Goal: Task Accomplishment & Management: Manage account settings

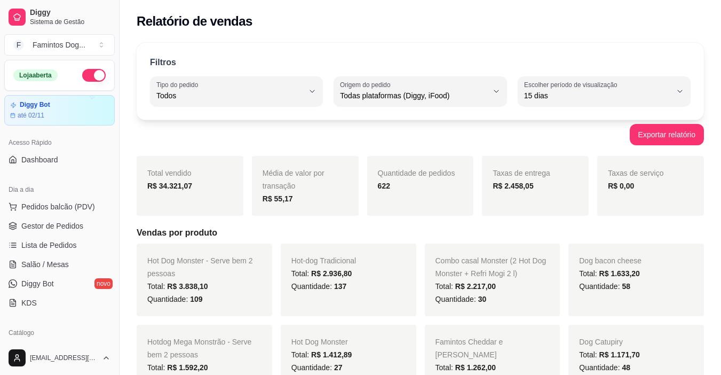
select select "ALL"
select select "15"
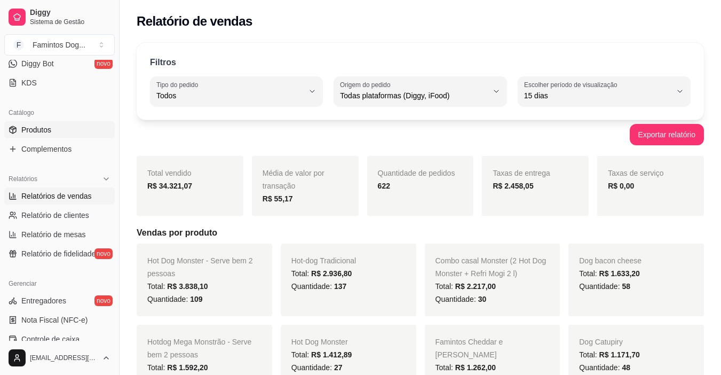
scroll to position [393, 0]
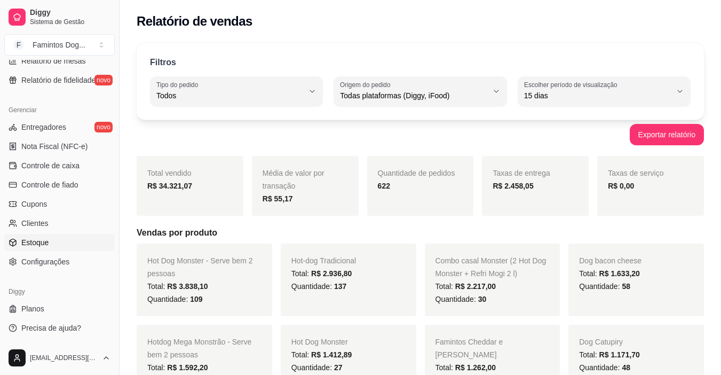
click at [59, 245] on link "Estoque" at bounding box center [59, 242] width 110 height 17
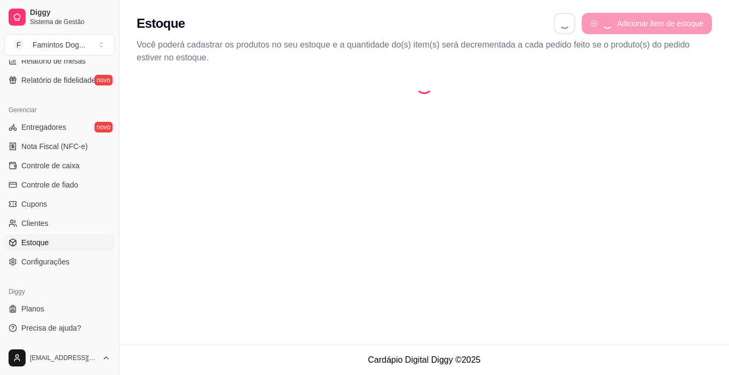
select select "QUANTITY_ORDER"
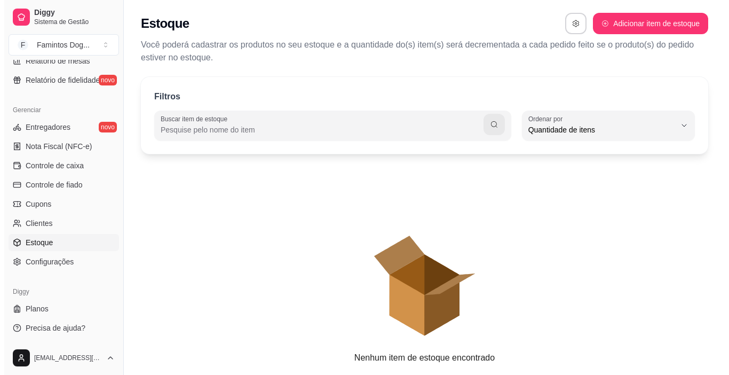
scroll to position [10, 0]
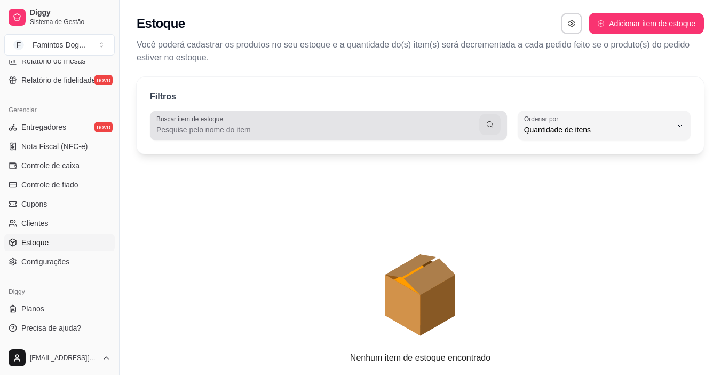
click at [239, 117] on div at bounding box center [328, 125] width 344 height 21
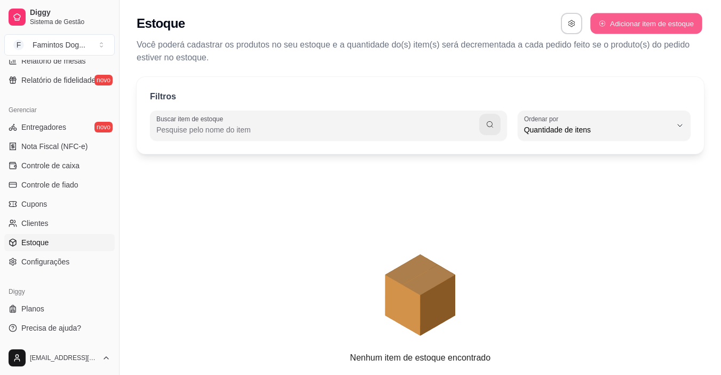
click at [620, 32] on button "Adicionar item de estoque" at bounding box center [646, 23] width 112 height 21
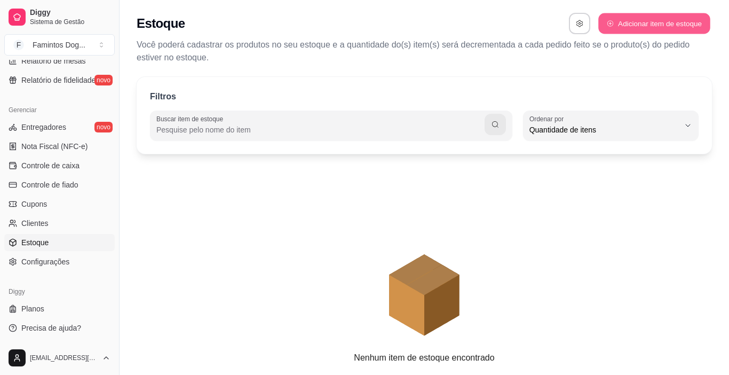
select select "UN"
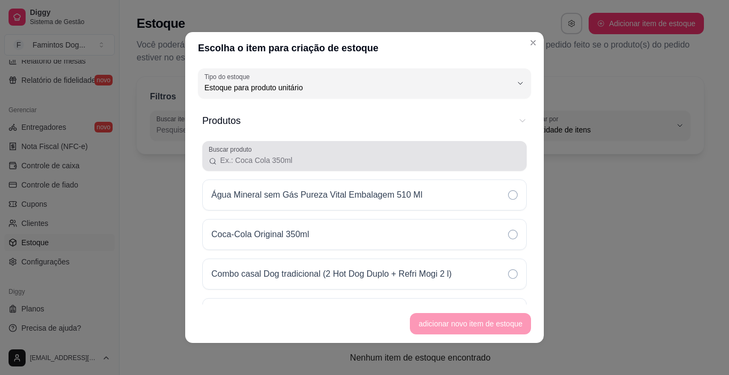
click at [319, 160] on input "Buscar produto" at bounding box center [368, 160] width 303 height 11
click at [285, 156] on input "Buscar produto" at bounding box center [368, 160] width 303 height 11
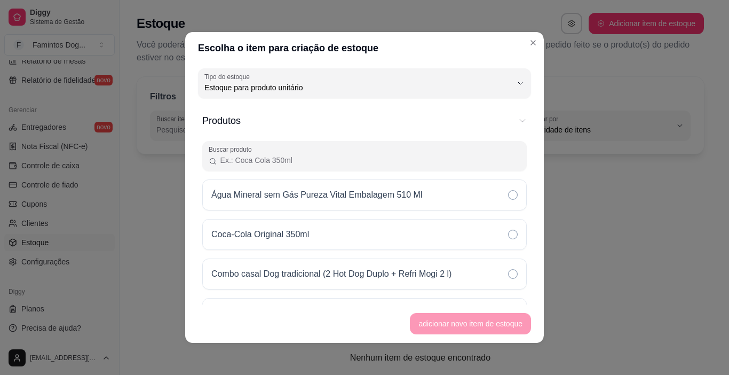
click at [311, 157] on input "Buscar produto" at bounding box center [368, 160] width 303 height 11
click at [312, 158] on input "Buscar produto" at bounding box center [368, 160] width 303 height 11
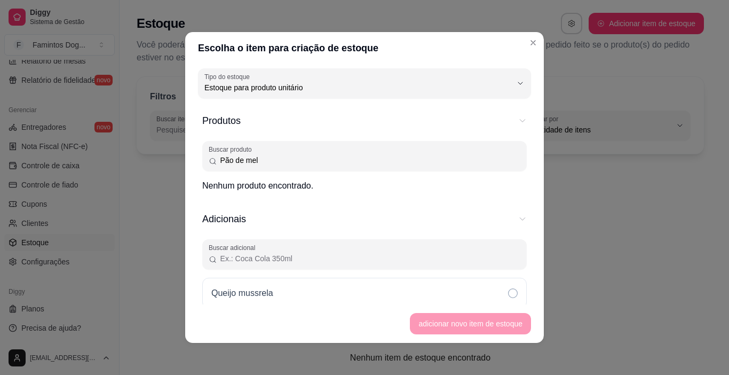
type input "Pão de mel"
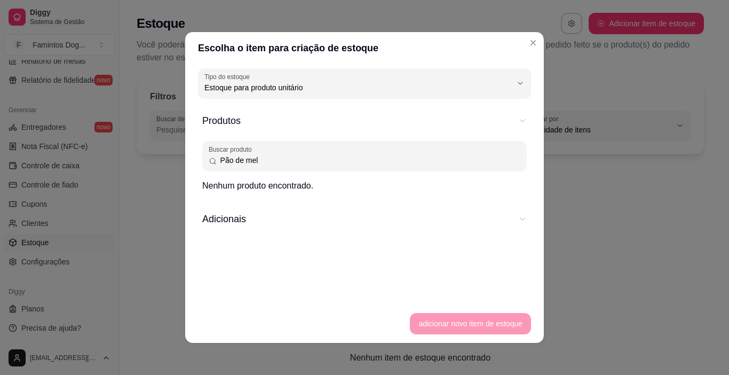
click at [321, 231] on button "Adicionais" at bounding box center [364, 219] width 325 height 32
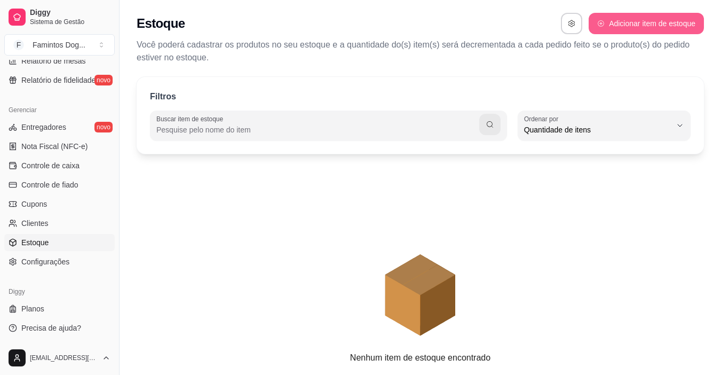
click at [610, 18] on button "Adicionar item de estoque" at bounding box center [646, 23] width 115 height 21
select select "UN"
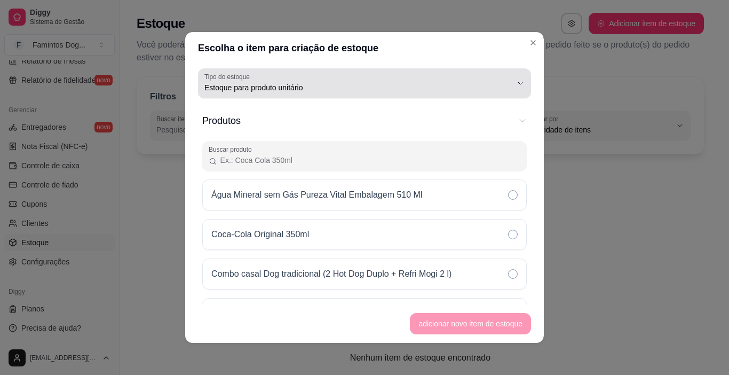
click at [306, 91] on span "Estoque para produto unitário" at bounding box center [357, 87] width 307 height 11
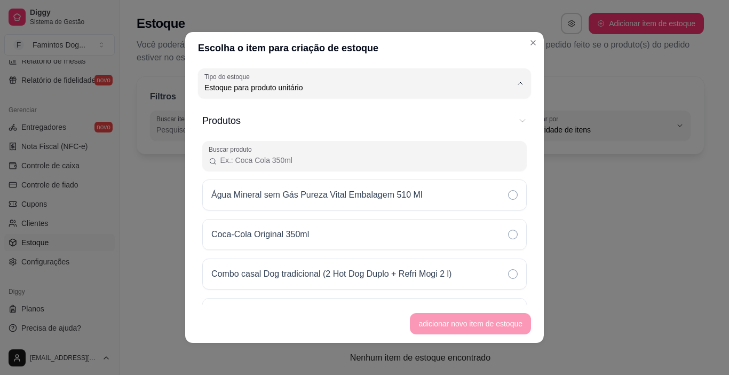
click at [300, 130] on span "Estoque para produto unitário" at bounding box center [352, 130] width 286 height 10
select select
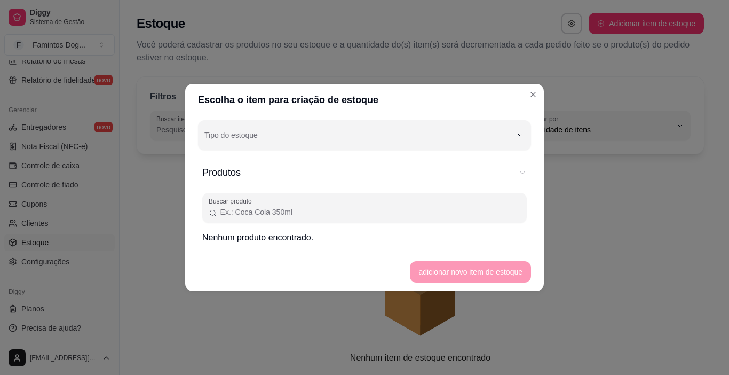
scroll to position [0, 0]
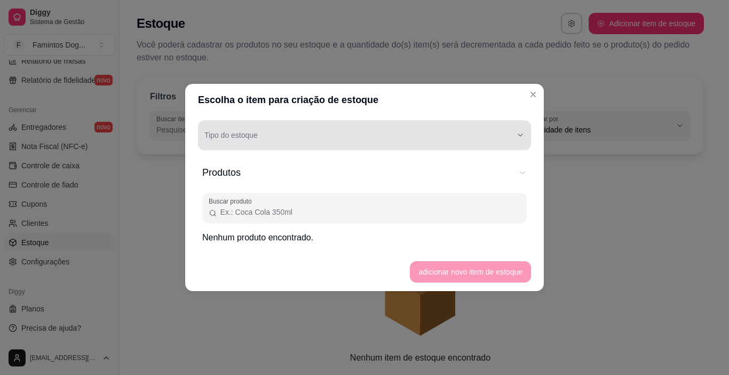
click at [305, 135] on div "button" at bounding box center [357, 134] width 307 height 21
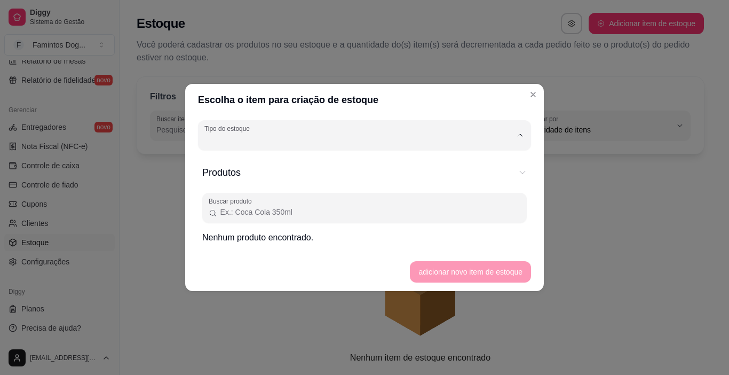
click at [309, 182] on span "Estoque para produto unitário" at bounding box center [359, 182] width 293 height 10
type input "UN"
select select "UN"
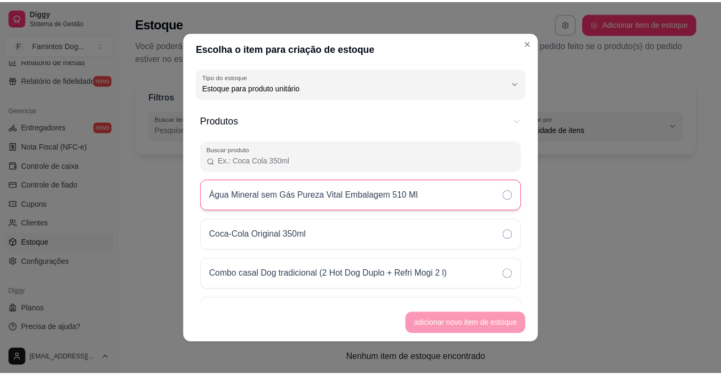
scroll to position [10, 0]
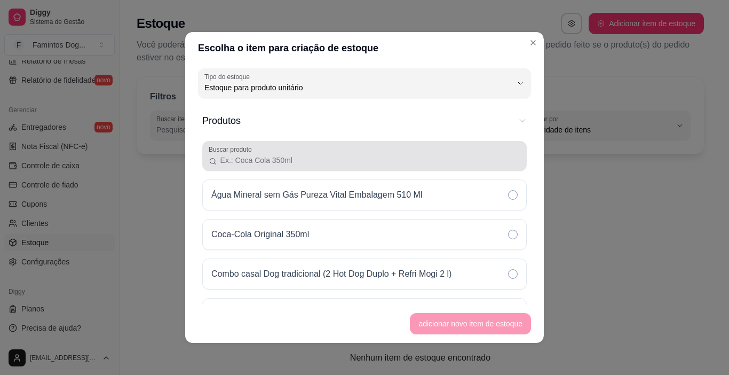
click at [317, 164] on input "Buscar produto" at bounding box center [368, 160] width 303 height 11
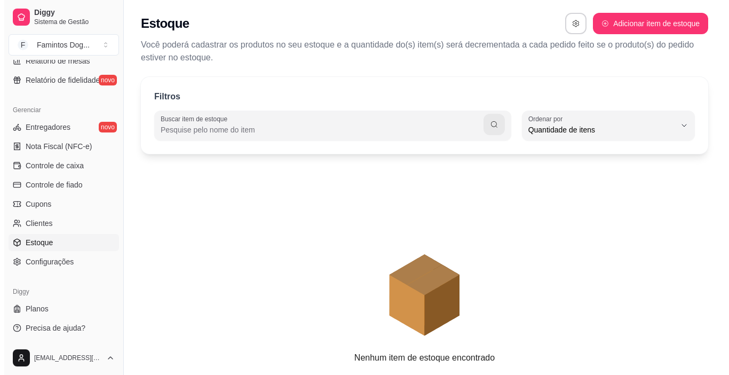
scroll to position [37, 0]
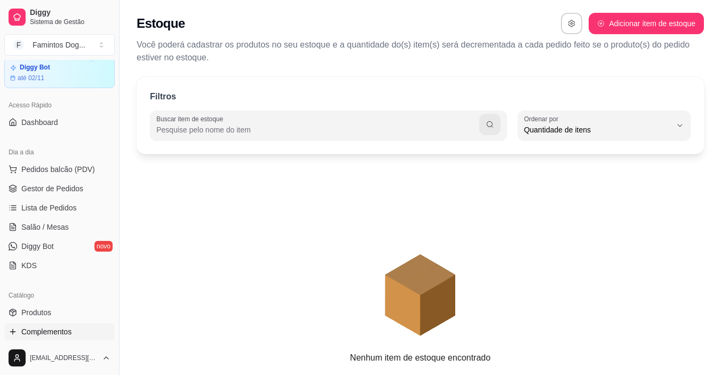
click at [54, 334] on span "Complementos" at bounding box center [46, 331] width 50 height 11
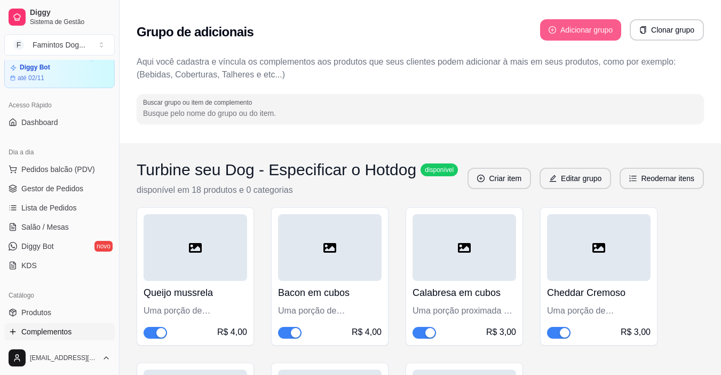
click at [586, 27] on button "Adicionar grupo" at bounding box center [580, 29] width 81 height 21
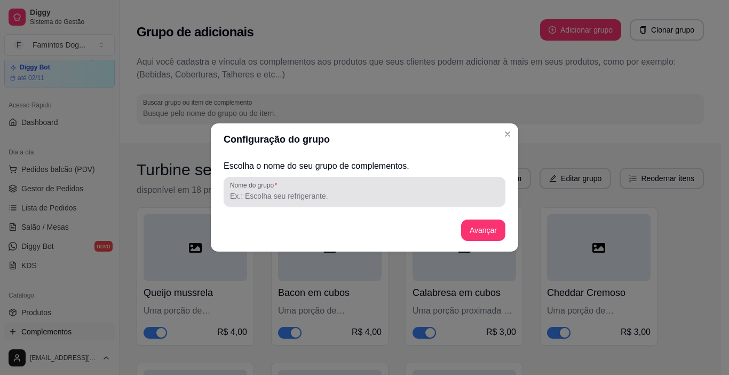
click at [291, 193] on input "Nome do grupo" at bounding box center [364, 196] width 269 height 11
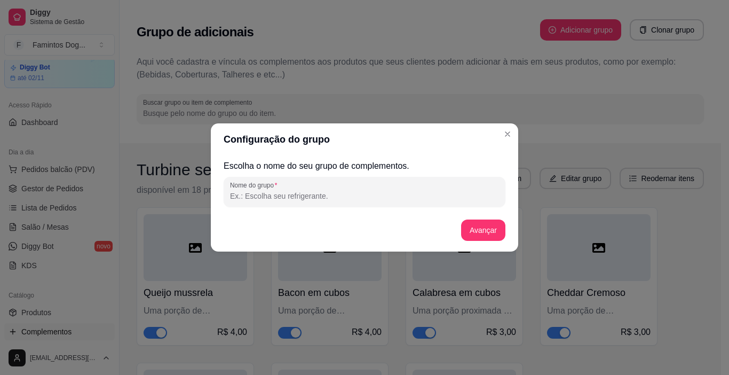
type input "B"
drag, startPoint x: 318, startPoint y: 196, endPoint x: 259, endPoint y: 203, distance: 59.2
click at [259, 203] on div "Nome do grupo Combo da felicidade" at bounding box center [365, 192] width 282 height 30
type input "Combo doce e refrescante"
click at [487, 234] on button "Avançar" at bounding box center [483, 230] width 43 height 21
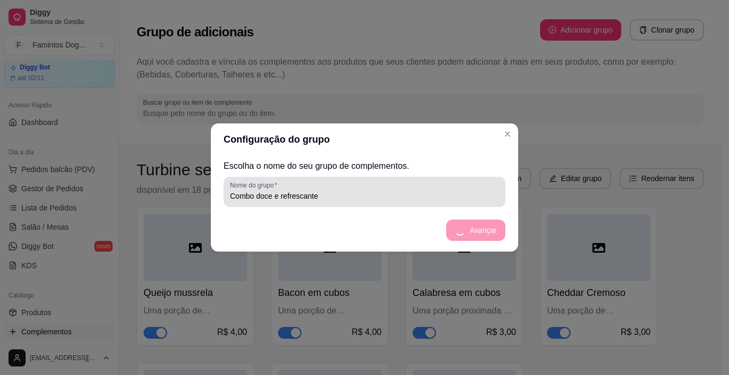
click at [259, 196] on input "Combo doce e refrescante" at bounding box center [364, 196] width 269 height 11
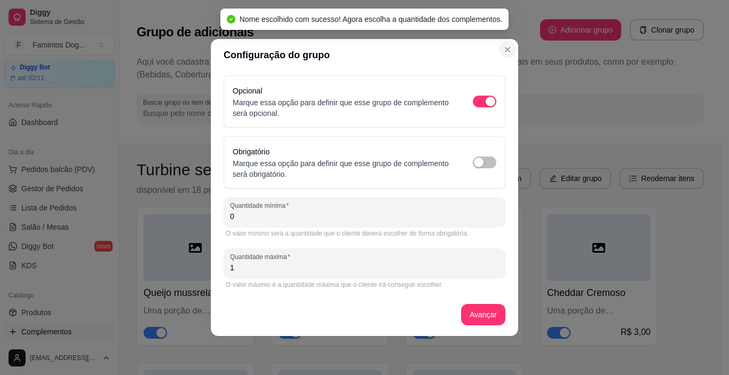
click at [500, 53] on button "Close" at bounding box center [507, 49] width 17 height 17
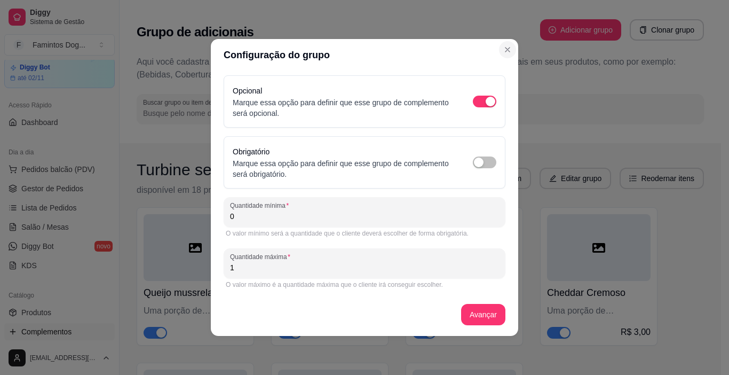
click at [511, 51] on icon "Close" at bounding box center [507, 49] width 9 height 9
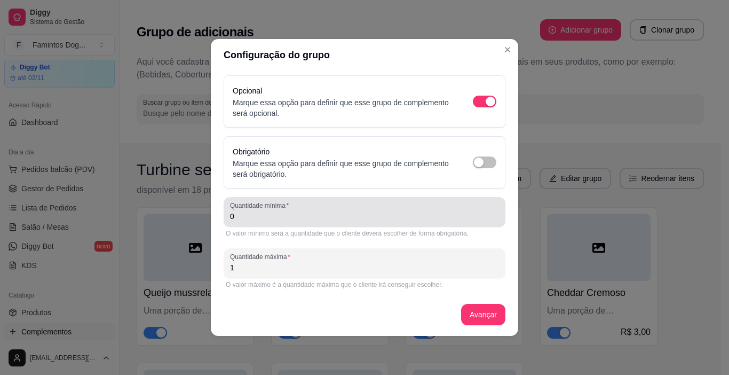
click at [310, 213] on input "0" at bounding box center [364, 216] width 269 height 11
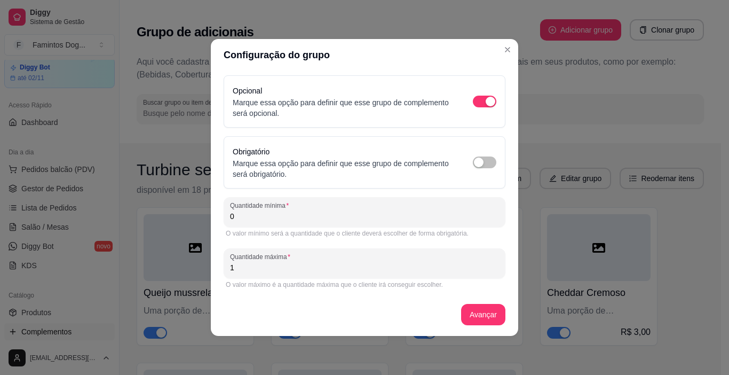
click at [463, 308] on button "Avançar" at bounding box center [483, 314] width 44 height 21
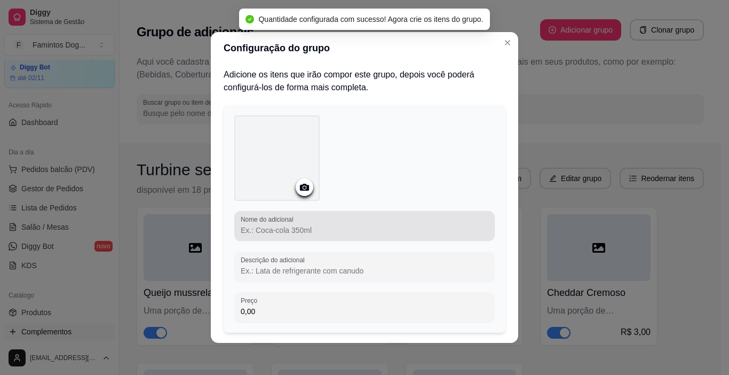
click at [333, 220] on div at bounding box center [365, 225] width 248 height 21
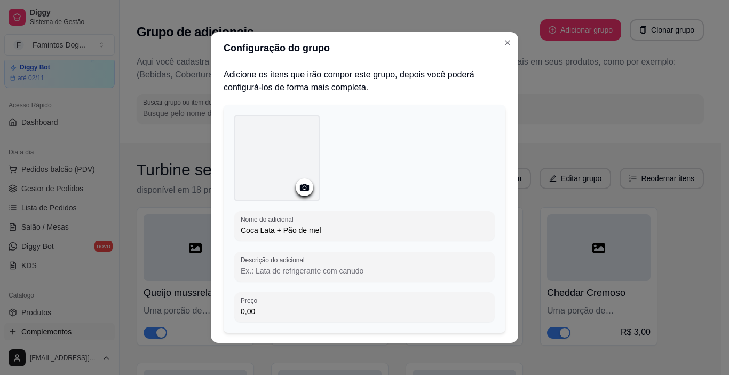
type input "Coca Lata + Pão de mel"
click at [365, 254] on div "Descrição do adicional" at bounding box center [364, 266] width 260 height 30
type input "Coca cola Lata geladinha + Pão de mel caseiro e recheado"
drag, startPoint x: 377, startPoint y: 269, endPoint x: 338, endPoint y: 311, distance: 57.4
click at [339, 311] on input "0,00" at bounding box center [365, 311] width 248 height 11
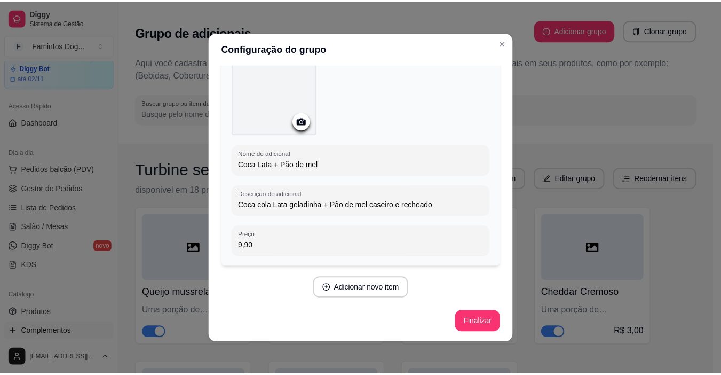
scroll to position [2, 0]
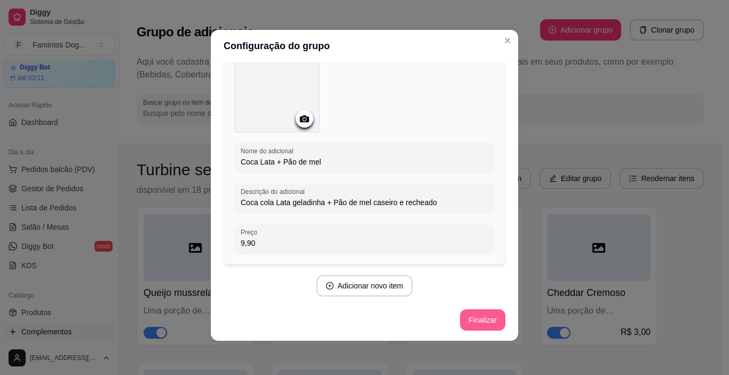
type input "9,90"
click at [475, 316] on button "Finalizar" at bounding box center [482, 319] width 45 height 21
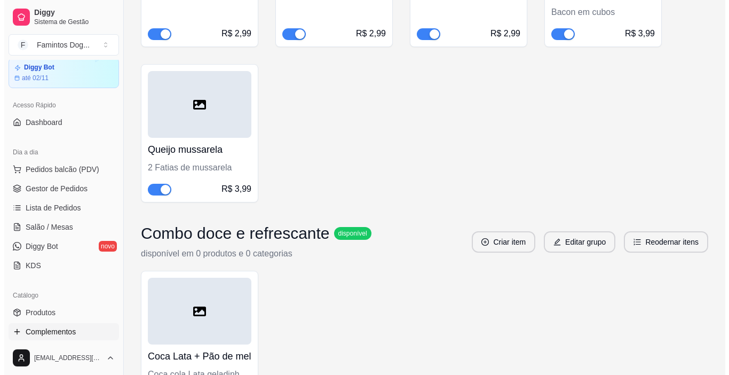
scroll to position [2021, 0]
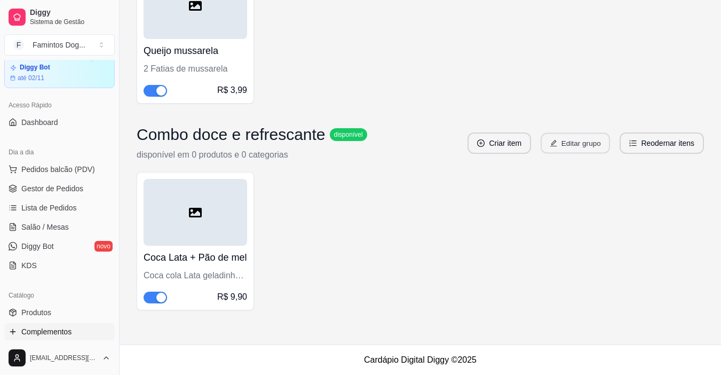
click at [566, 144] on button "Editar grupo" at bounding box center [575, 143] width 69 height 21
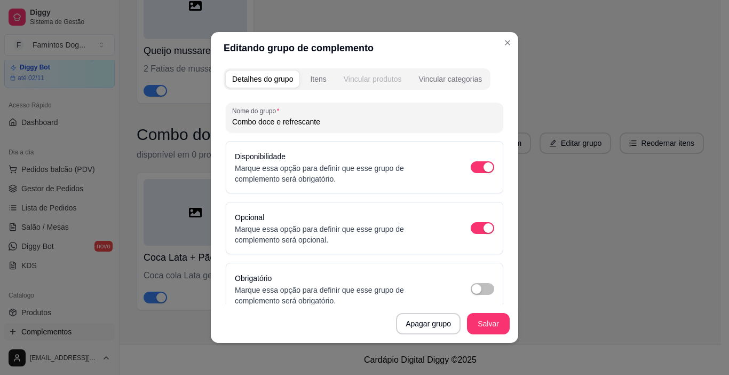
click at [363, 84] on button "Vincular produtos" at bounding box center [372, 78] width 71 height 17
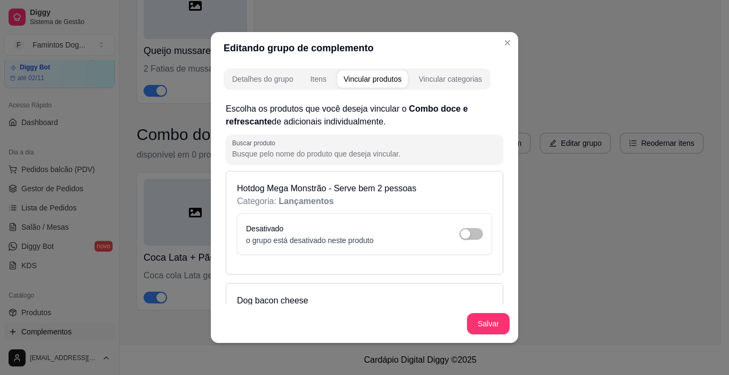
click at [465, 226] on div "Desativado o grupo está desativado neste produto" at bounding box center [364, 233] width 237 height 23
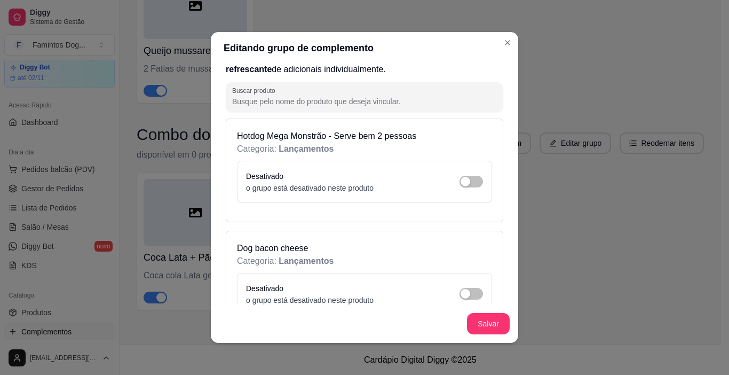
scroll to position [71, 0]
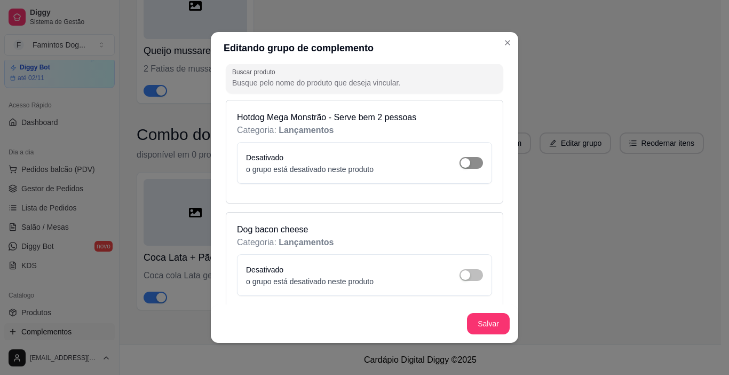
click at [461, 161] on div "button" at bounding box center [466, 163] width 10 height 10
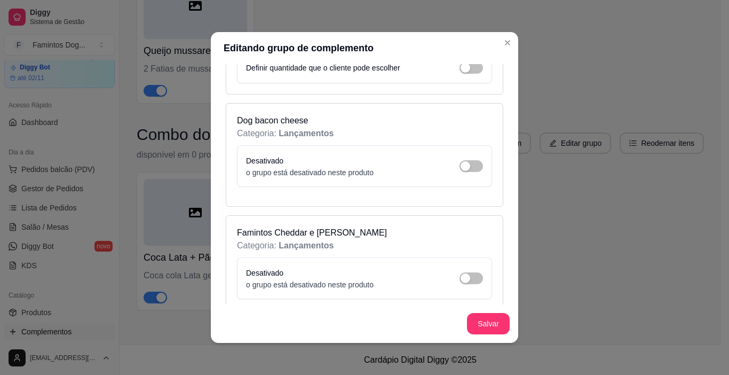
scroll to position [213, 0]
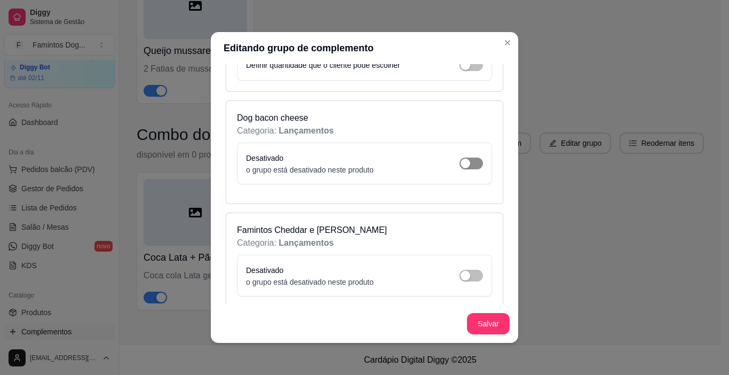
click at [462, 169] on span "button" at bounding box center [471, 163] width 23 height 12
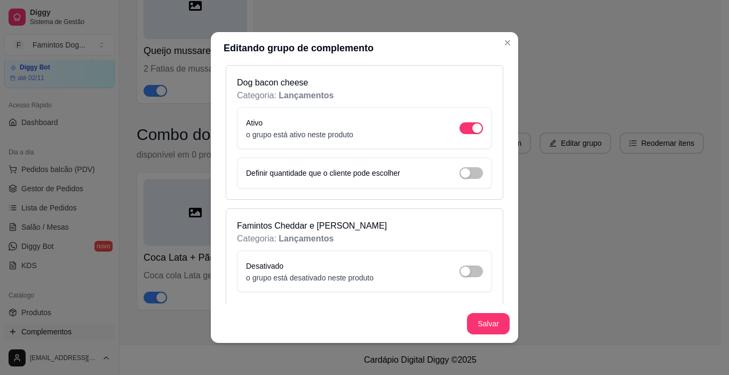
scroll to position [284, 0]
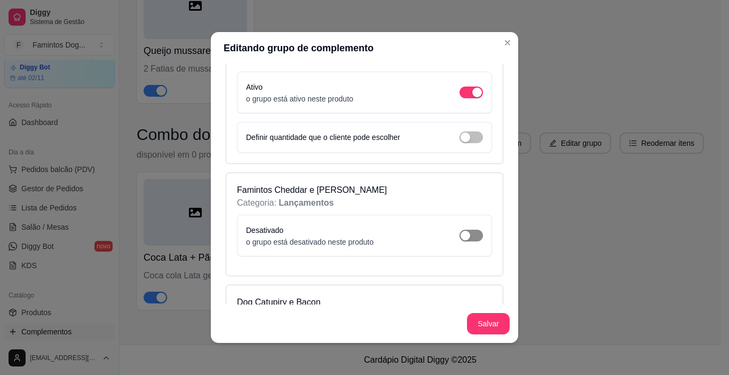
click at [463, 234] on span "button" at bounding box center [471, 235] width 23 height 12
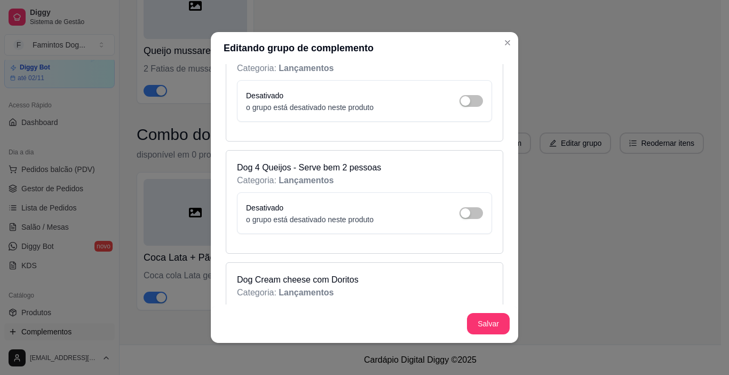
scroll to position [569, 0]
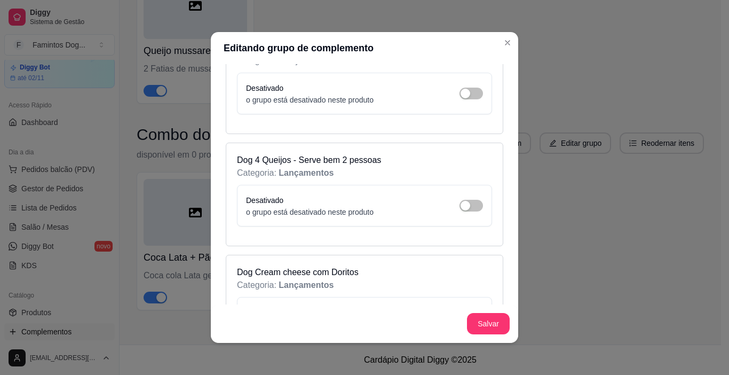
click at [460, 99] on div "Desativado o grupo está desativado neste produto" at bounding box center [364, 93] width 237 height 23
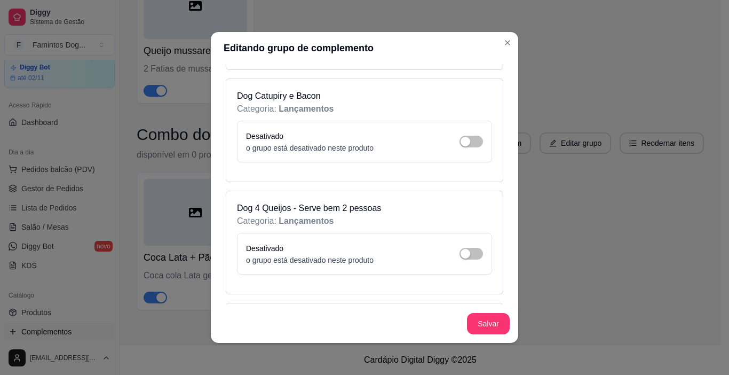
scroll to position [498, 0]
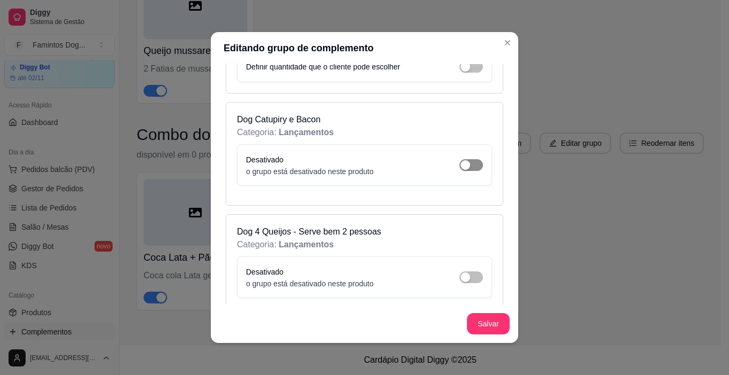
click at [461, 167] on div "button" at bounding box center [466, 165] width 10 height 10
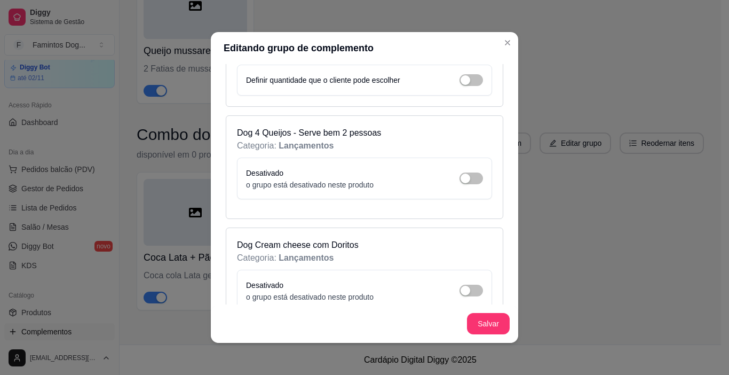
scroll to position [640, 0]
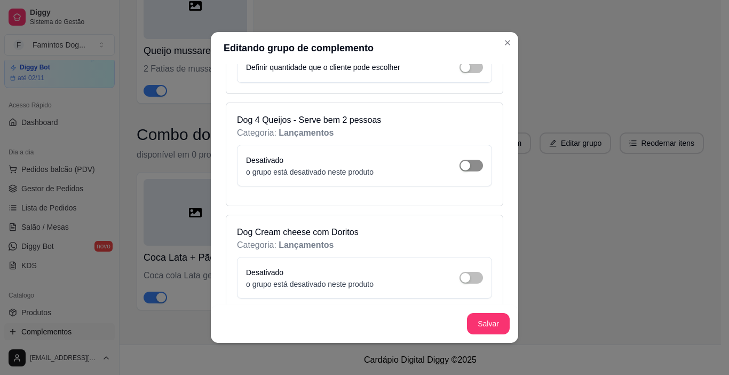
click at [461, 169] on span "button" at bounding box center [471, 166] width 23 height 12
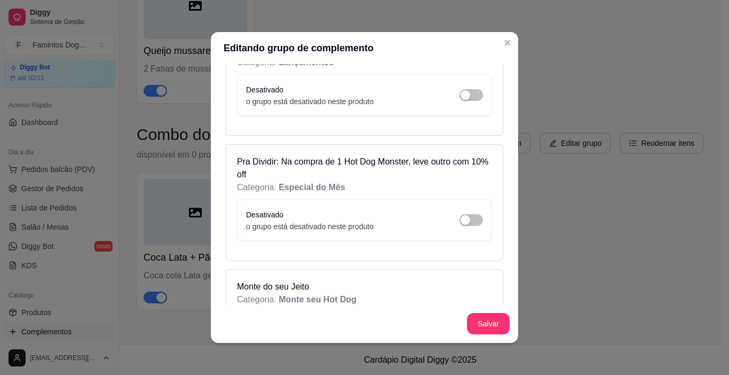
scroll to position [711, 0]
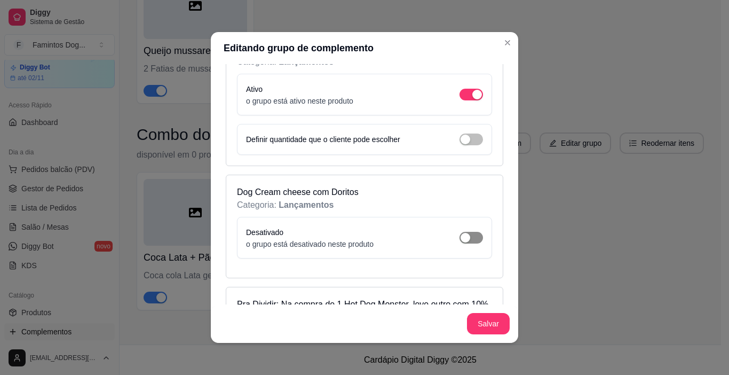
click at [460, 242] on span "button" at bounding box center [471, 238] width 23 height 12
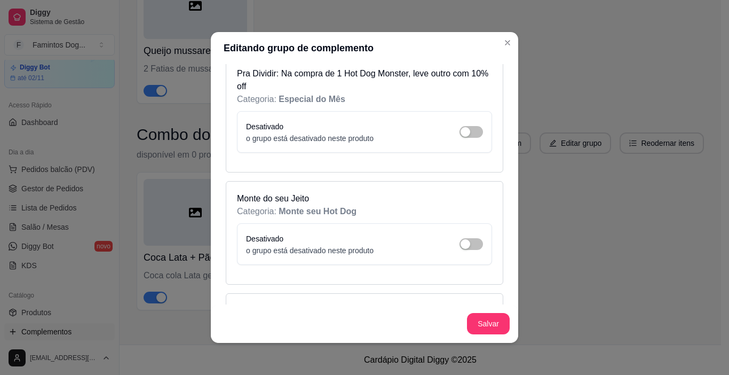
scroll to position [996, 0]
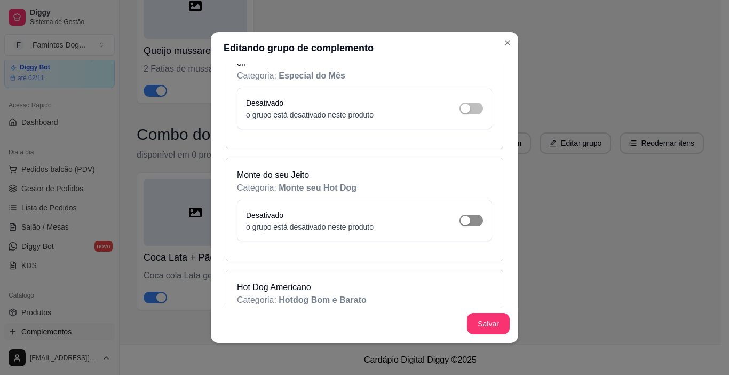
click at [460, 218] on span "button" at bounding box center [471, 221] width 23 height 12
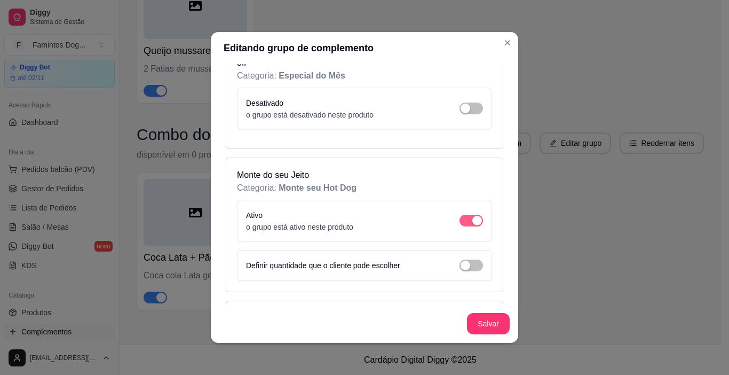
click at [460, 219] on span "button" at bounding box center [471, 221] width 23 height 12
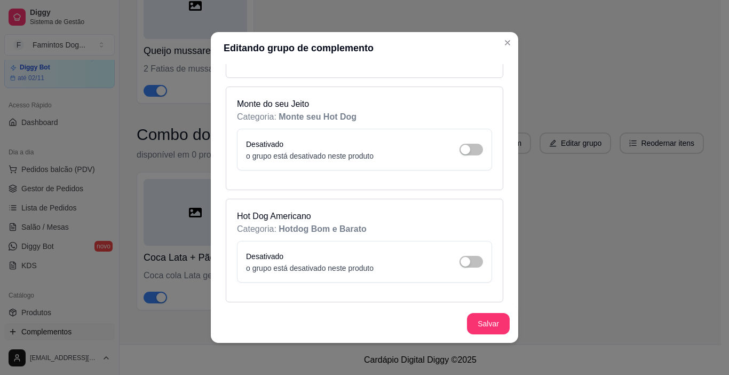
scroll to position [1210, 0]
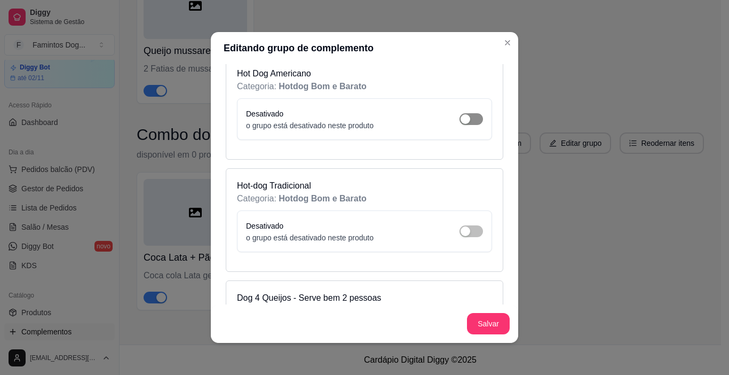
click at [461, 123] on div "button" at bounding box center [466, 119] width 10 height 10
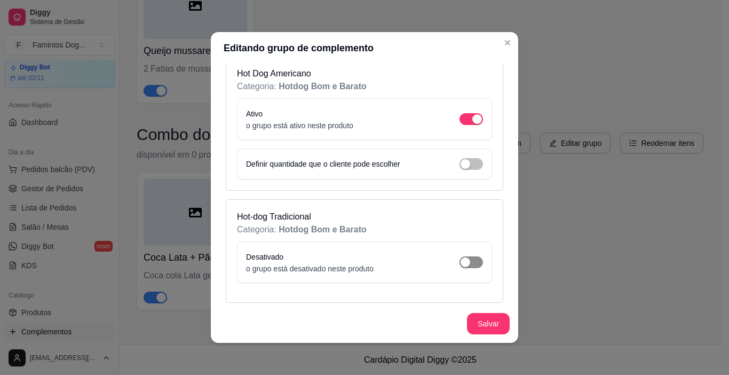
click at [461, 260] on span "button" at bounding box center [471, 262] width 23 height 12
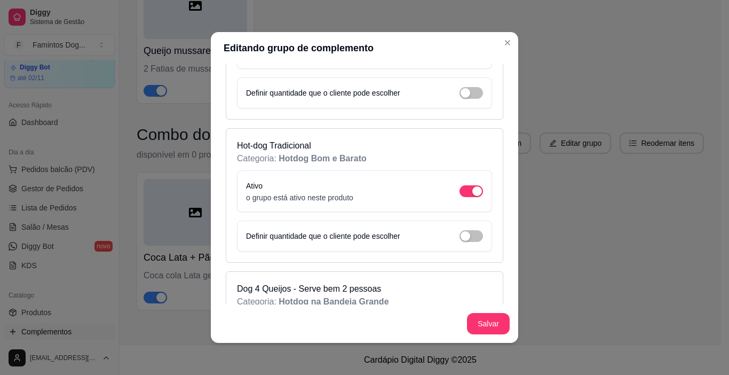
scroll to position [1352, 0]
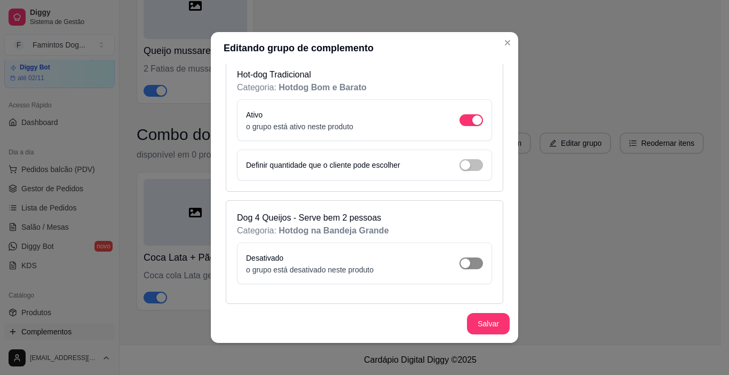
click at [461, 264] on div "button" at bounding box center [466, 263] width 10 height 10
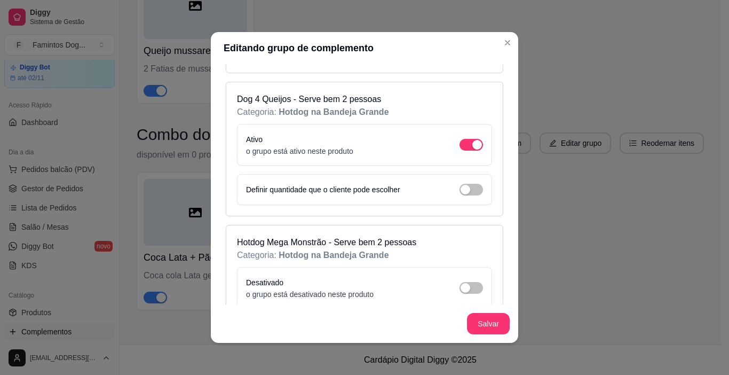
scroll to position [1565, 0]
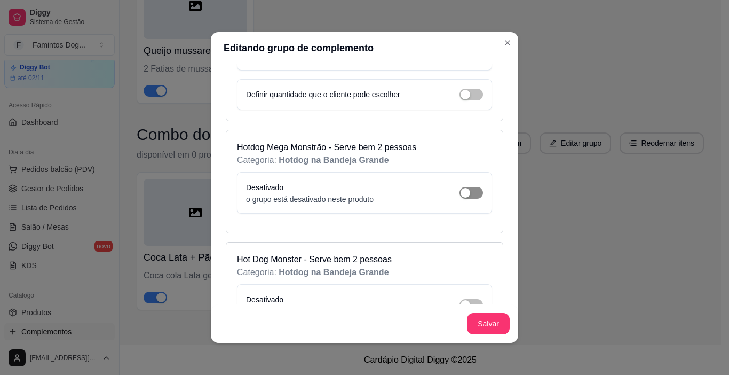
click at [462, 194] on span "button" at bounding box center [471, 193] width 23 height 12
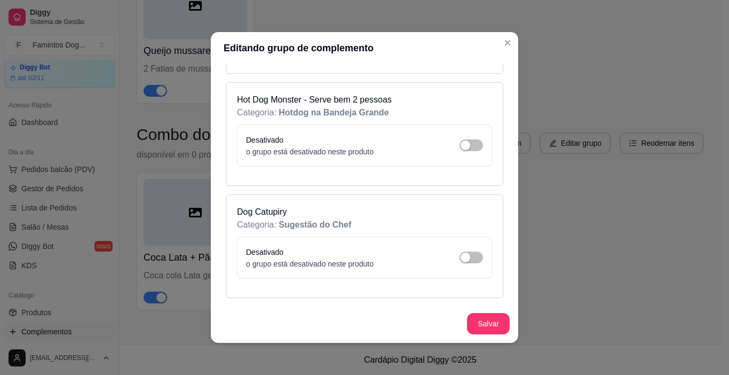
scroll to position [1779, 0]
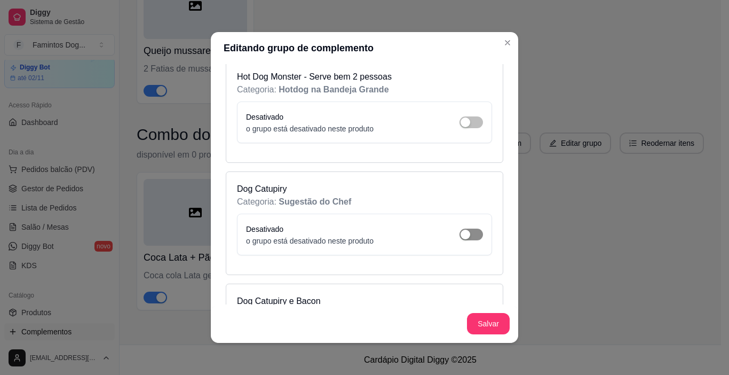
click at [462, 233] on span "button" at bounding box center [471, 234] width 23 height 12
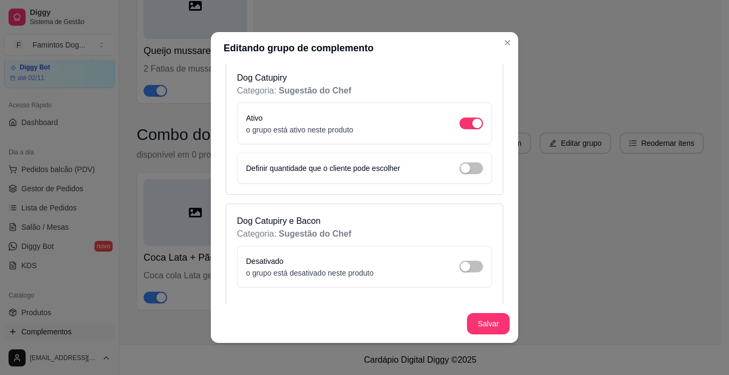
scroll to position [1921, 0]
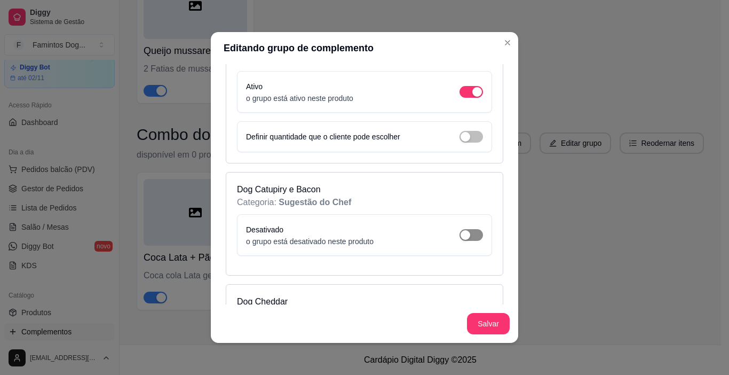
click at [461, 235] on span "button" at bounding box center [471, 235] width 23 height 12
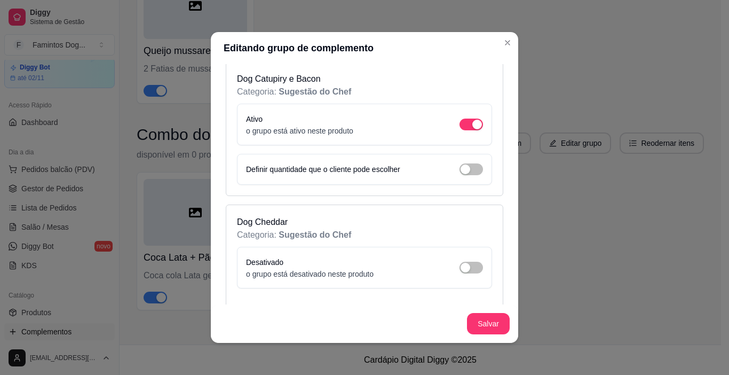
scroll to position [2064, 0]
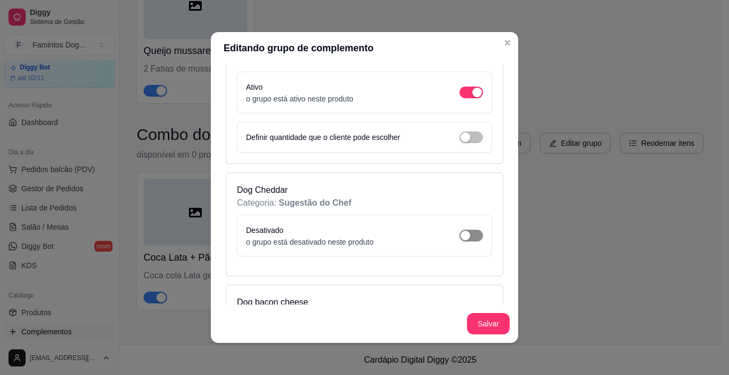
click at [461, 232] on div "button" at bounding box center [466, 236] width 10 height 10
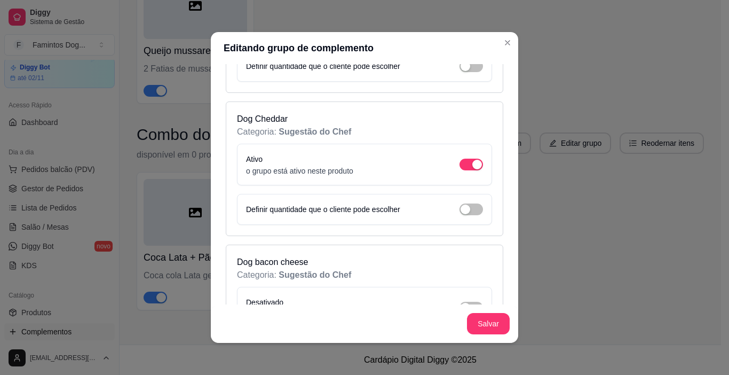
scroll to position [2277, 0]
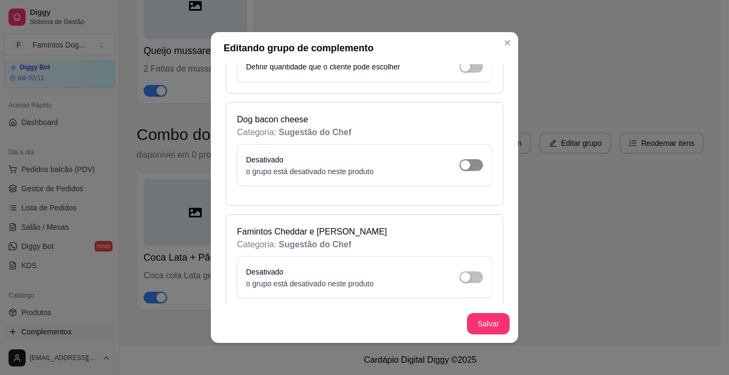
click at [460, 165] on button "button" at bounding box center [471, 165] width 23 height 12
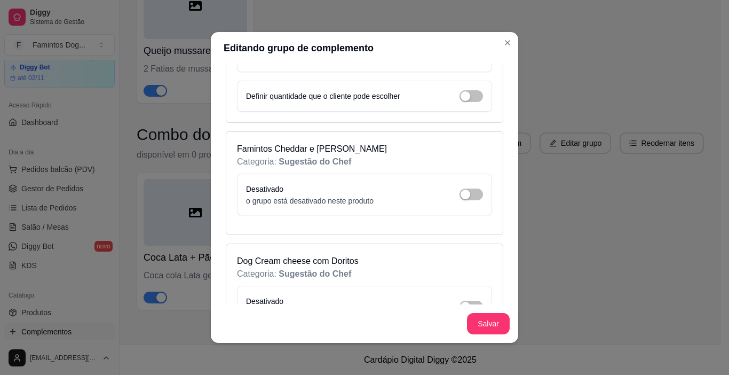
scroll to position [2419, 0]
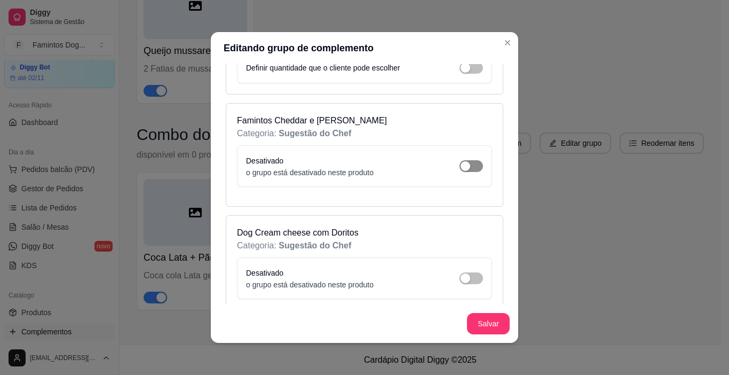
click at [460, 169] on span "button" at bounding box center [471, 166] width 23 height 12
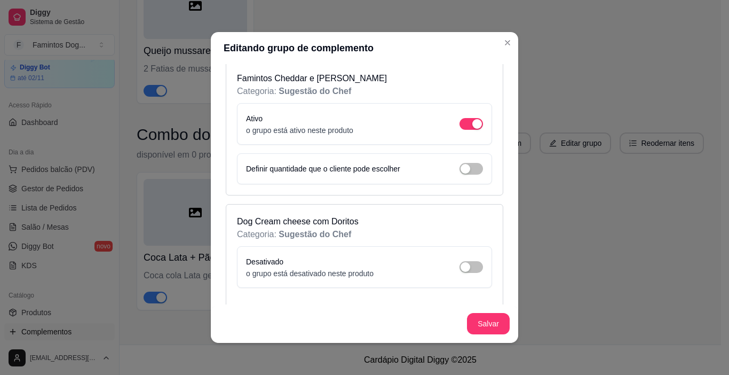
scroll to position [2491, 0]
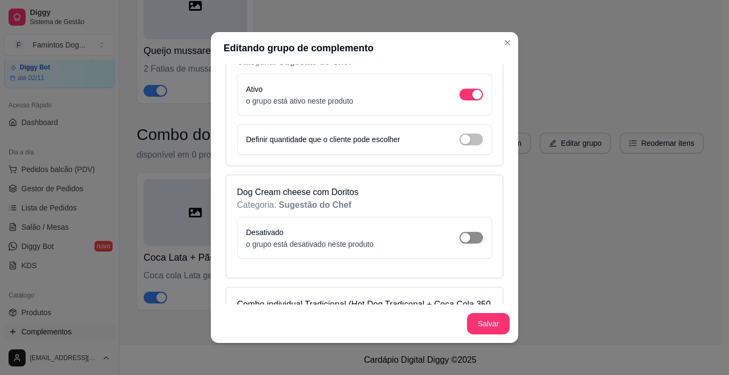
click at [461, 237] on span "button" at bounding box center [471, 238] width 23 height 12
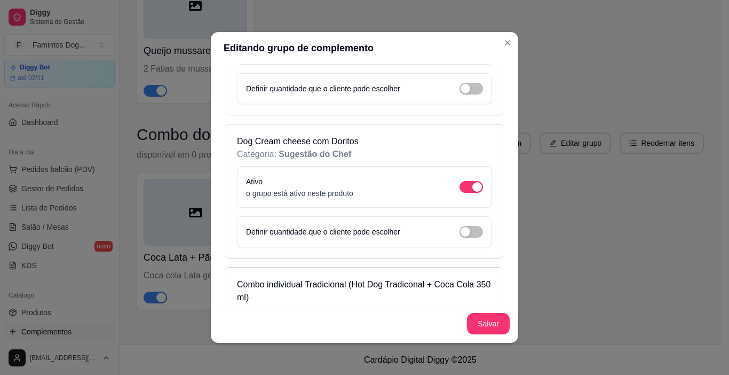
scroll to position [2633, 0]
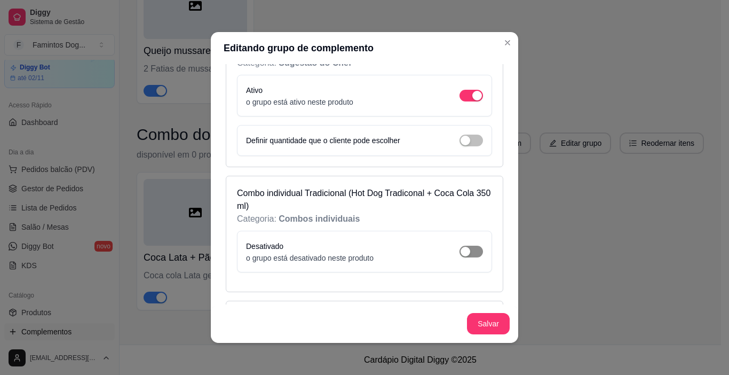
click at [460, 247] on span "button" at bounding box center [471, 252] width 23 height 12
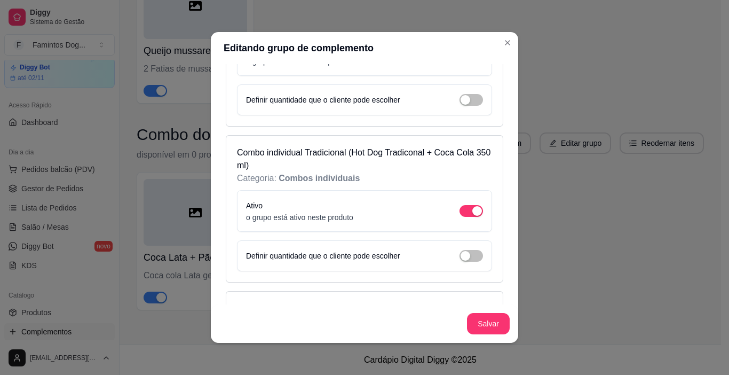
scroll to position [2704, 0]
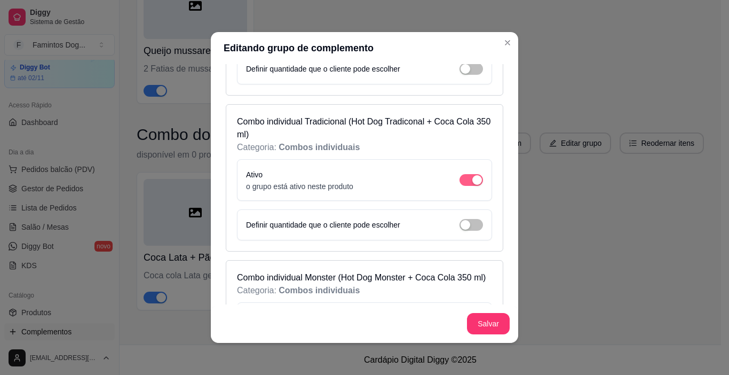
click at [460, 180] on span "button" at bounding box center [471, 180] width 23 height 12
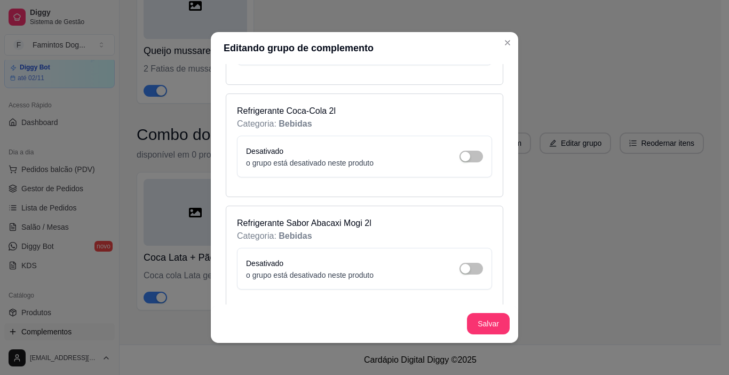
scroll to position [3416, 0]
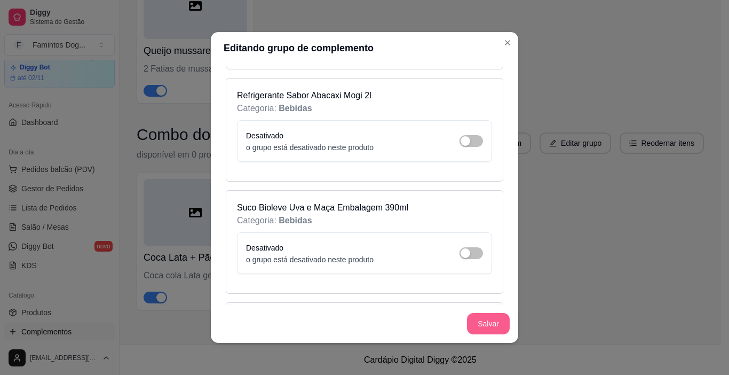
click at [480, 326] on button "Salvar" at bounding box center [488, 323] width 43 height 21
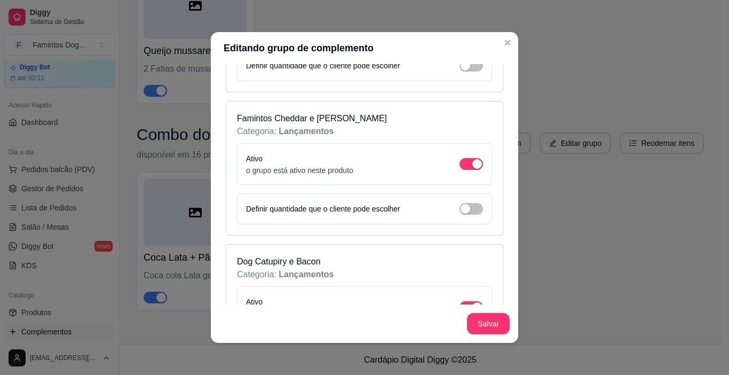
scroll to position [0, 0]
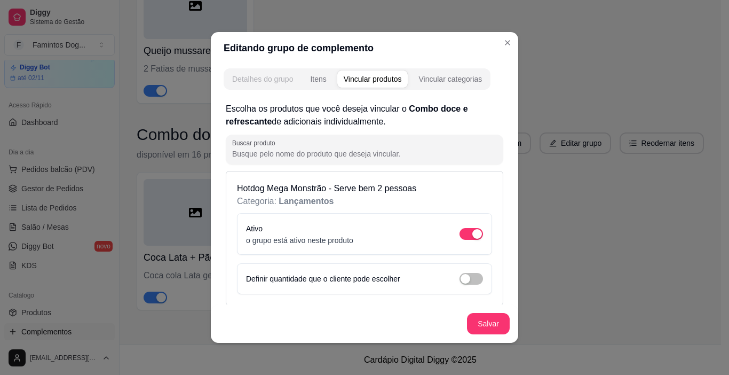
click at [263, 86] on button "Detalhes do grupo" at bounding box center [263, 78] width 74 height 17
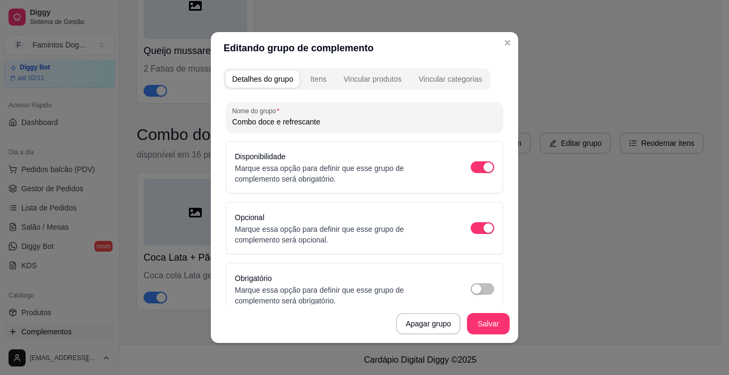
click at [312, 85] on button "Itens" at bounding box center [318, 78] width 29 height 17
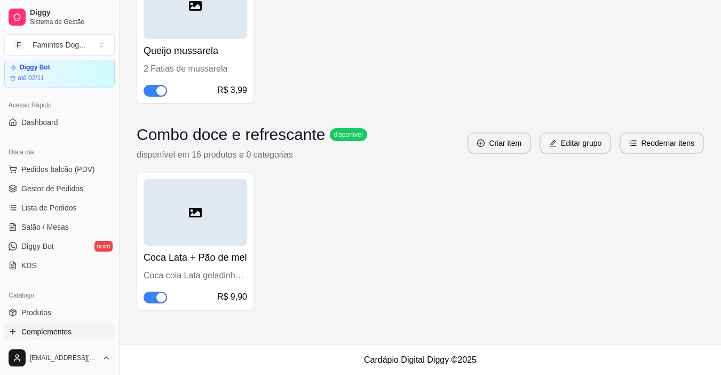
click at [226, 221] on div at bounding box center [196, 212] width 104 height 67
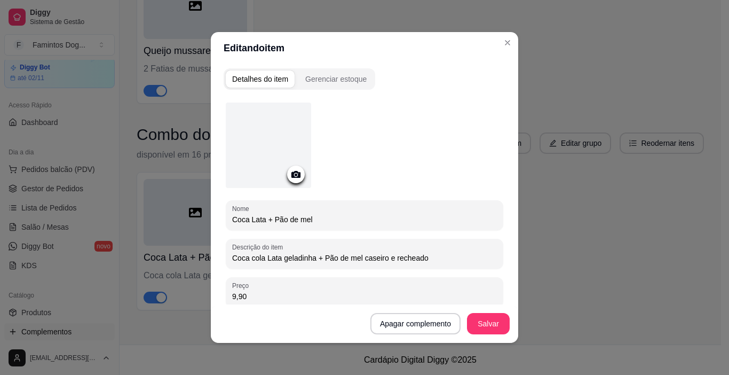
click at [253, 120] on div at bounding box center [268, 144] width 85 height 85
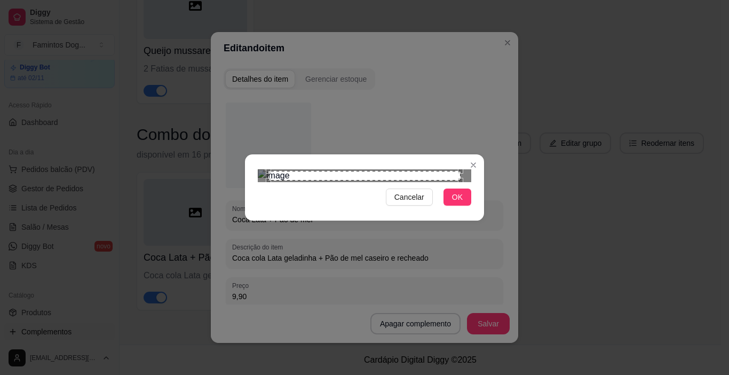
click at [469, 169] on img at bounding box center [364, 175] width 213 height 13
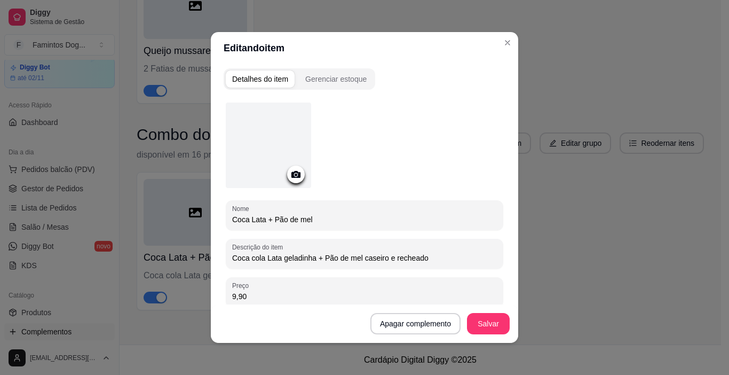
click at [280, 166] on div at bounding box center [268, 144] width 85 height 85
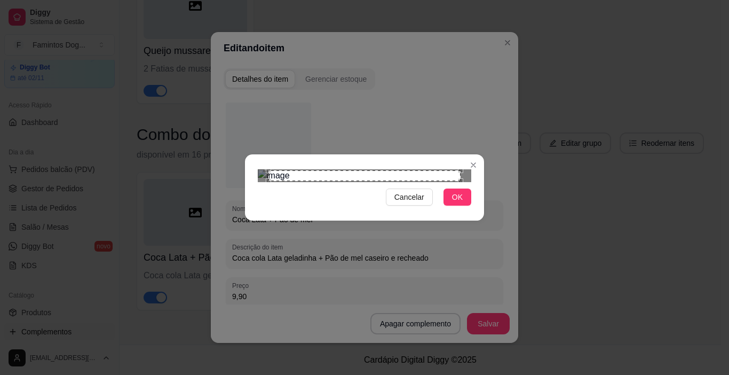
click at [463, 184] on div "Use the arrow keys to move the south east drag handle to change the crop select…" at bounding box center [463, 184] width 0 height 0
click at [394, 226] on div "Use the arrow keys to move the crop selection area" at bounding box center [367, 312] width 172 height 172
click at [455, 203] on span "OK" at bounding box center [457, 197] width 11 height 12
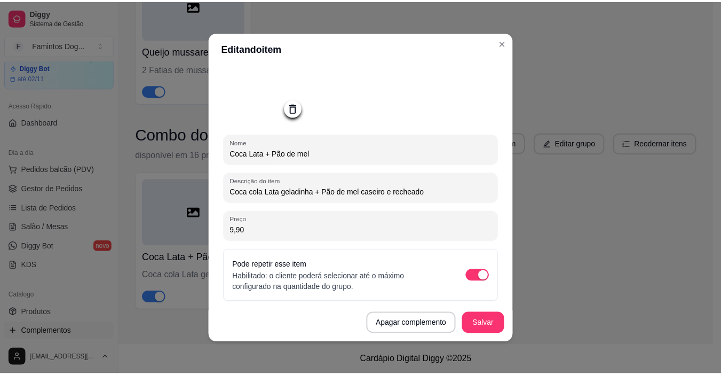
scroll to position [130, 0]
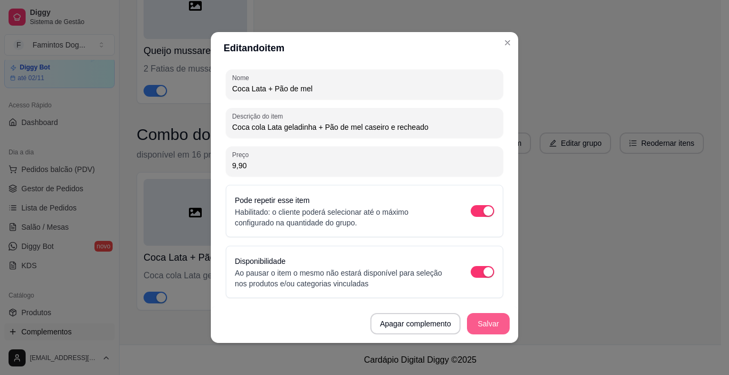
click at [487, 321] on button "Salvar" at bounding box center [488, 323] width 43 height 21
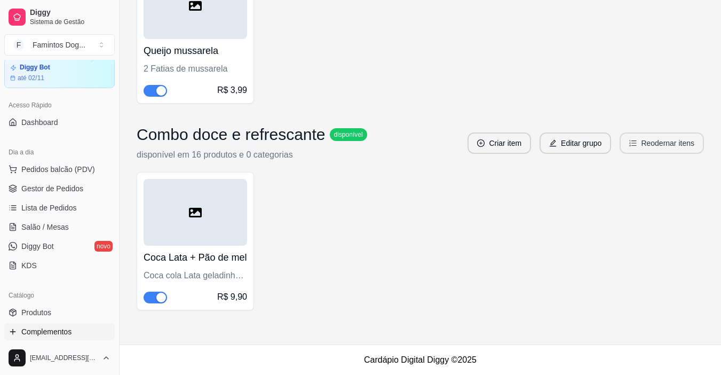
click at [688, 146] on button "Reodernar itens" at bounding box center [662, 142] width 84 height 21
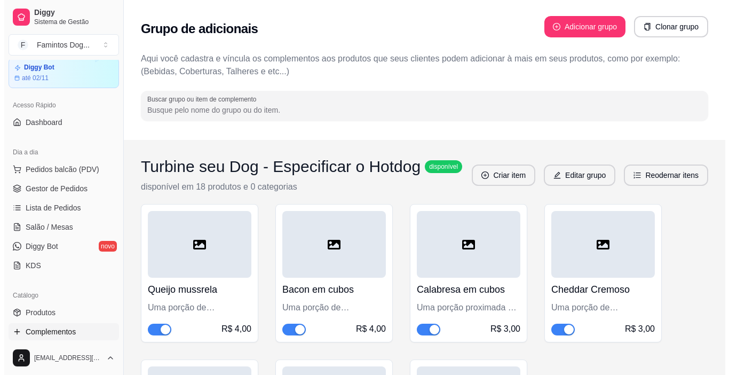
scroll to position [0, 0]
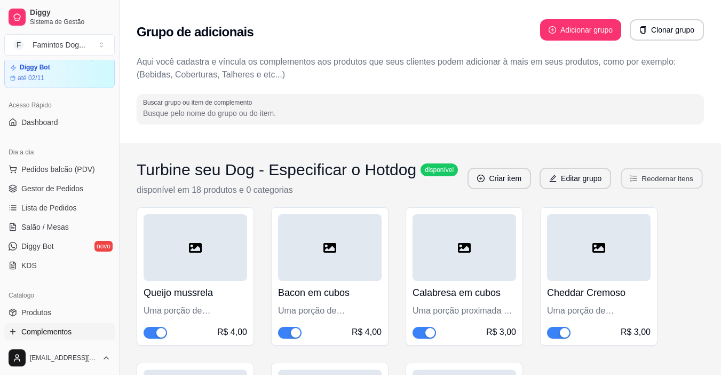
click at [630, 180] on button "Reodernar itens" at bounding box center [662, 178] width 82 height 21
click at [48, 311] on span "Produtos" at bounding box center [36, 312] width 30 height 11
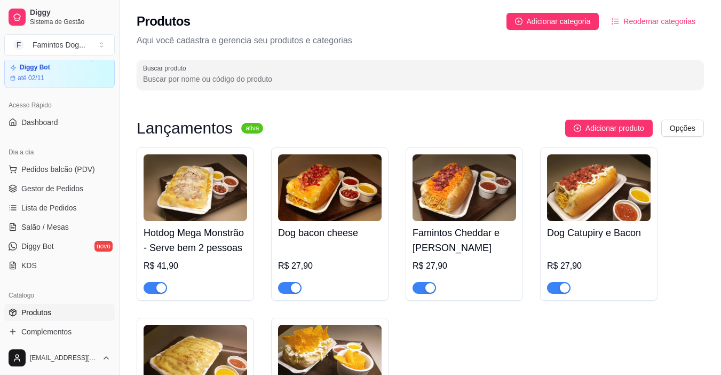
click at [590, 233] on h4 "Dog Catupiry e Bacon" at bounding box center [599, 232] width 104 height 15
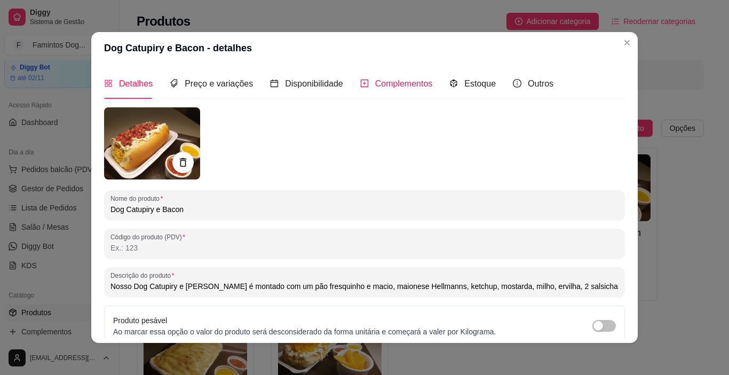
click at [393, 86] on span "Complementos" at bounding box center [404, 83] width 58 height 9
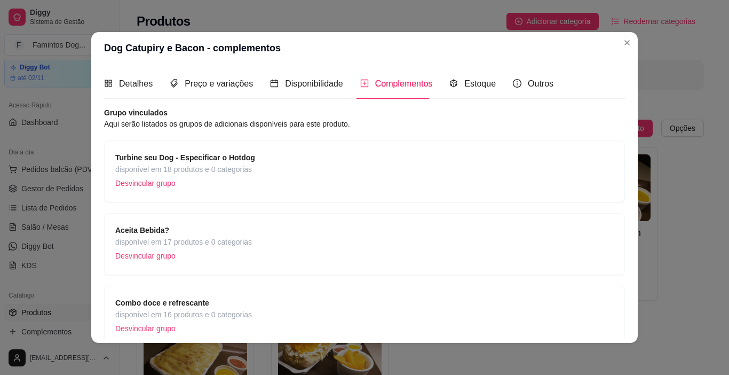
scroll to position [52, 0]
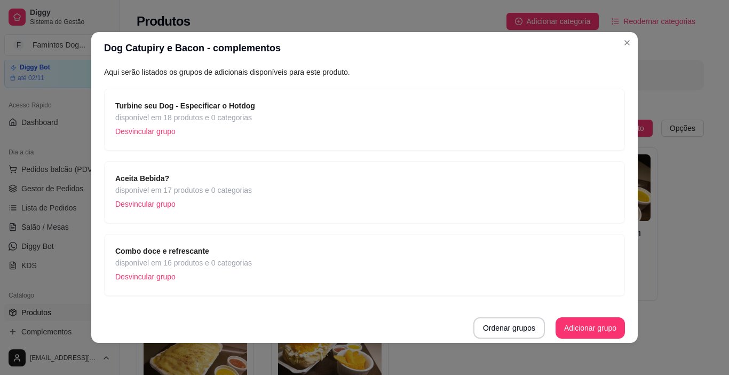
drag, startPoint x: 292, startPoint y: 265, endPoint x: 297, endPoint y: 213, distance: 52.5
click at [297, 213] on div "Turbine seu Dog - Especificar o Hotdog disponível em 18 produtos e 0 categorias…" at bounding box center [364, 192] width 521 height 207
click at [442, 291] on div "Combo doce e refrescante disponível em 16 produtos e 0 categorias Desvincular g…" at bounding box center [364, 265] width 521 height 62
click at [512, 325] on button "Ordenar grupos" at bounding box center [509, 327] width 72 height 21
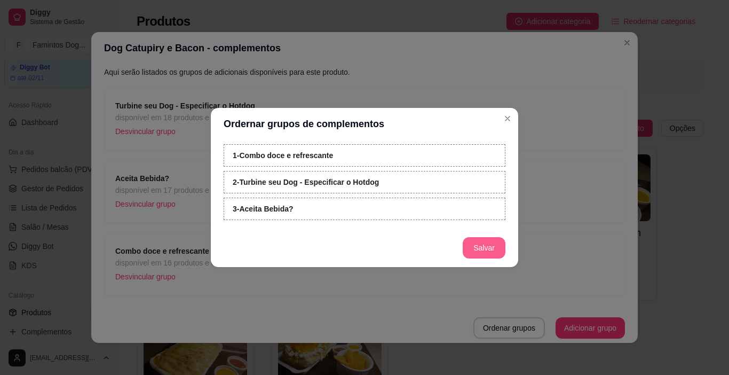
click at [489, 252] on button "Salvar" at bounding box center [484, 247] width 43 height 21
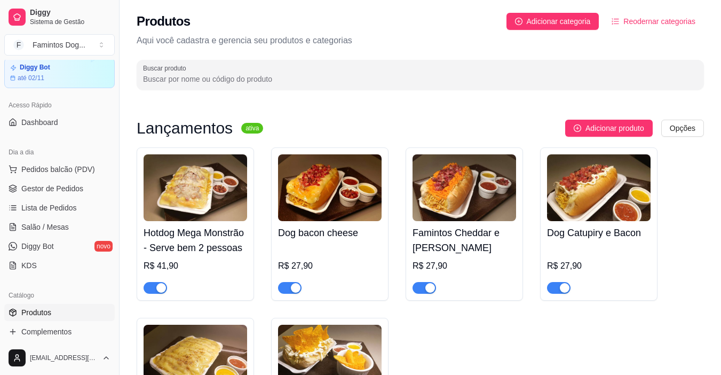
click at [227, 220] on img at bounding box center [196, 187] width 104 height 67
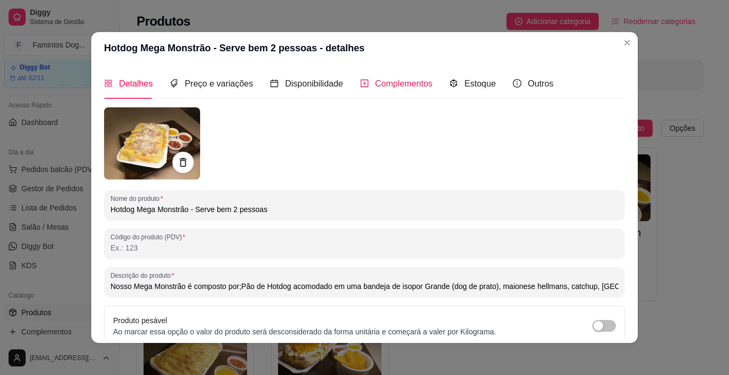
click at [375, 84] on span "Complementos" at bounding box center [404, 83] width 58 height 9
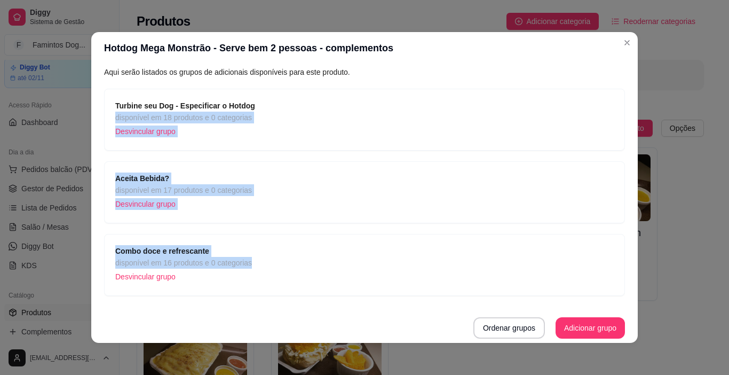
drag, startPoint x: 259, startPoint y: 234, endPoint x: 271, endPoint y: 103, distance: 131.8
click at [271, 103] on div "Turbine seu Dog - Especificar o Hotdog disponível em 18 produtos e 0 categorias…" at bounding box center [364, 192] width 521 height 207
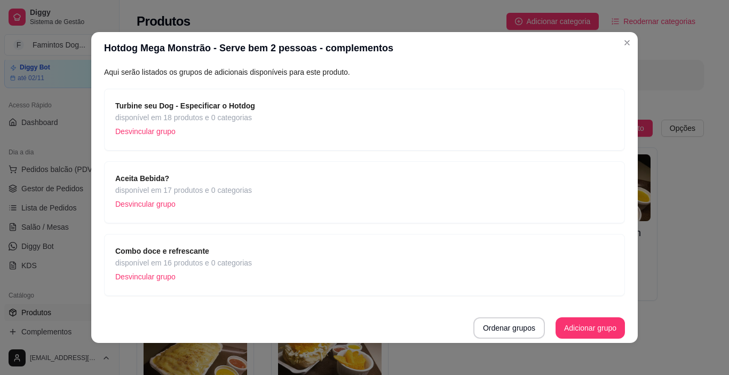
click at [309, 286] on div "Combo doce e refrescante disponível em 16 produtos e 0 categorias Desvincular g…" at bounding box center [364, 265] width 521 height 62
click at [508, 326] on button "Ordenar grupos" at bounding box center [508, 328] width 69 height 21
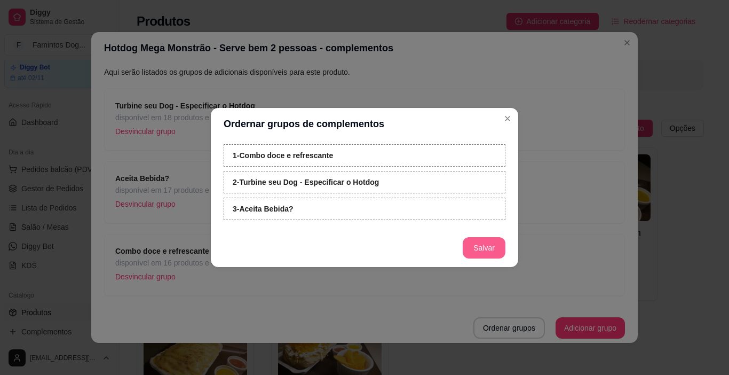
click at [475, 244] on button "Salvar" at bounding box center [484, 247] width 43 height 21
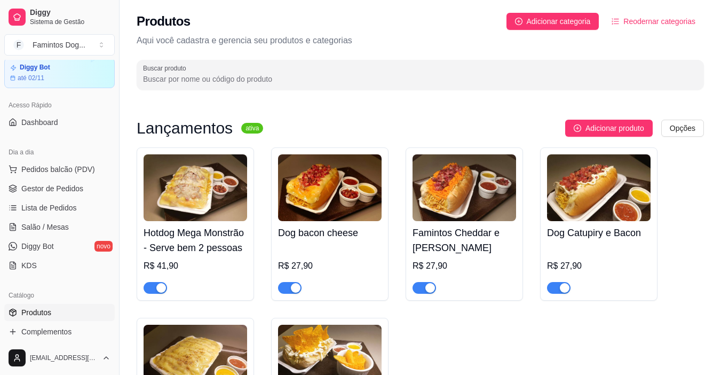
click at [332, 238] on h4 "Dog bacon cheese" at bounding box center [330, 232] width 104 height 15
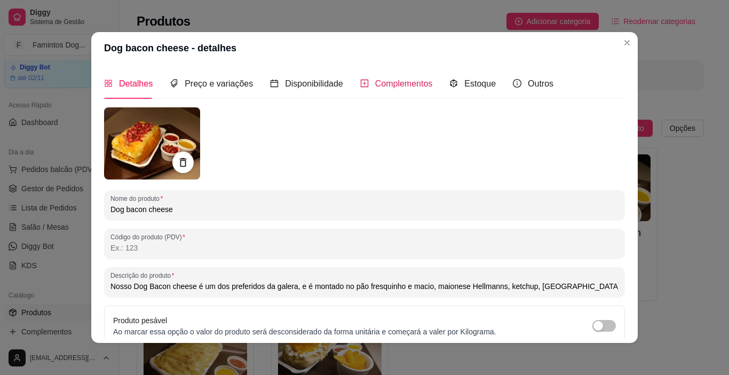
click at [389, 84] on span "Complementos" at bounding box center [404, 83] width 58 height 9
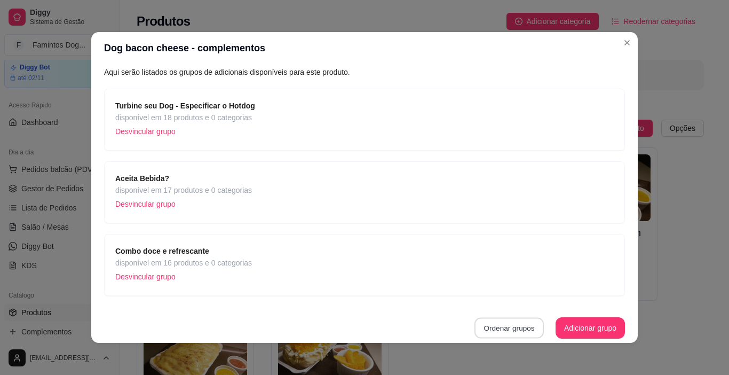
click at [486, 330] on button "Ordenar grupos" at bounding box center [508, 328] width 69 height 21
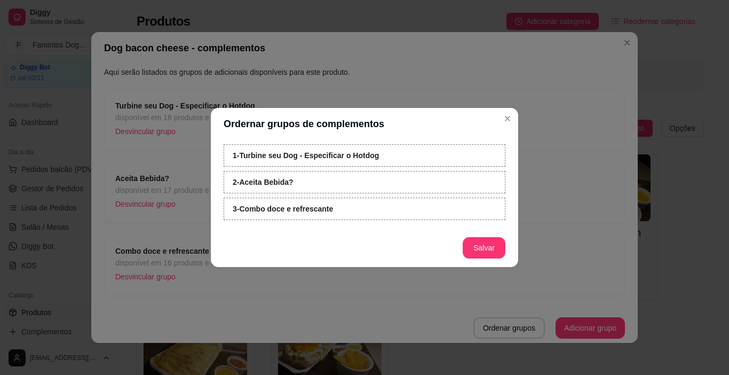
click at [360, 216] on div "3 - Combo doce e refrescante" at bounding box center [365, 208] width 282 height 22
click at [361, 215] on div "3 - Combo doce e refrescante" at bounding box center [365, 208] width 282 height 22
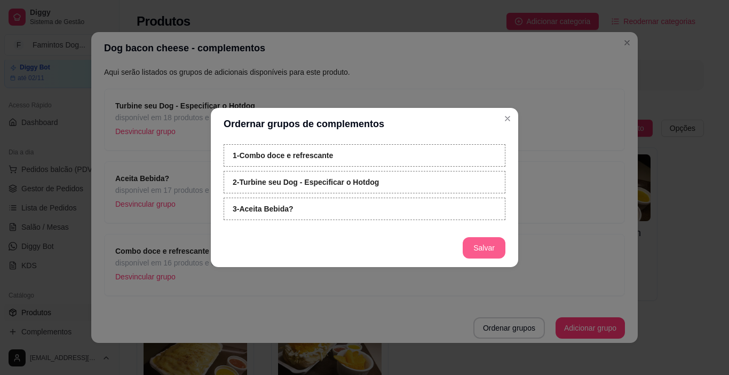
click at [481, 247] on button "Salvar" at bounding box center [484, 247] width 43 height 21
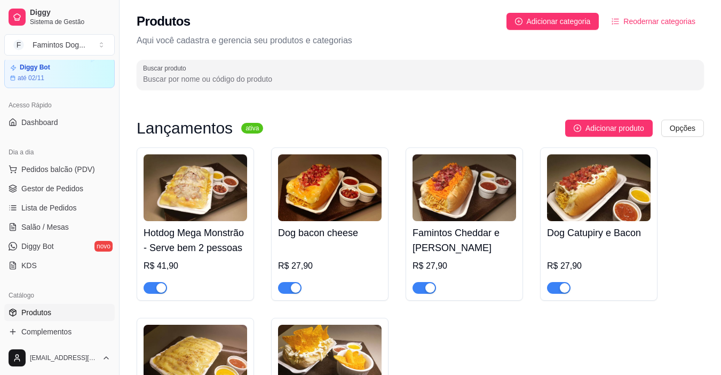
click at [458, 229] on h4 "Famintos Cheddar e [PERSON_NAME]" at bounding box center [465, 240] width 104 height 30
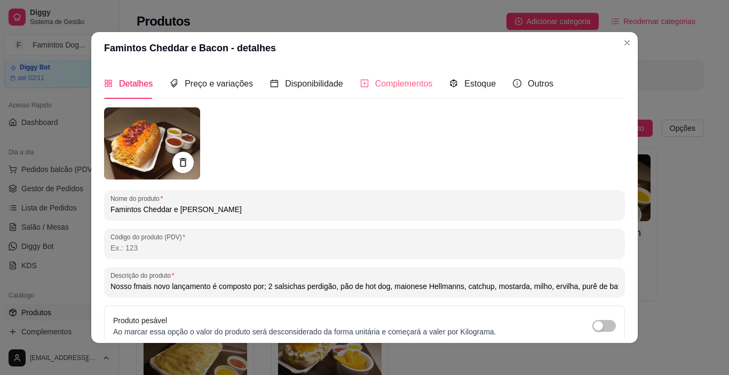
click at [366, 75] on div "Complementos" at bounding box center [396, 83] width 73 height 30
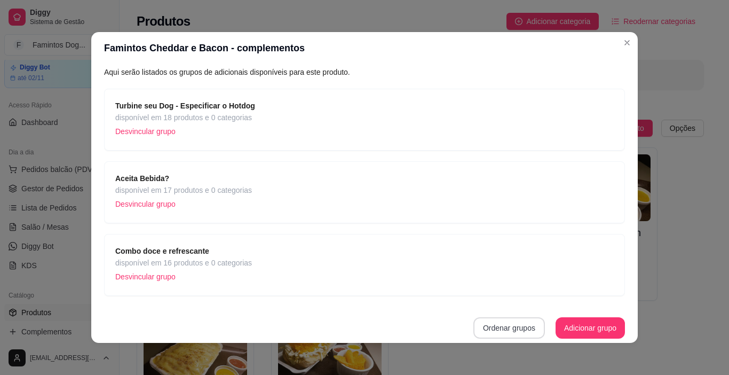
click at [505, 330] on button "Ordenar grupos" at bounding box center [509, 327] width 72 height 21
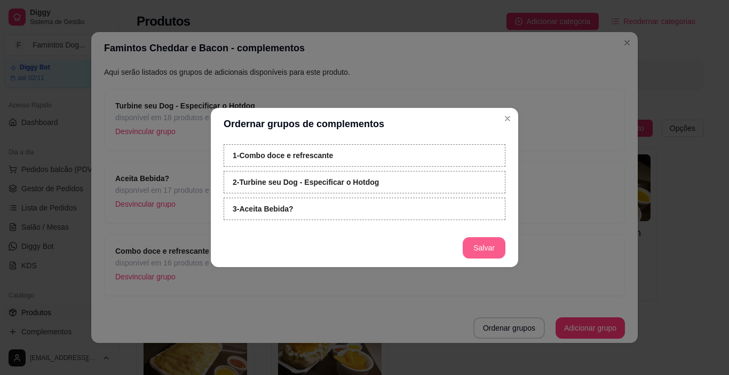
click at [473, 246] on button "Salvar" at bounding box center [484, 247] width 43 height 21
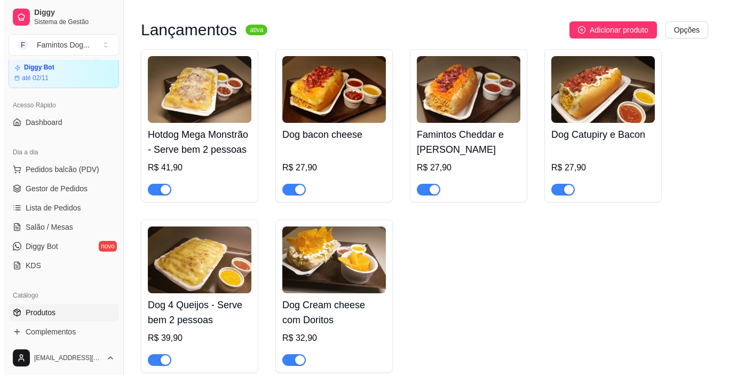
scroll to position [143, 0]
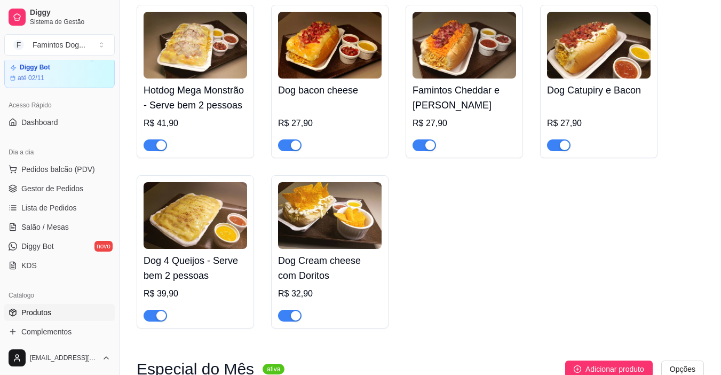
click at [220, 239] on img at bounding box center [196, 215] width 104 height 67
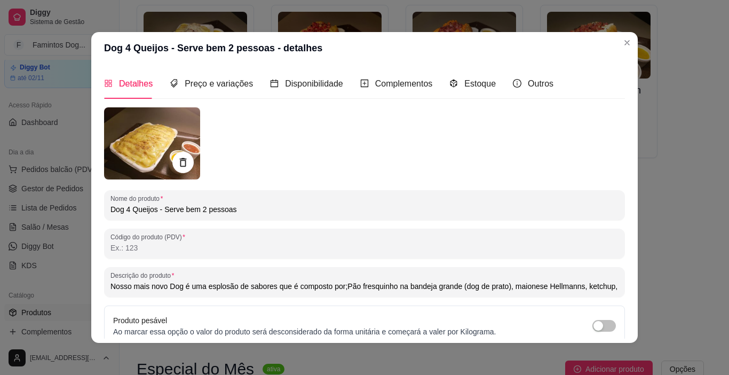
click at [429, 75] on div "Detalhes Preço e variações Disponibilidade Complementos Estoque Outros" at bounding box center [328, 83] width 449 height 30
click at [420, 83] on span "Complementos" at bounding box center [404, 83] width 58 height 9
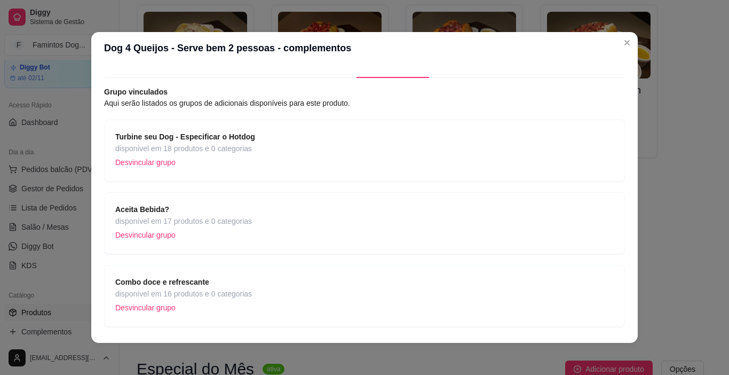
scroll to position [52, 0]
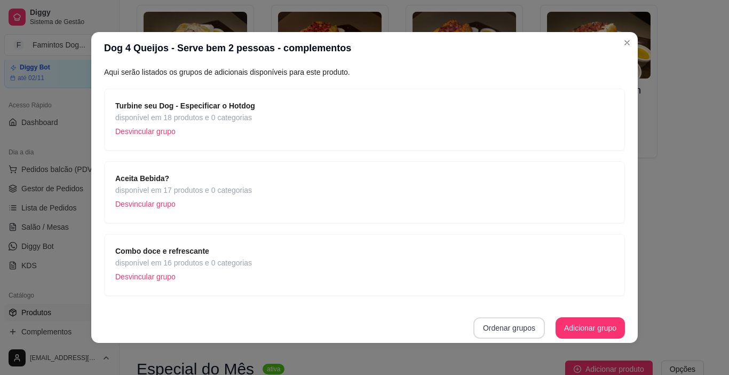
click at [498, 321] on button "Ordenar grupos" at bounding box center [509, 327] width 72 height 21
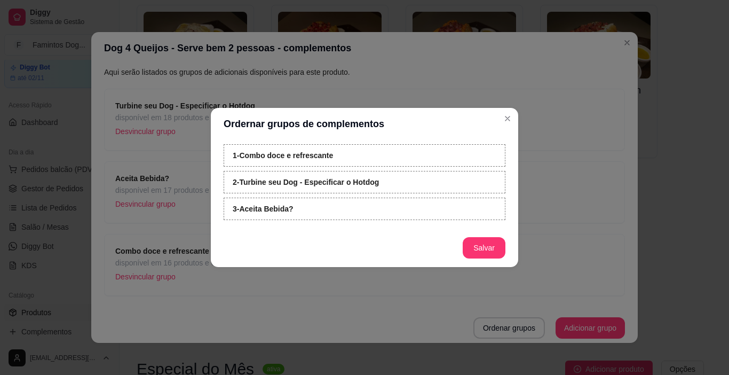
click at [473, 248] on button "Salvar" at bounding box center [484, 247] width 43 height 21
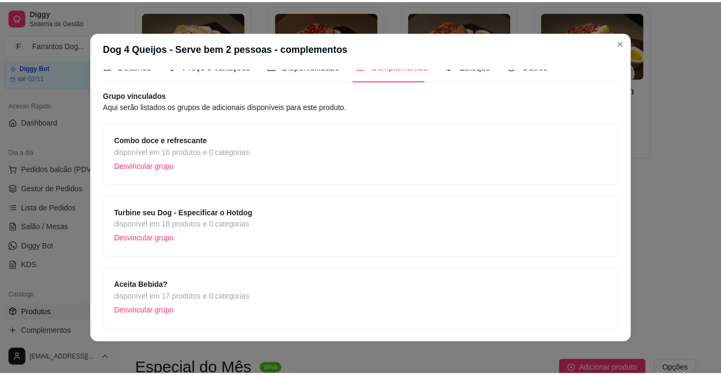
scroll to position [0, 0]
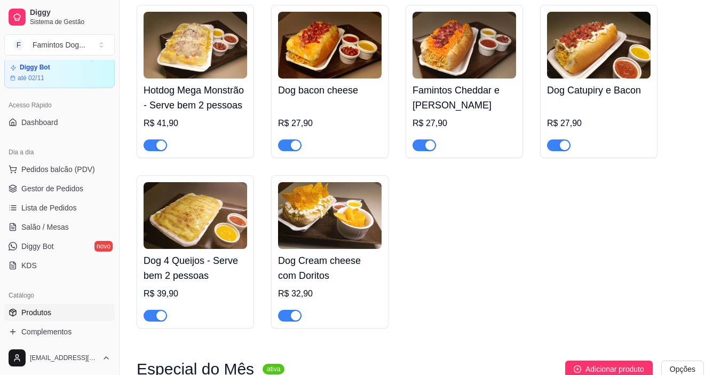
click at [349, 226] on img at bounding box center [330, 215] width 104 height 67
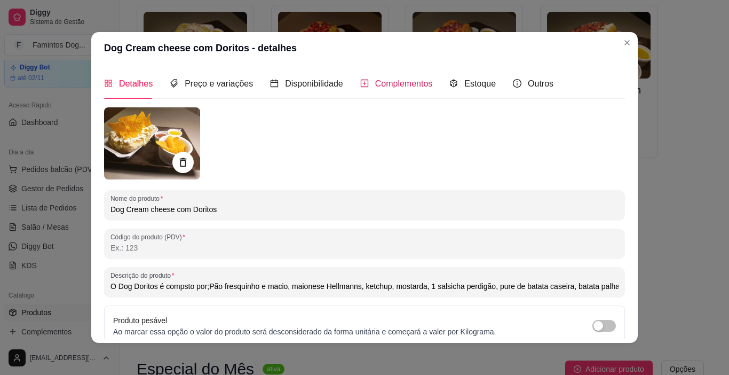
click at [415, 90] on div "Complementos" at bounding box center [396, 83] width 73 height 13
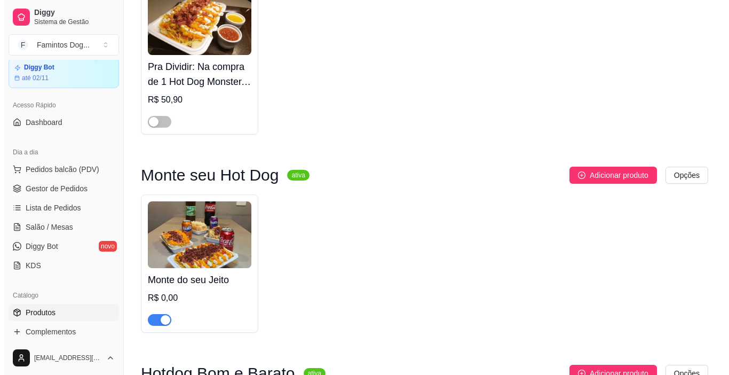
scroll to position [569, 0]
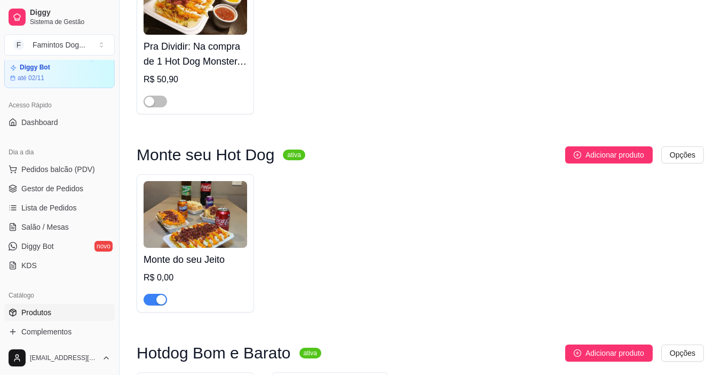
click at [203, 232] on img at bounding box center [196, 214] width 104 height 67
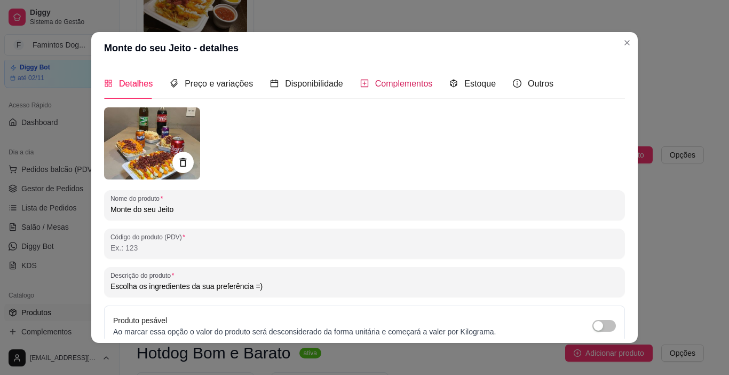
click at [394, 86] on span "Complementos" at bounding box center [404, 83] width 58 height 9
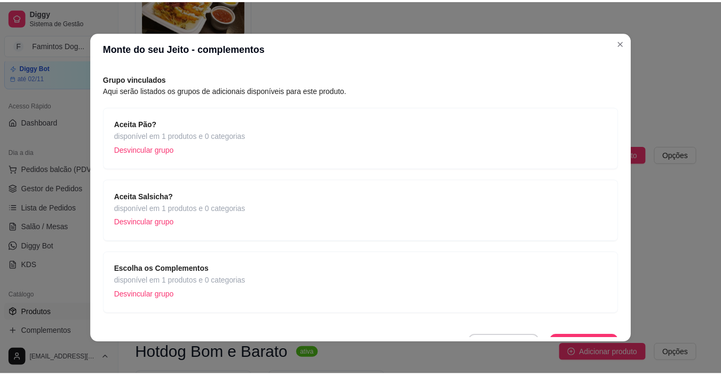
scroll to position [52, 0]
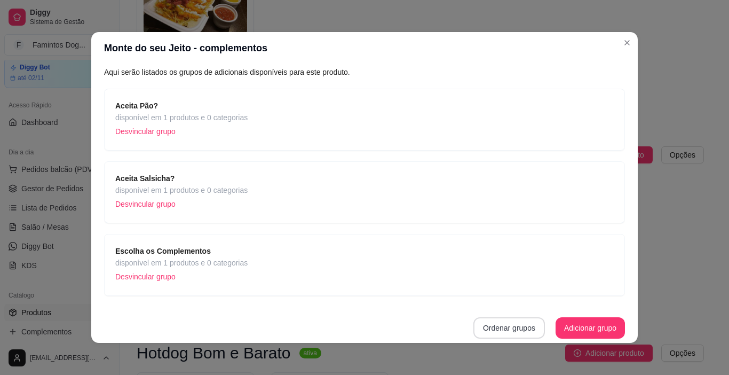
click at [475, 321] on button "Ordenar grupos" at bounding box center [509, 327] width 72 height 21
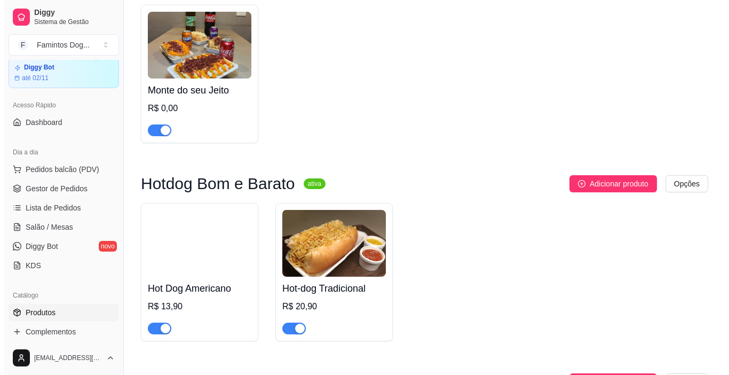
scroll to position [854, 0]
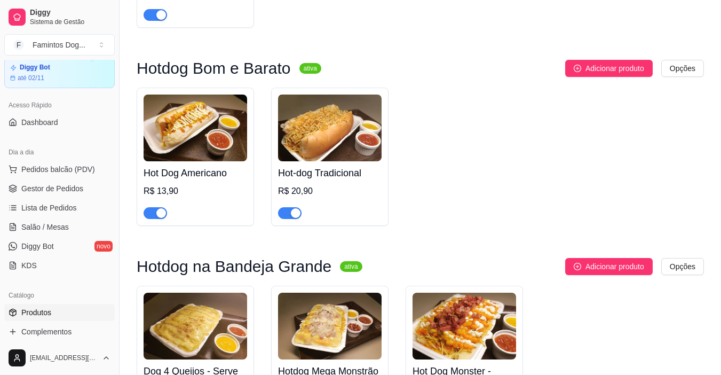
click at [192, 136] on img at bounding box center [196, 127] width 104 height 67
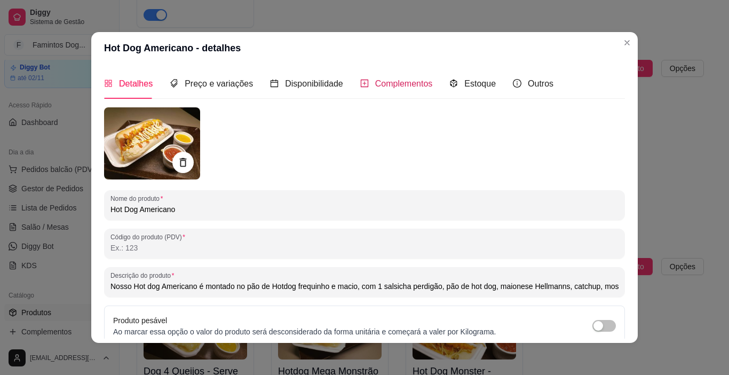
click at [386, 88] on span "Complementos" at bounding box center [404, 83] width 58 height 9
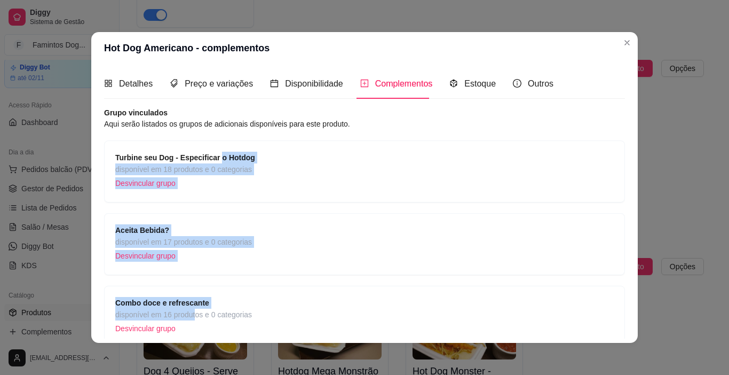
drag, startPoint x: 192, startPoint y: 308, endPoint x: 213, endPoint y: 155, distance: 155.2
click at [213, 155] on div "Turbine seu Dog - Especificar o Hotdog disponível em 18 produtos e 0 categorias…" at bounding box center [364, 243] width 521 height 207
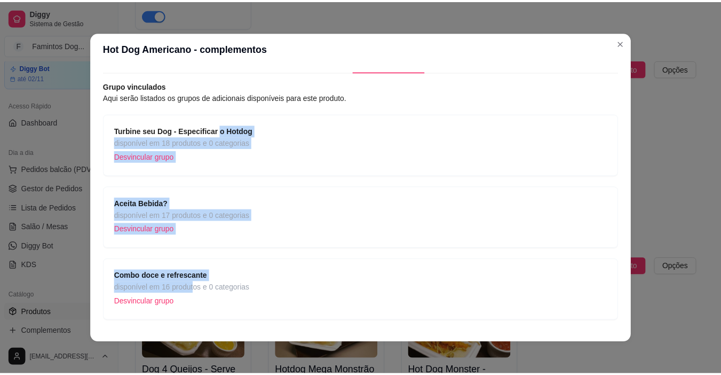
scroll to position [52, 0]
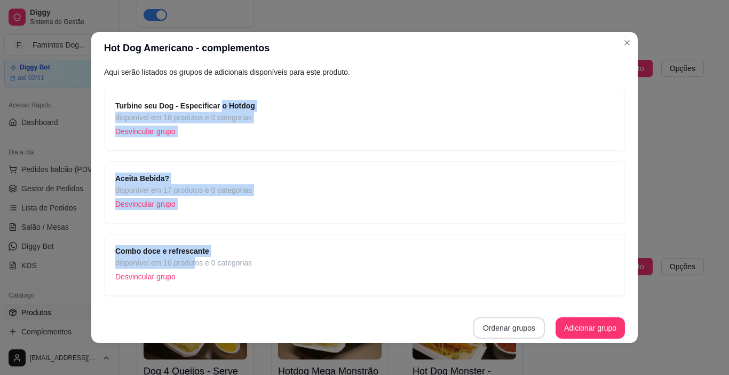
click at [486, 327] on button "Ordenar grupos" at bounding box center [509, 327] width 72 height 21
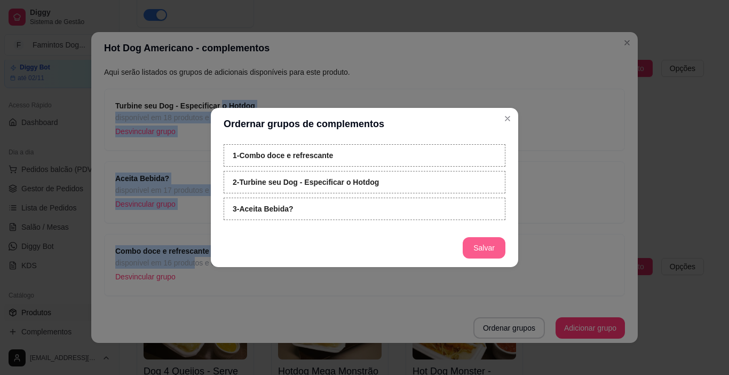
click at [485, 249] on button "Salvar" at bounding box center [484, 247] width 43 height 21
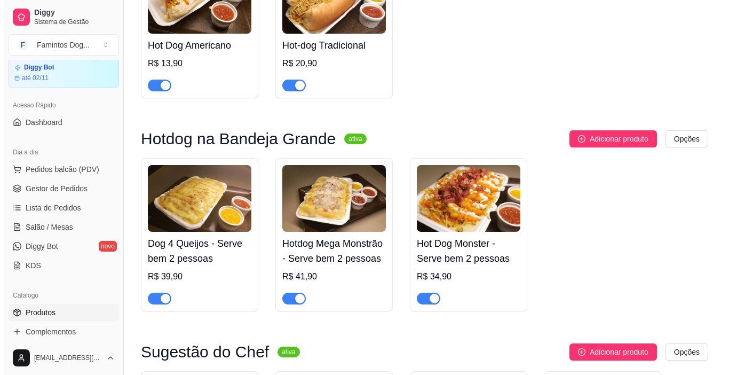
scroll to position [996, 0]
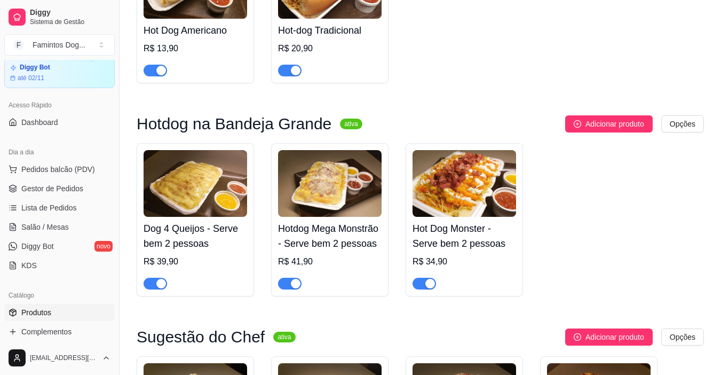
click at [338, 207] on img at bounding box center [330, 183] width 104 height 67
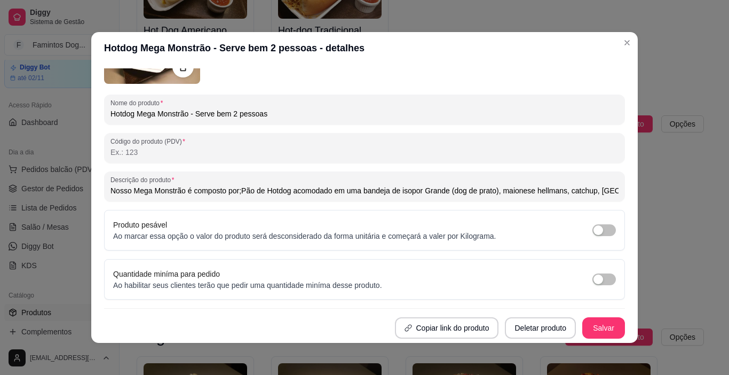
type input "Nosso Mega Monstrão é composto por;Pão de Hotdog acomodado em uma bandeja de is…"
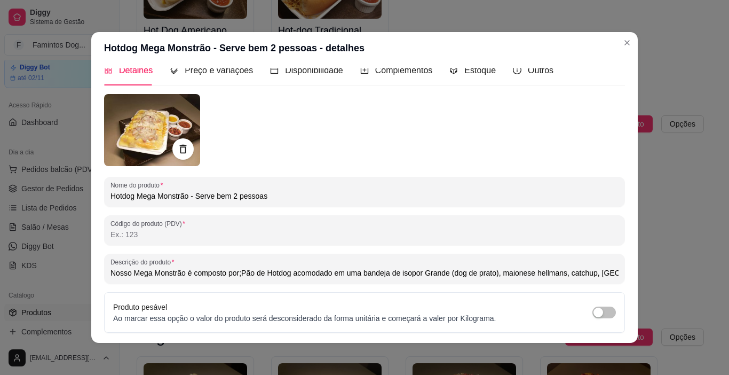
scroll to position [0, 0]
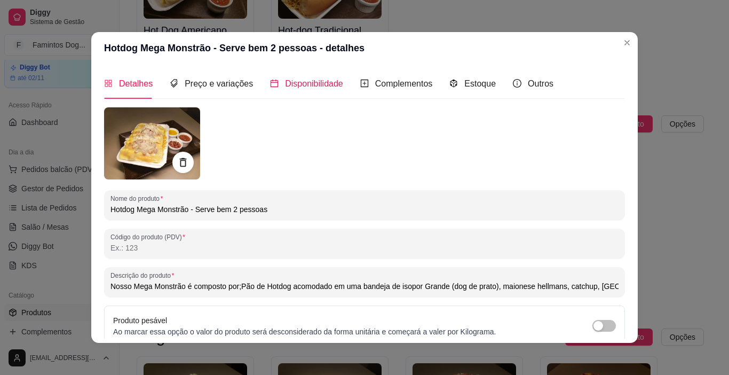
click at [286, 82] on span "Disponibilidade" at bounding box center [314, 83] width 58 height 9
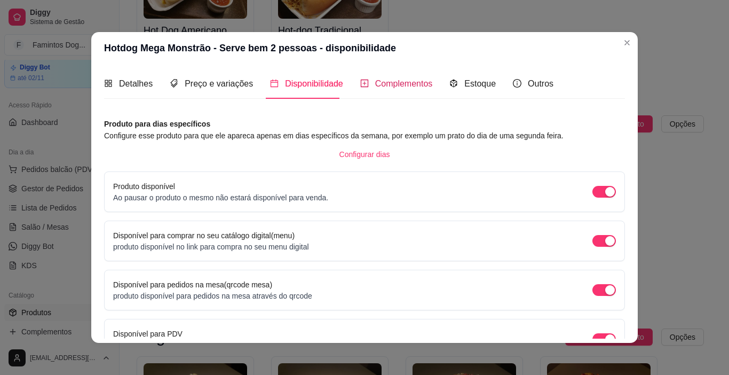
click at [399, 90] on div "Complementos" at bounding box center [396, 83] width 73 height 13
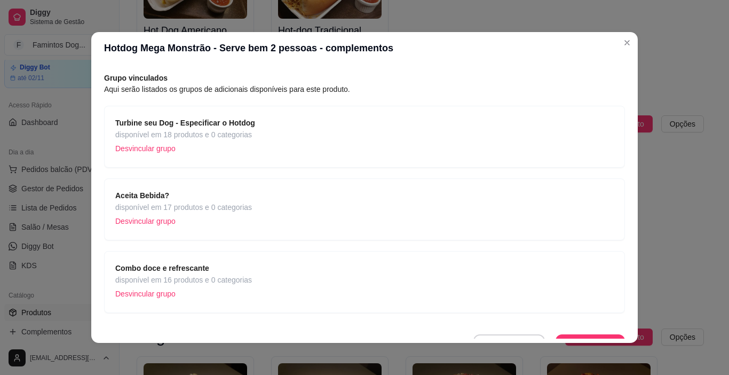
scroll to position [52, 0]
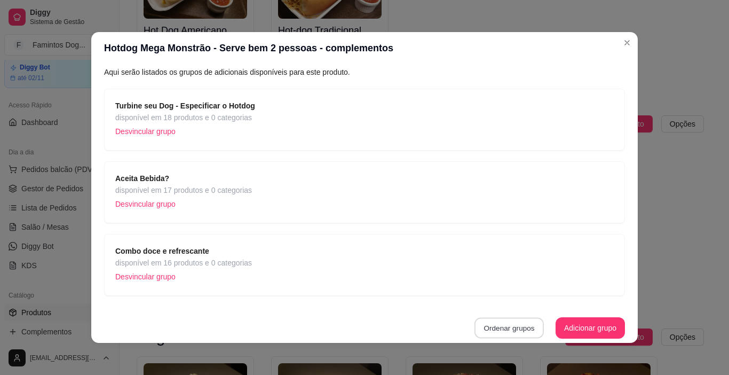
click at [484, 328] on button "Ordenar grupos" at bounding box center [508, 328] width 69 height 21
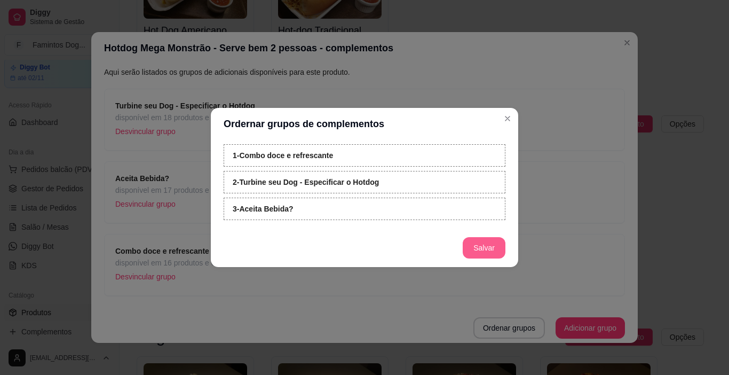
click at [493, 244] on button "Salvar" at bounding box center [484, 247] width 43 height 21
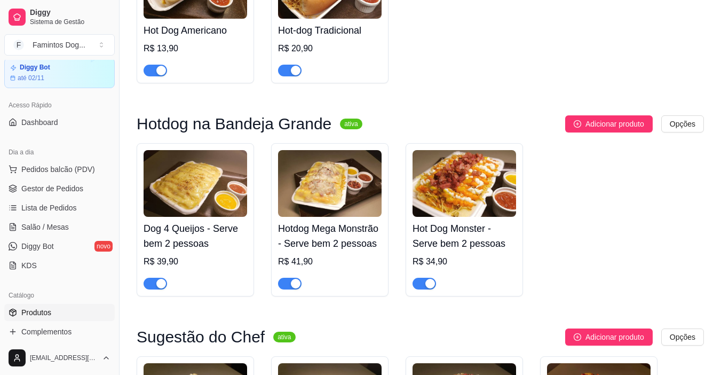
click at [455, 208] on img at bounding box center [465, 183] width 104 height 67
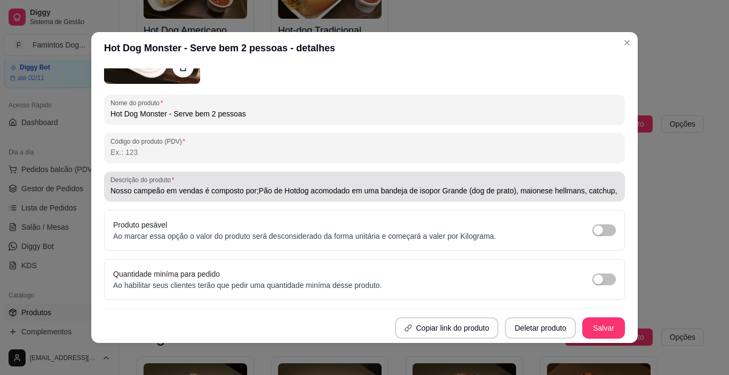
type input "Nosso campeão em vendas é composto por;Pão de Hotdog acomodado em uma bandeja d…"
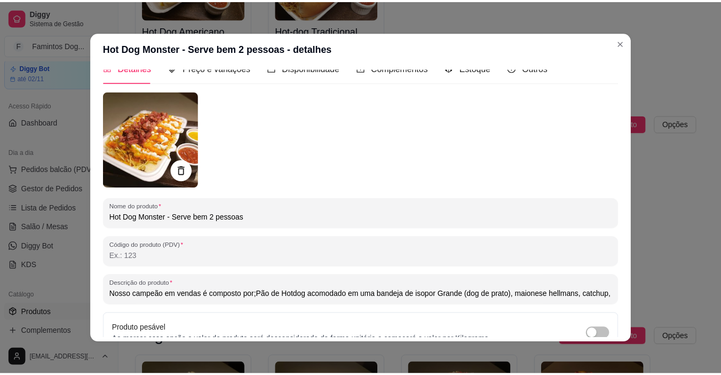
scroll to position [0, 0]
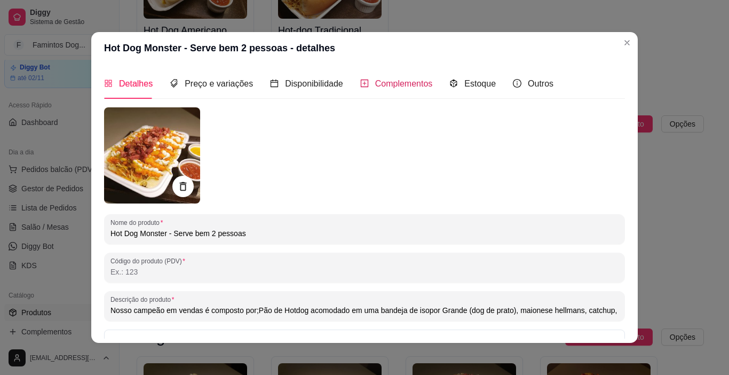
click at [408, 85] on span "Complementos" at bounding box center [404, 83] width 58 height 9
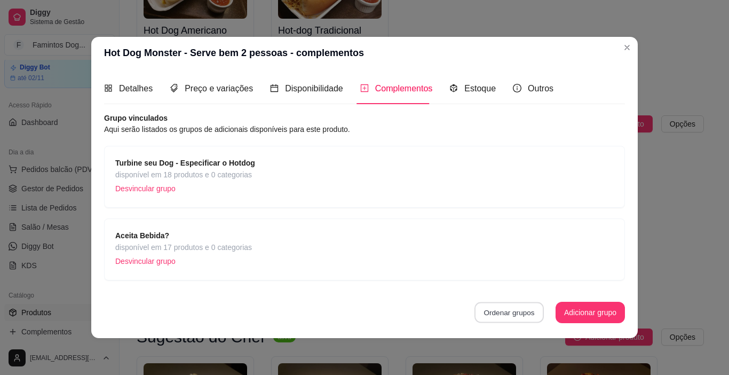
click at [511, 308] on button "Ordenar grupos" at bounding box center [508, 312] width 69 height 21
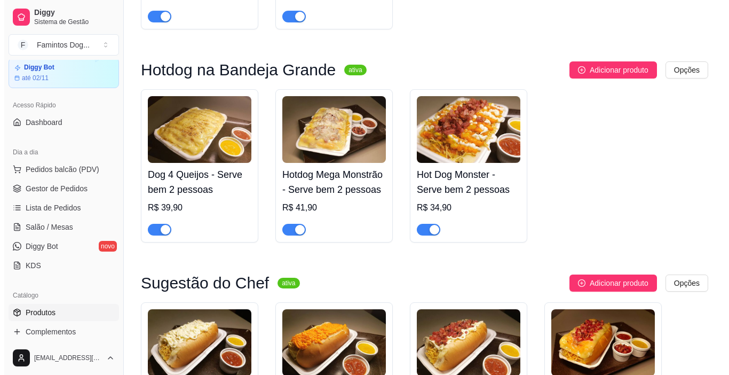
scroll to position [1138, 0]
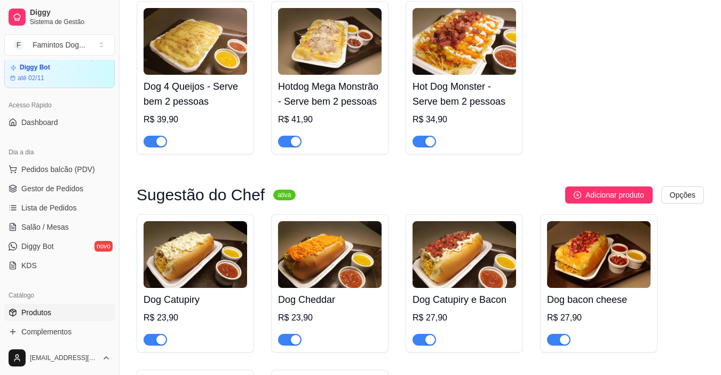
click at [197, 266] on img at bounding box center [196, 254] width 104 height 67
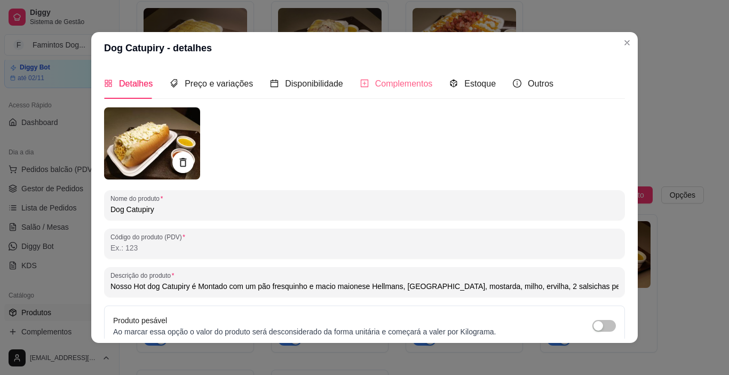
click at [409, 76] on div "Complementos" at bounding box center [396, 83] width 73 height 30
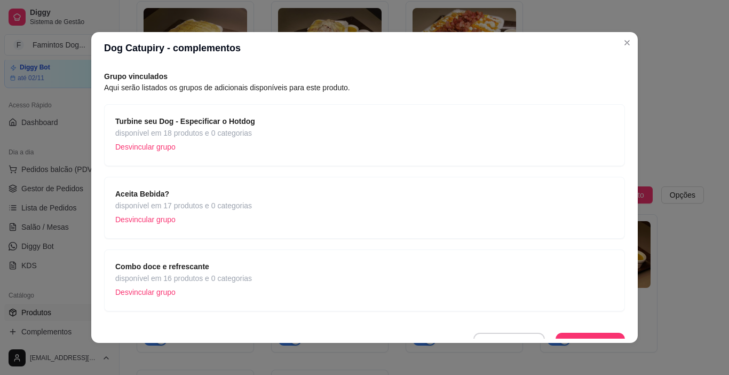
scroll to position [52, 0]
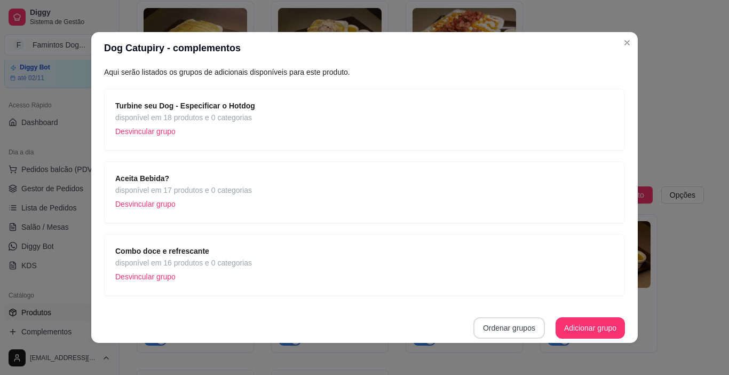
click at [480, 322] on button "Ordenar grupos" at bounding box center [509, 327] width 72 height 21
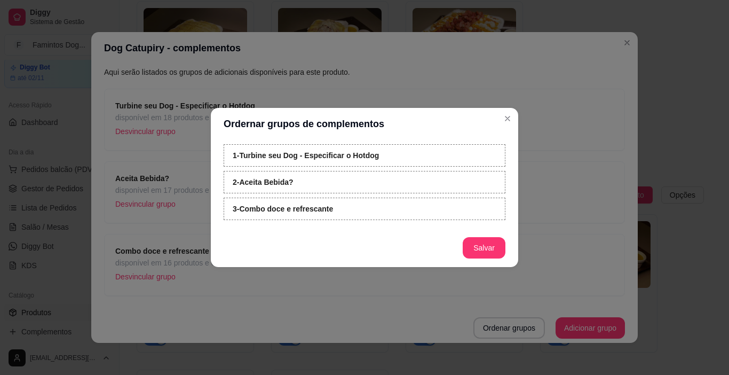
click at [301, 214] on div "3 - Combo doce e refrescante" at bounding box center [365, 208] width 282 height 22
drag, startPoint x: 301, startPoint y: 214, endPoint x: 311, endPoint y: 154, distance: 60.5
click at [311, 154] on div "1 - Turbine seu Dog - Especificar o Hotdog 2 - Aceita Bebida? 3 - Combo doce e …" at bounding box center [365, 184] width 282 height 80
click at [309, 208] on strong "3 - Combo doce e refrescante" at bounding box center [283, 208] width 100 height 9
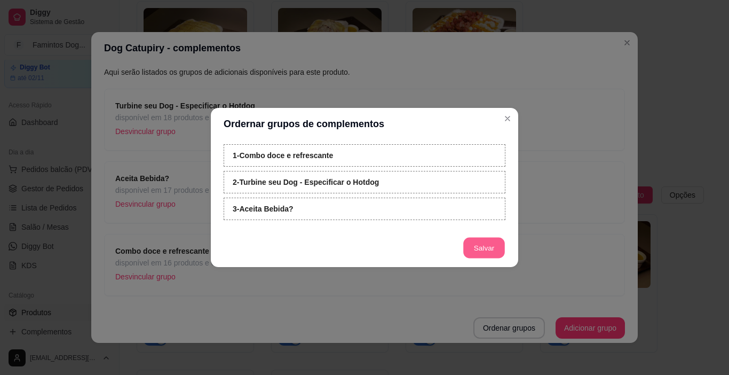
click at [474, 250] on button "Salvar" at bounding box center [484, 248] width 42 height 21
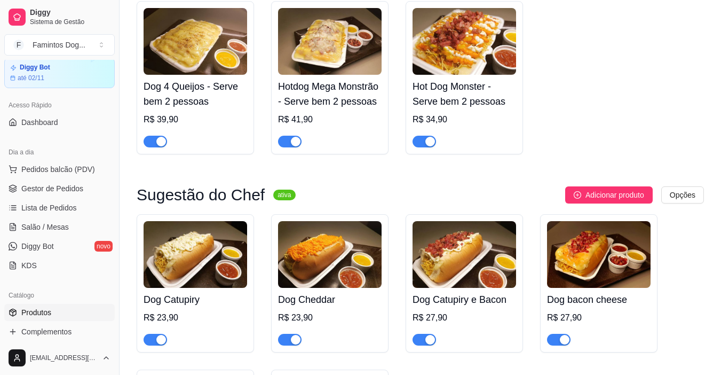
click at [352, 264] on img at bounding box center [330, 254] width 104 height 67
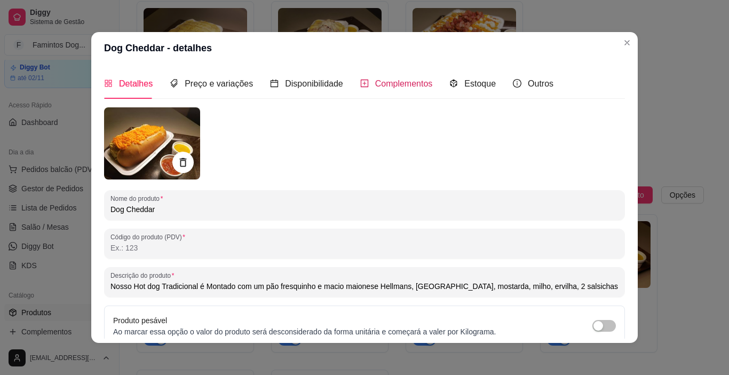
click at [386, 80] on span "Complementos" at bounding box center [404, 83] width 58 height 9
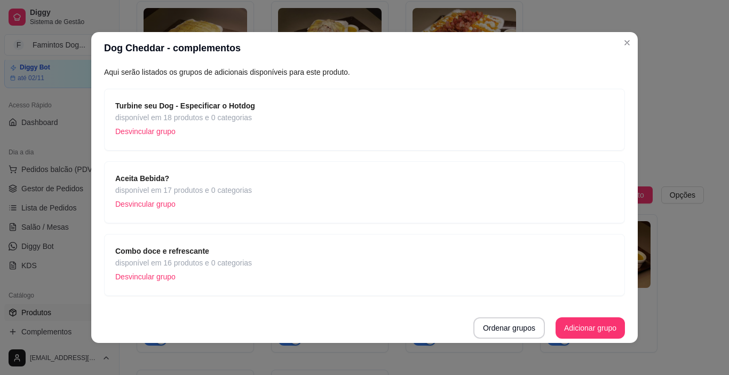
click at [488, 329] on button "Ordenar grupos" at bounding box center [509, 327] width 72 height 21
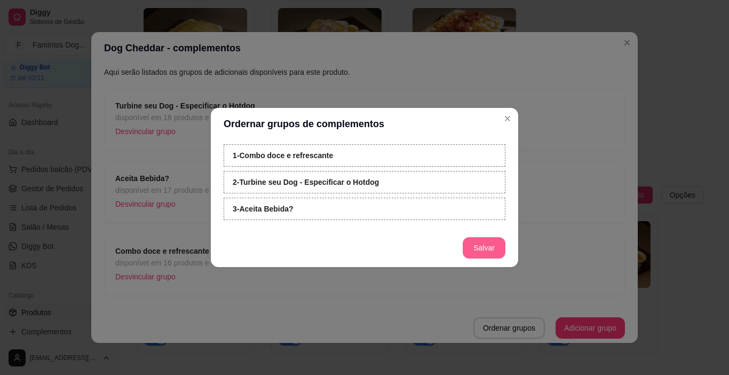
click at [479, 256] on button "Salvar" at bounding box center [484, 247] width 43 height 21
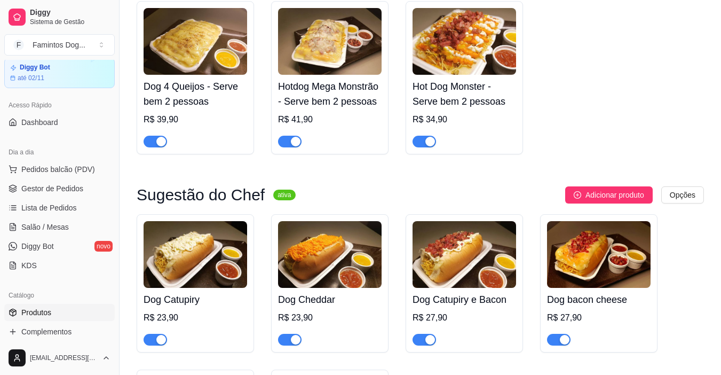
click at [492, 257] on img at bounding box center [465, 254] width 104 height 67
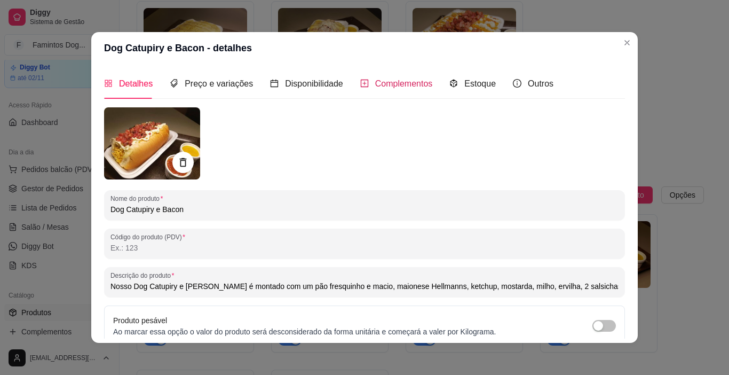
click at [403, 87] on span "Complementos" at bounding box center [404, 83] width 58 height 9
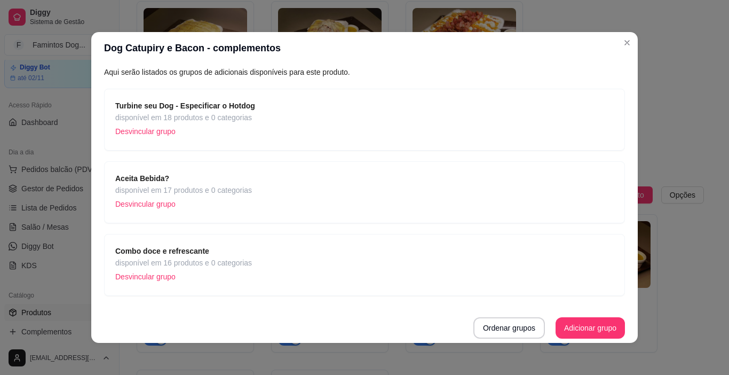
click at [484, 327] on button "Ordenar grupos" at bounding box center [509, 327] width 72 height 21
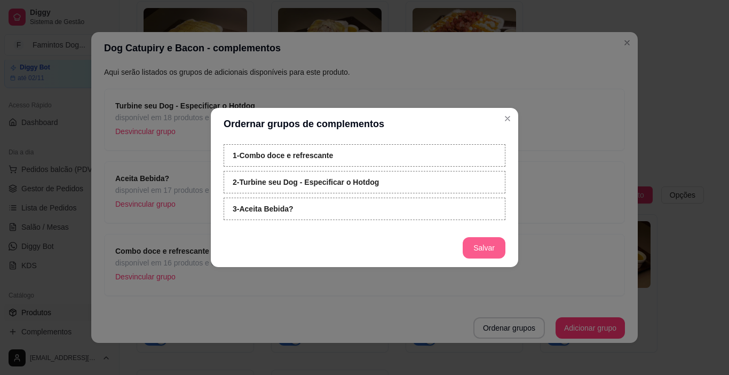
click at [476, 247] on button "Salvar" at bounding box center [484, 247] width 43 height 21
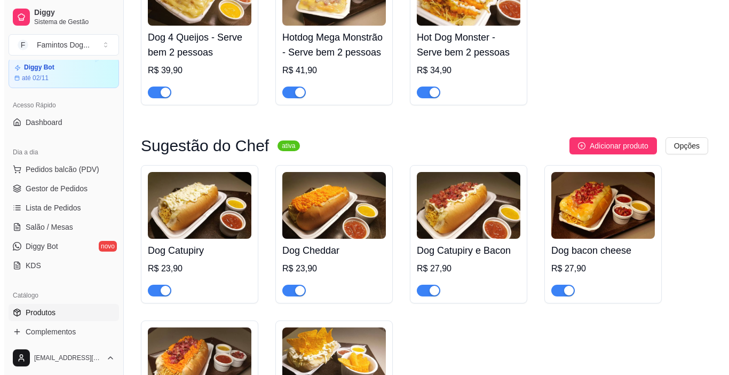
scroll to position [1210, 0]
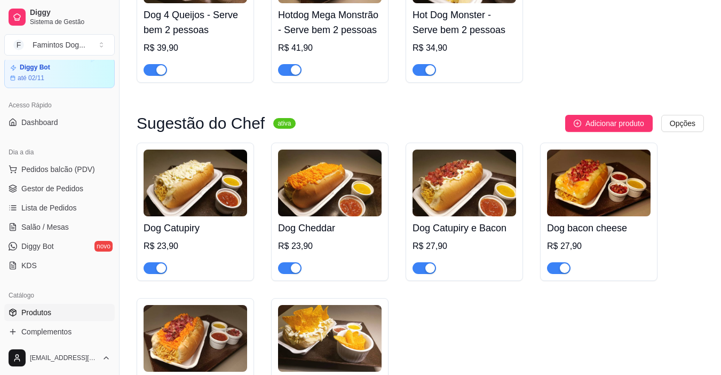
click at [605, 204] on img at bounding box center [599, 182] width 104 height 67
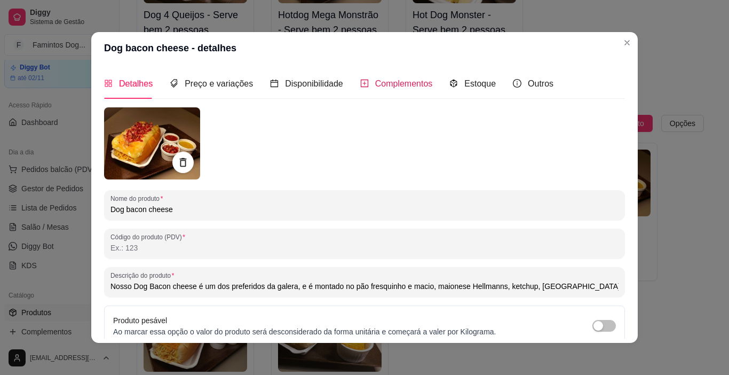
click at [398, 79] on span "Complementos" at bounding box center [404, 83] width 58 height 9
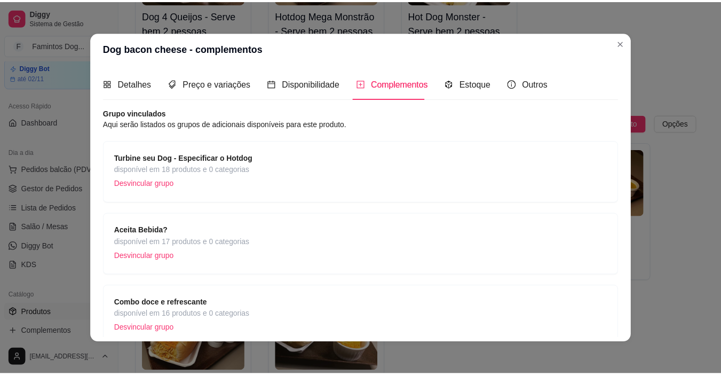
scroll to position [52, 0]
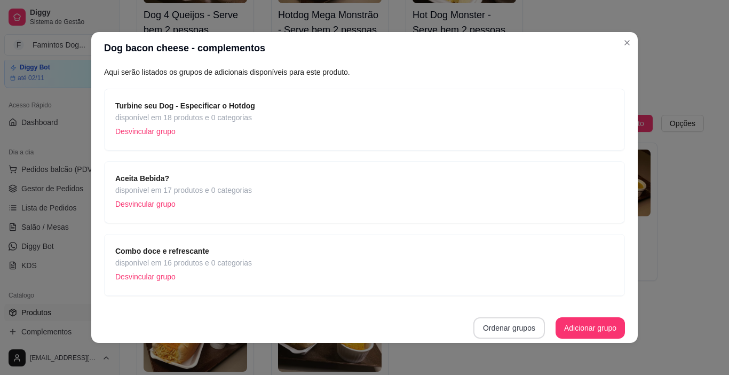
click at [473, 321] on button "Ordenar grupos" at bounding box center [509, 327] width 72 height 21
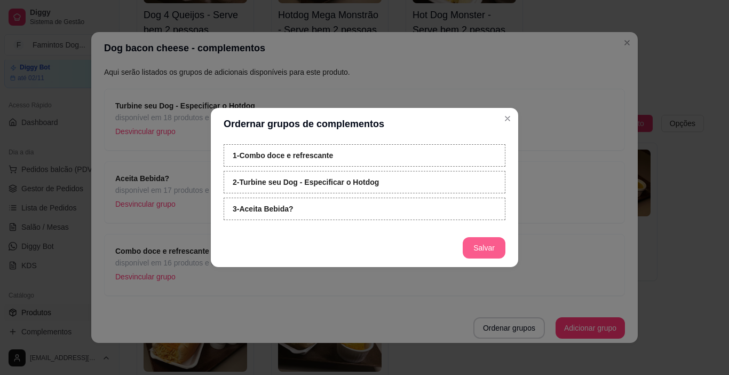
click at [472, 243] on button "Salvar" at bounding box center [484, 247] width 43 height 21
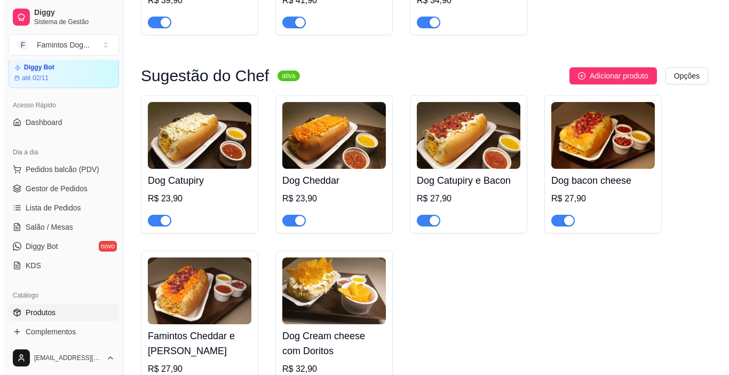
scroll to position [1281, 0]
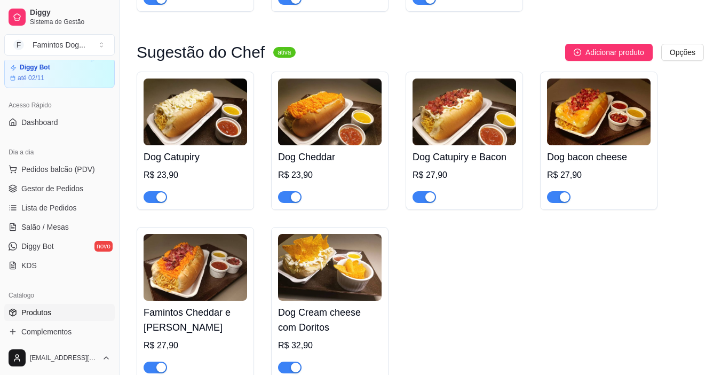
click at [210, 265] on img at bounding box center [196, 267] width 104 height 67
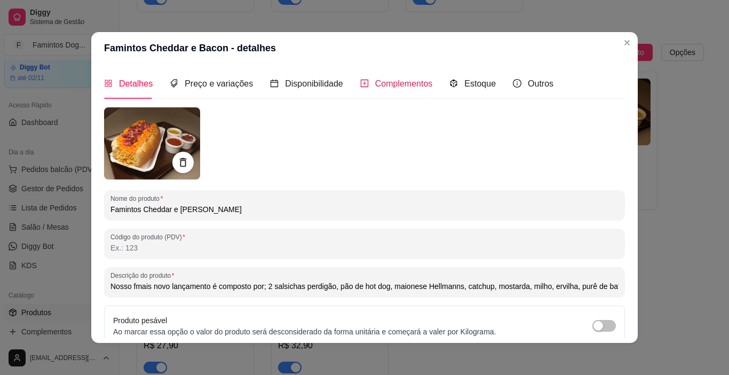
click at [399, 81] on span "Complementos" at bounding box center [404, 83] width 58 height 9
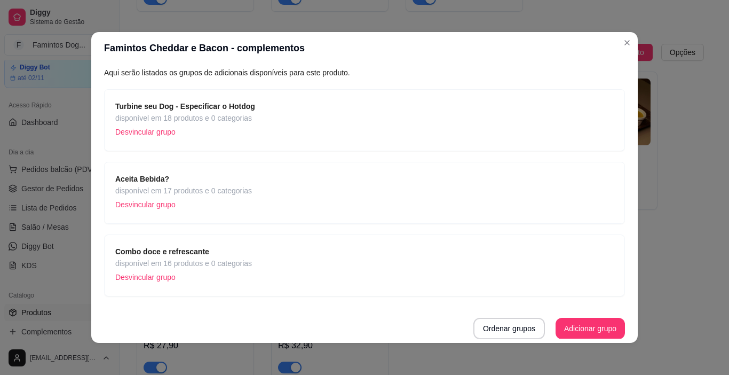
scroll to position [52, 0]
click at [497, 324] on button "Ordenar grupos" at bounding box center [509, 327] width 72 height 21
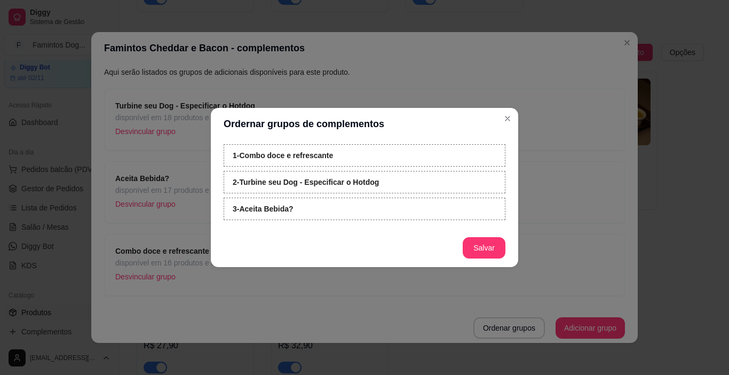
click at [484, 245] on button "Salvar" at bounding box center [484, 247] width 43 height 21
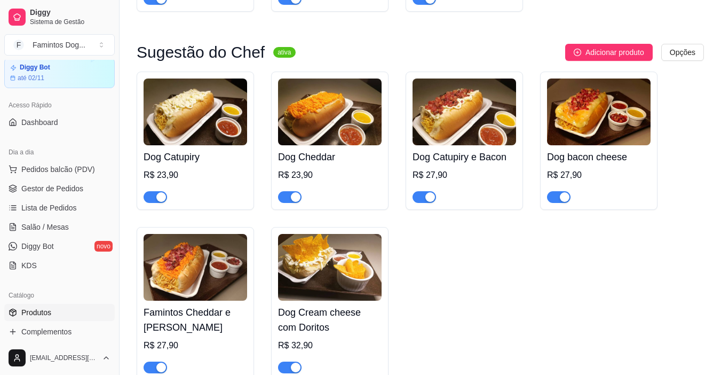
click at [344, 276] on img at bounding box center [330, 267] width 104 height 67
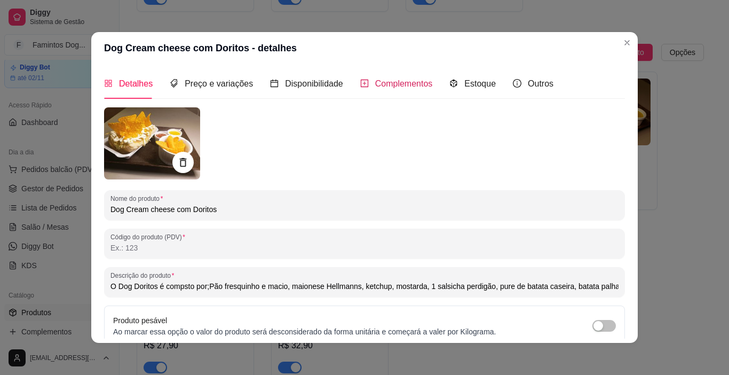
click at [404, 79] on span "Complementos" at bounding box center [404, 83] width 58 height 9
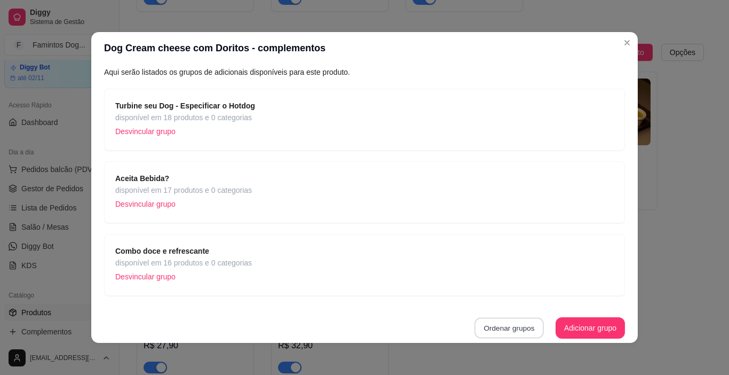
click at [502, 324] on button "Ordenar grupos" at bounding box center [508, 328] width 69 height 21
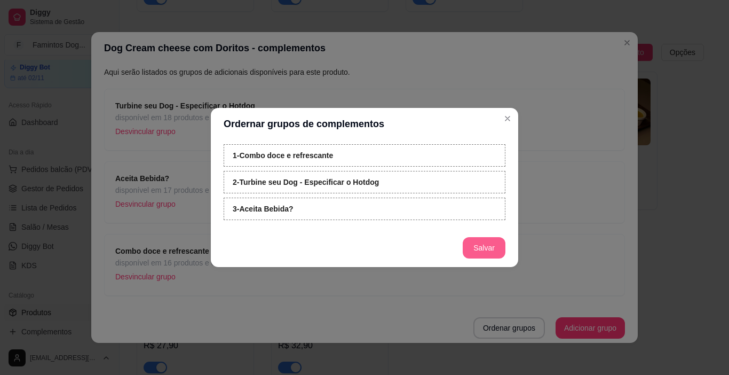
click at [500, 257] on button "Salvar" at bounding box center [484, 247] width 43 height 21
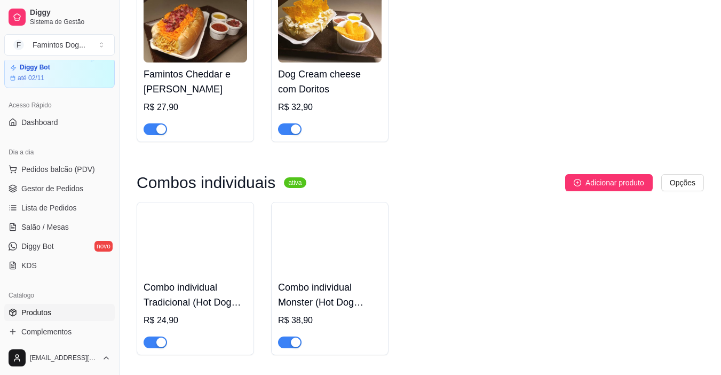
scroll to position [1565, 0]
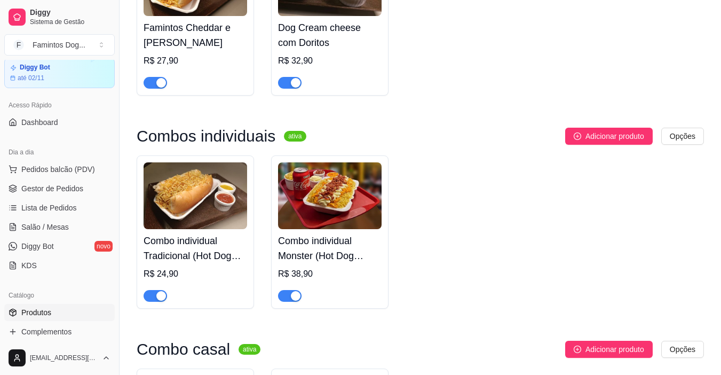
click at [346, 218] on img at bounding box center [330, 195] width 104 height 67
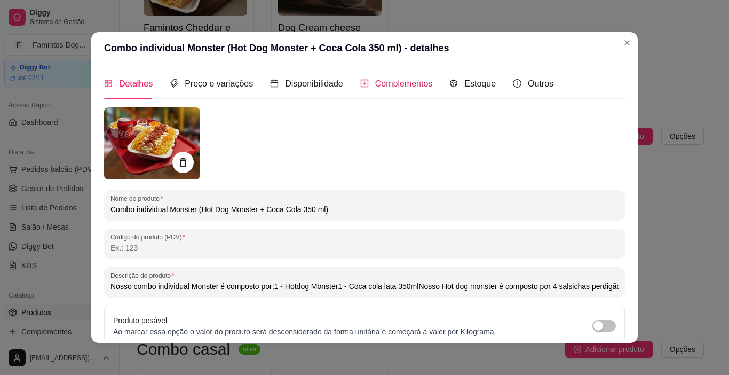
click at [422, 86] on span "Complementos" at bounding box center [404, 83] width 58 height 9
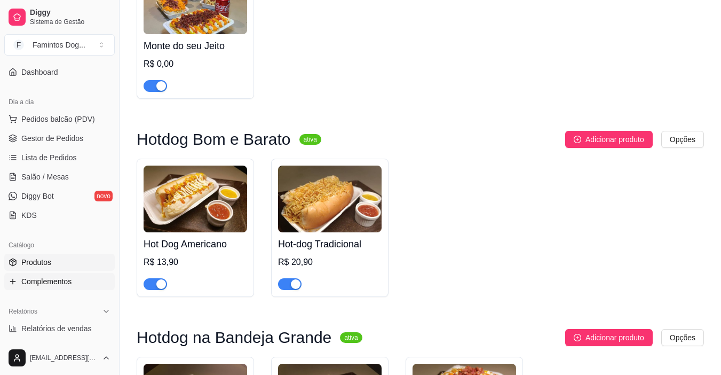
scroll to position [109, 0]
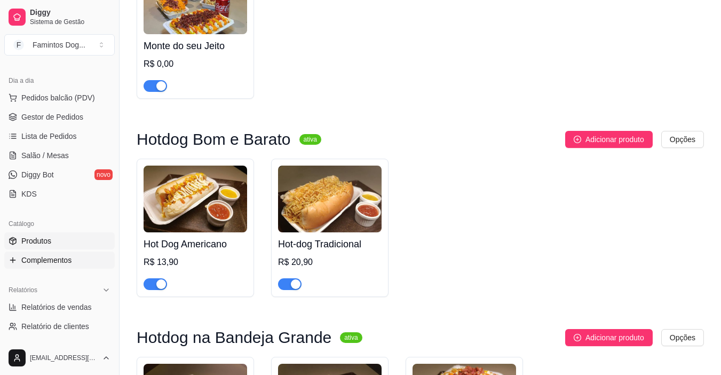
click at [65, 259] on span "Complementos" at bounding box center [46, 260] width 50 height 11
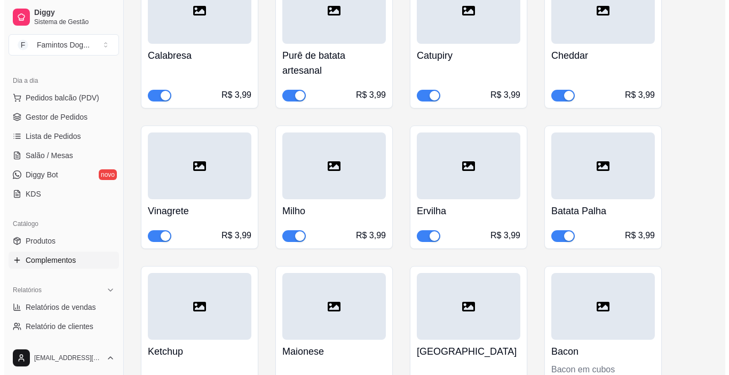
scroll to position [1992, 0]
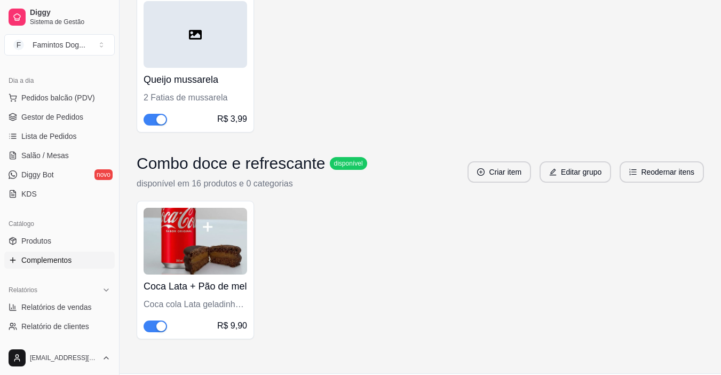
click at [205, 278] on div "Coca Lata + Pão de mel Coca cola Lata geladinha + Pão de mel caseiro e recheado…" at bounding box center [196, 303] width 104 height 58
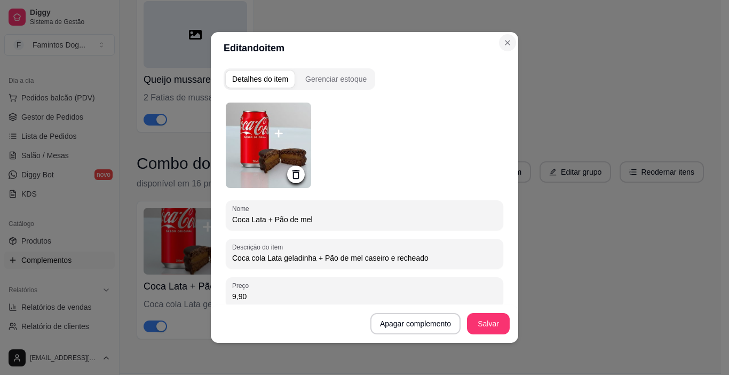
click at [492, 48] on header "Editando item" at bounding box center [364, 48] width 307 height 32
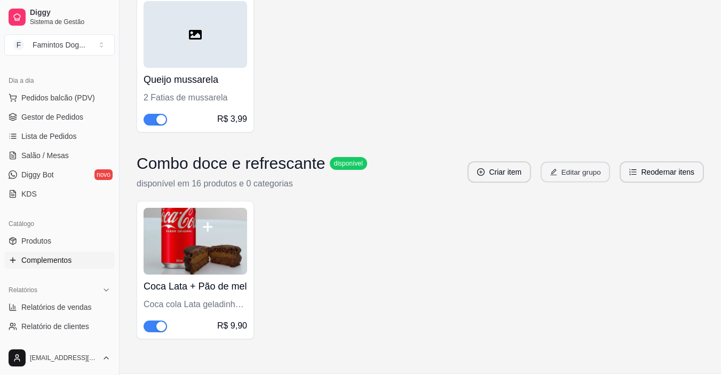
click at [587, 168] on button "Editar grupo" at bounding box center [575, 172] width 69 height 21
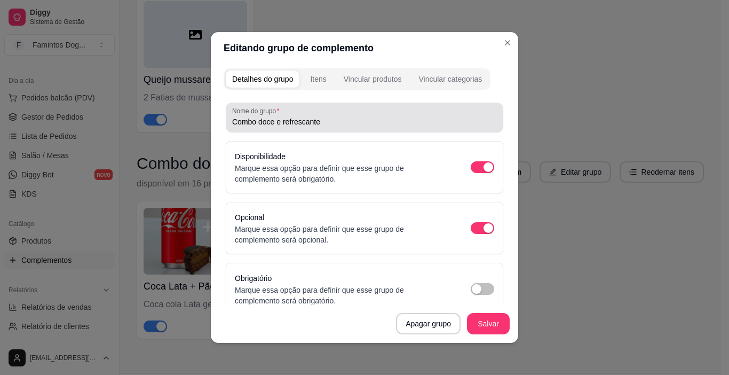
click at [259, 124] on input "Combo doce e refrescante" at bounding box center [364, 121] width 265 height 11
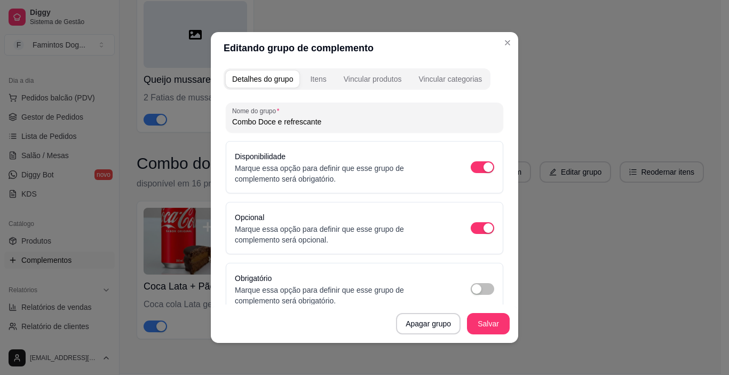
click at [283, 124] on input "Combo Doce e refrescante" at bounding box center [364, 121] width 265 height 11
type input "Combo Doce e Refrescante"
click at [375, 86] on button "Vincular produtos" at bounding box center [372, 78] width 71 height 17
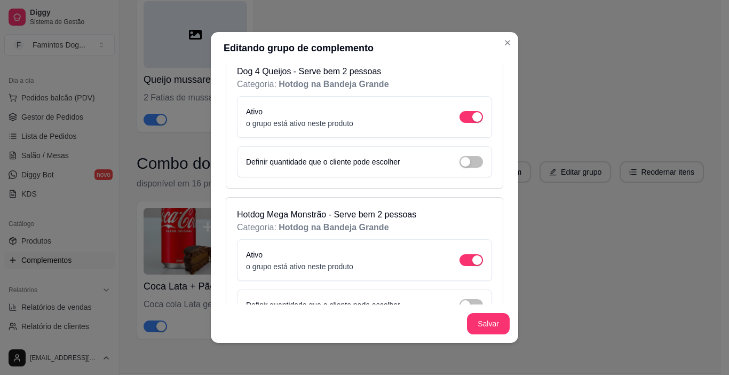
scroll to position [1637, 0]
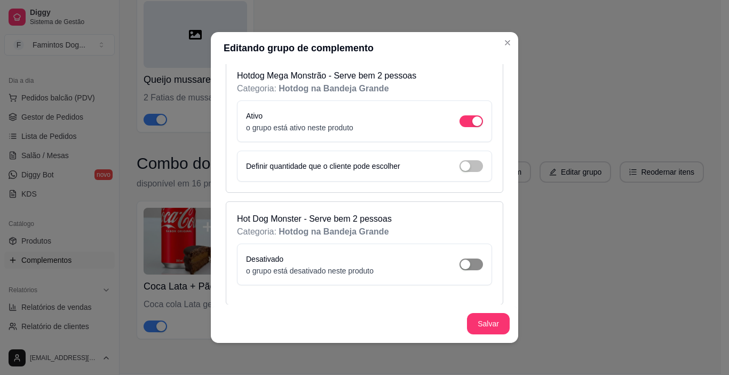
click at [460, 266] on span "button" at bounding box center [471, 264] width 23 height 12
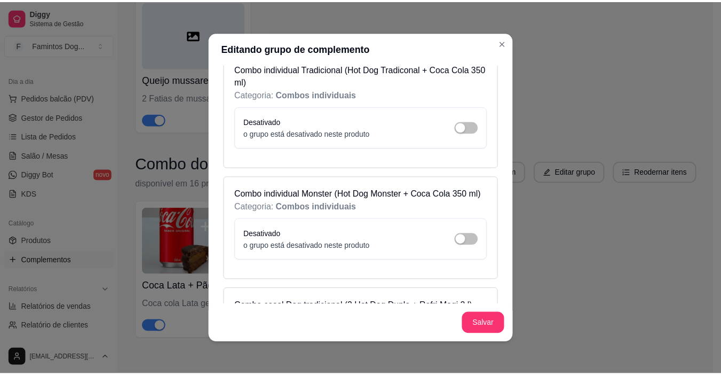
scroll to position [2846, 0]
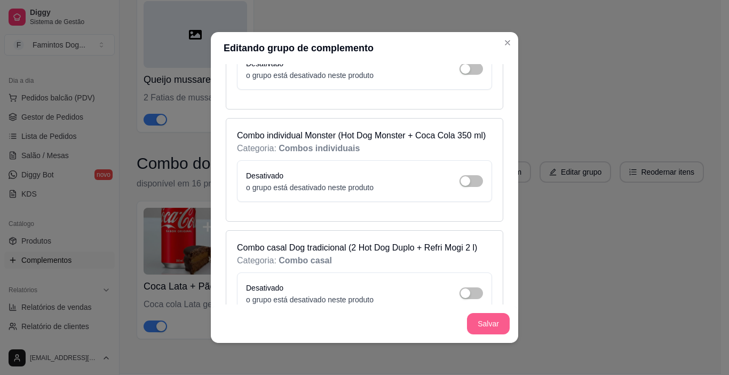
click at [482, 322] on button "Salvar" at bounding box center [488, 323] width 43 height 21
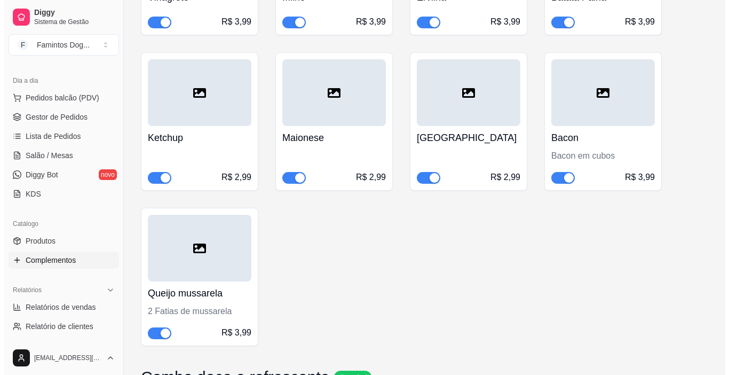
scroll to position [2021, 0]
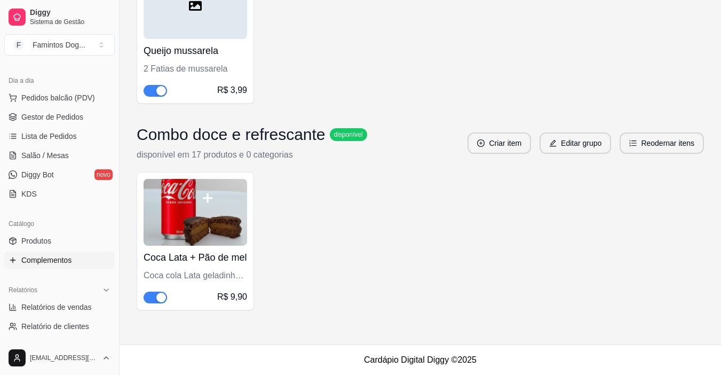
click at [197, 219] on img at bounding box center [196, 212] width 104 height 67
click at [575, 140] on button "Editar grupo" at bounding box center [576, 142] width 72 height 21
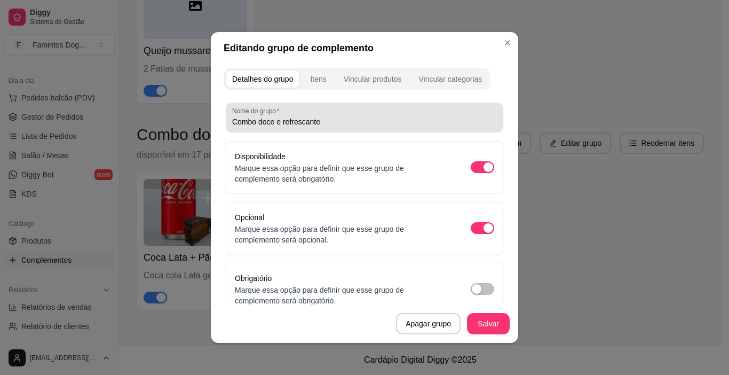
click at [256, 122] on input "Combo doce e refrescante" at bounding box center [364, 121] width 265 height 11
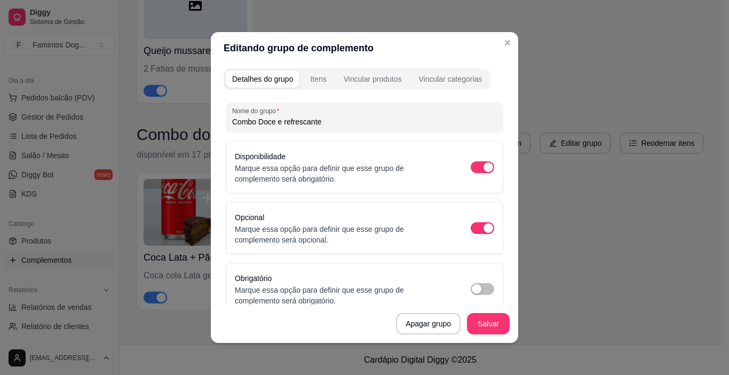
click at [281, 124] on input "Combo Doce e refrescante" at bounding box center [364, 121] width 265 height 11
type input "Combo Doce e Refrescante"
click at [479, 326] on button "Salvar" at bounding box center [488, 323] width 43 height 21
click at [375, 76] on div "Vincular produtos" at bounding box center [373, 79] width 58 height 11
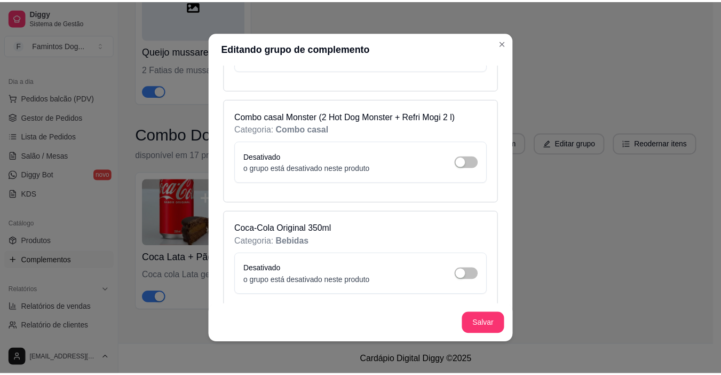
scroll to position [3131, 0]
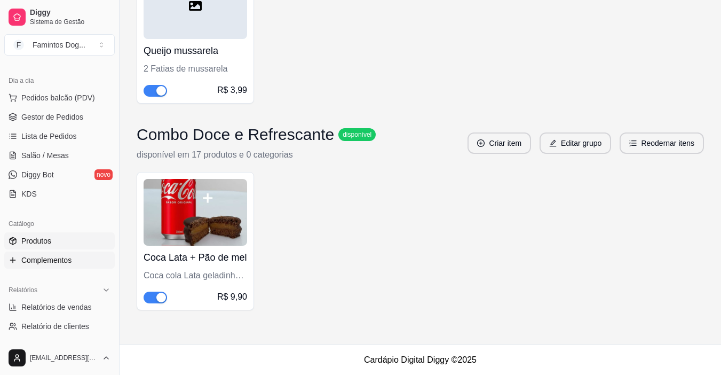
click at [29, 240] on span "Produtos" at bounding box center [36, 240] width 30 height 11
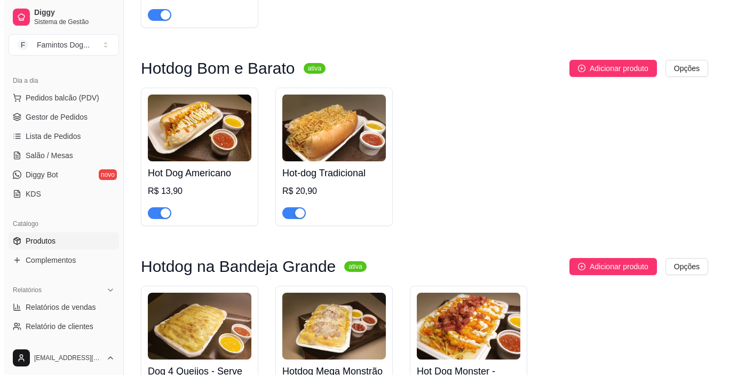
scroll to position [925, 0]
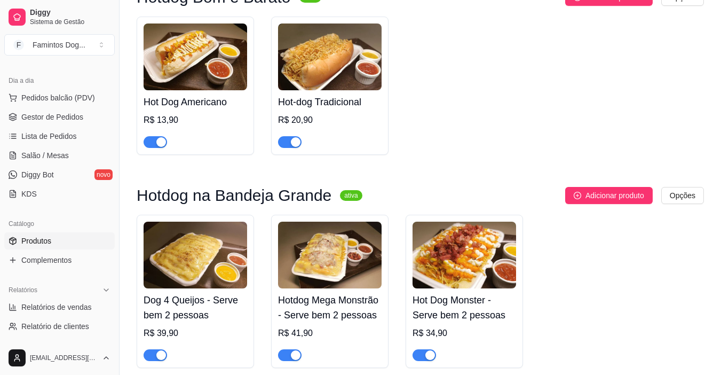
click at [441, 288] on img at bounding box center [465, 254] width 104 height 67
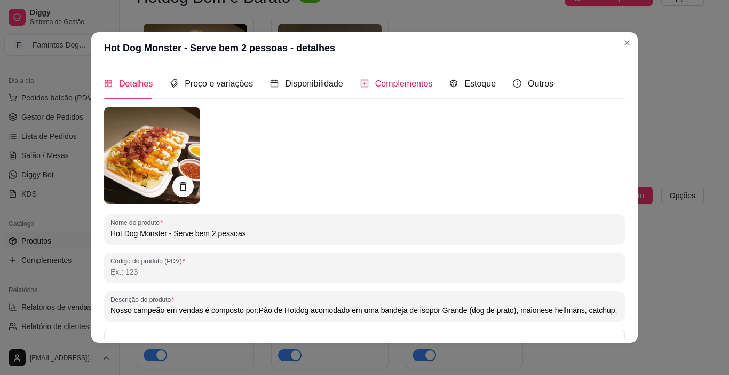
click at [414, 79] on span "Complementos" at bounding box center [404, 83] width 58 height 9
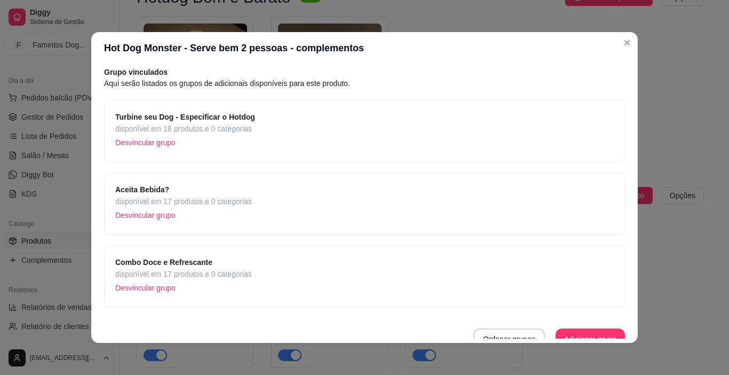
scroll to position [52, 0]
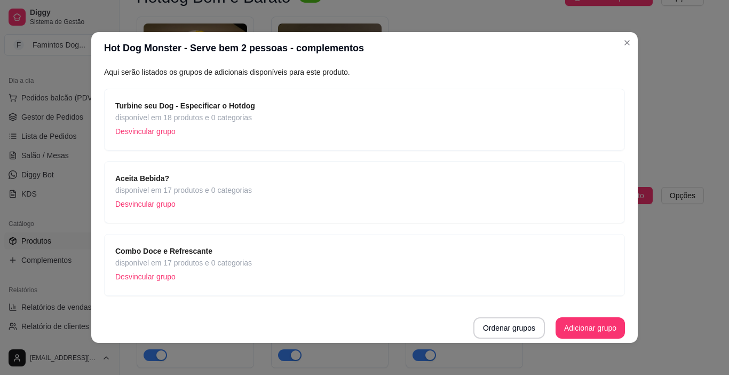
click at [517, 321] on button "Ordenar grupos" at bounding box center [509, 327] width 72 height 21
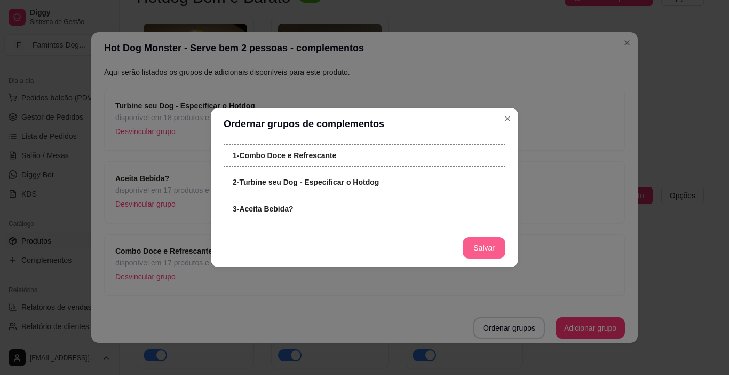
click at [478, 244] on button "Salvar" at bounding box center [484, 247] width 43 height 21
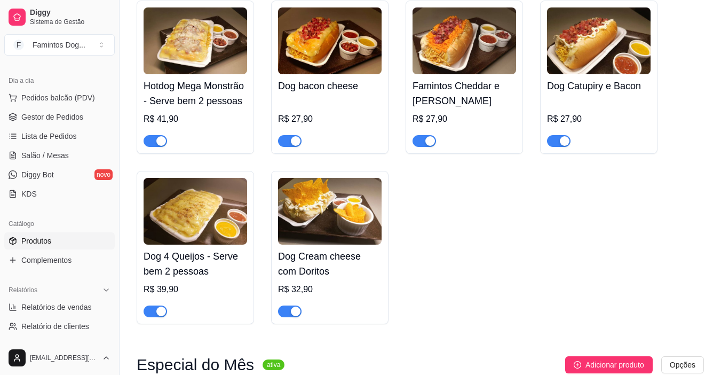
scroll to position [0, 0]
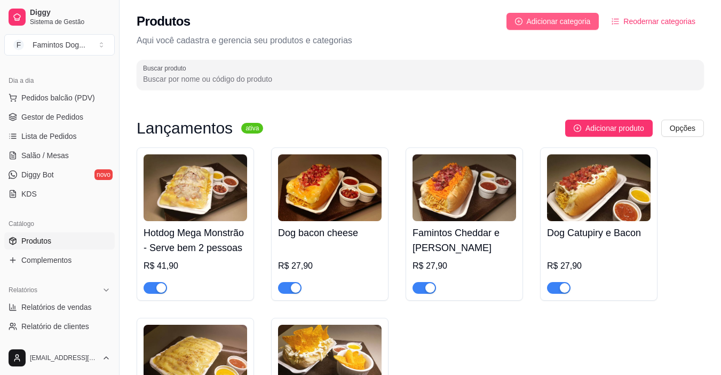
click at [569, 18] on span "Adicionar categoria" at bounding box center [559, 21] width 64 height 12
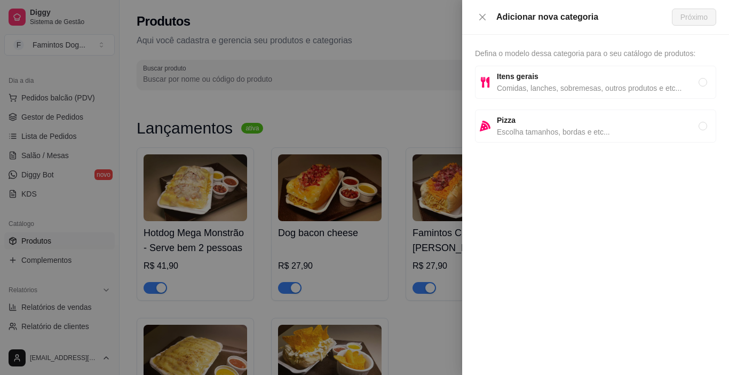
click at [534, 83] on span "Comidas, lanches, sobremesas, outros produtos e etc..." at bounding box center [598, 88] width 202 height 12
radio input "true"
click at [698, 15] on span "Próximo" at bounding box center [693, 17] width 27 height 12
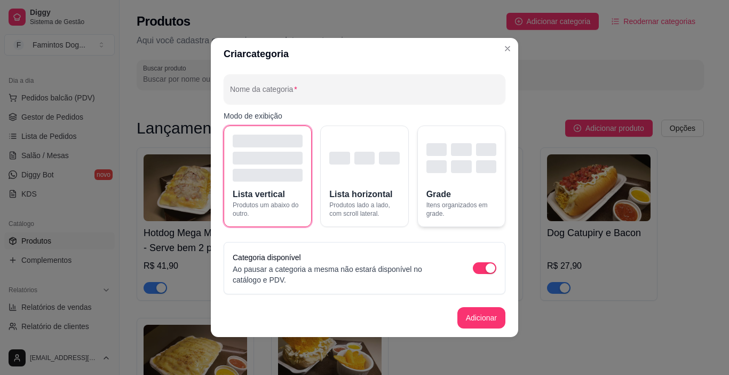
click at [474, 204] on span "Itens organizados em grade." at bounding box center [461, 209] width 70 height 17
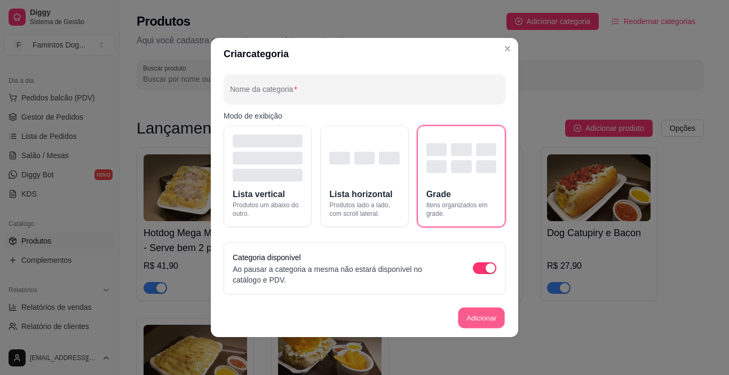
click at [474, 322] on button "Adicionar" at bounding box center [481, 317] width 47 height 21
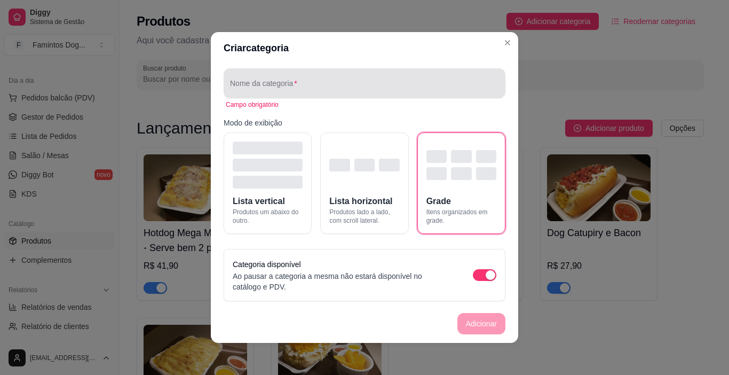
click at [317, 80] on div at bounding box center [364, 83] width 269 height 21
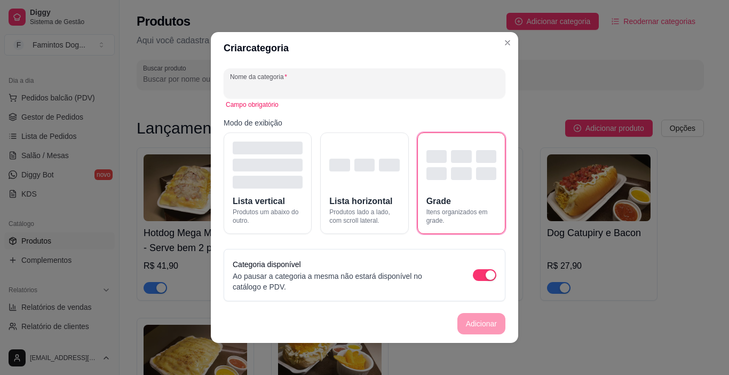
type input "D"
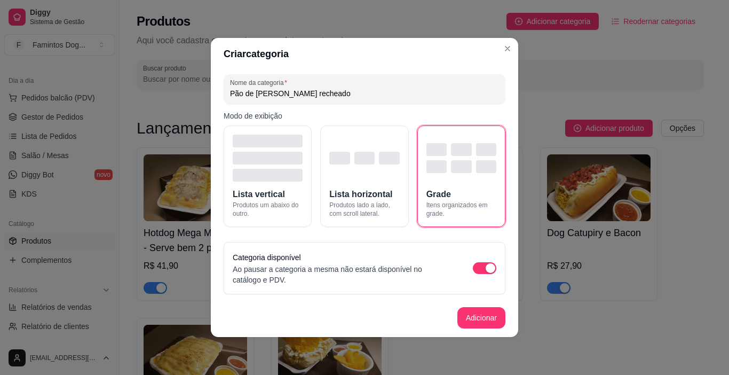
click at [272, 97] on input "Pão de [PERSON_NAME] recheado" at bounding box center [364, 93] width 269 height 11
type input "Pão de [PERSON_NAME]"
click at [464, 322] on button "Adicionar" at bounding box center [481, 317] width 48 height 21
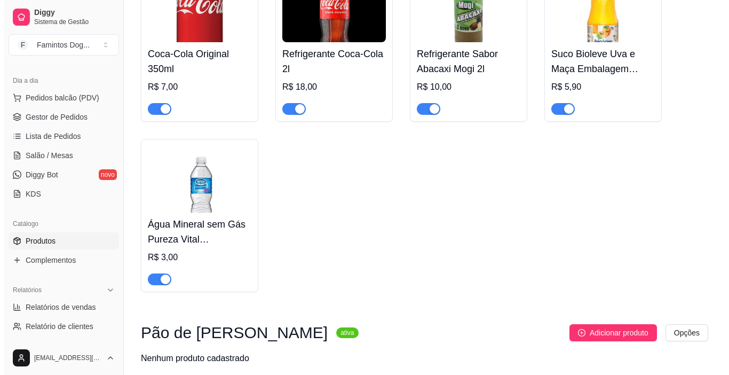
scroll to position [2442, 0]
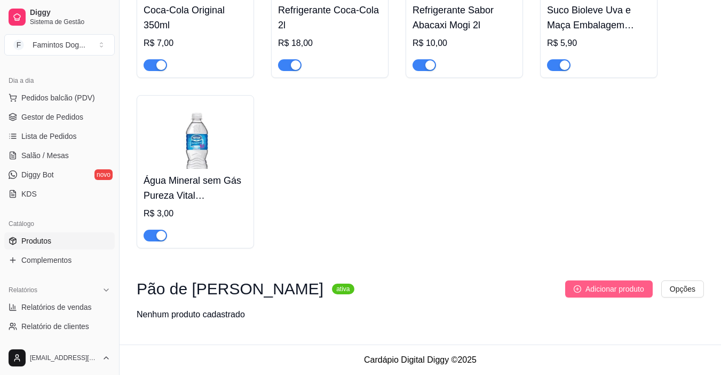
click at [607, 295] on button "Adicionar produto" at bounding box center [609, 288] width 88 height 17
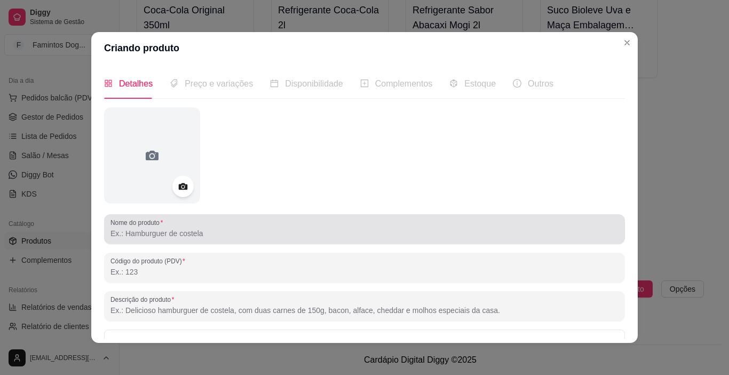
click at [156, 240] on div "Nome do produto" at bounding box center [364, 229] width 521 height 30
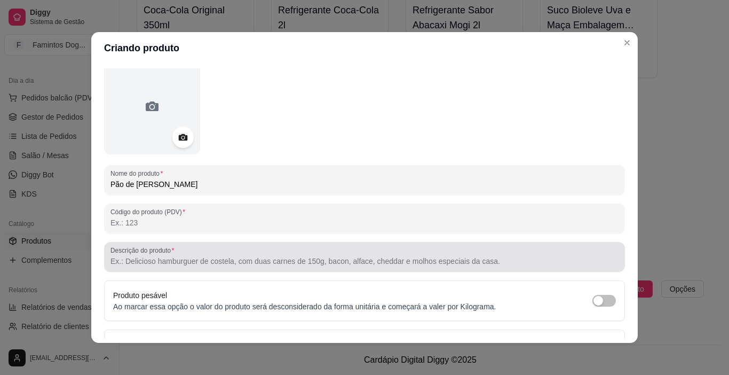
scroll to position [71, 0]
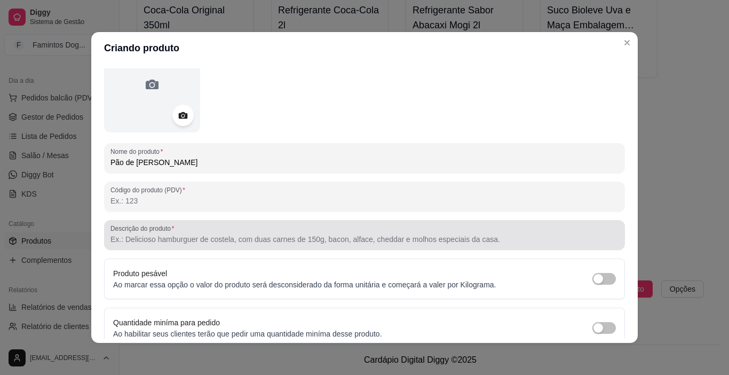
type input "Pão de [PERSON_NAME]"
click at [193, 249] on div "Descrição do produto" at bounding box center [364, 235] width 521 height 30
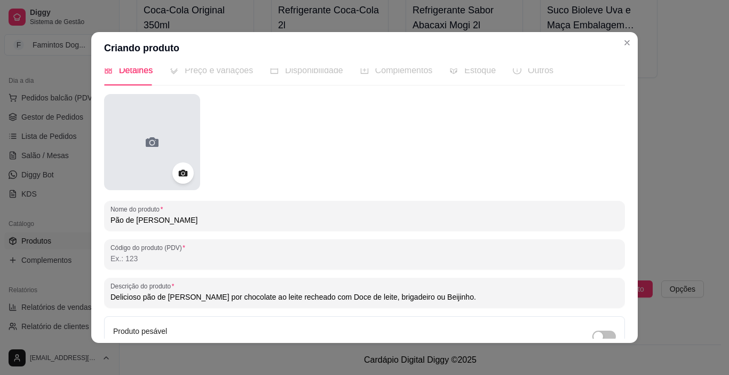
scroll to position [0, 0]
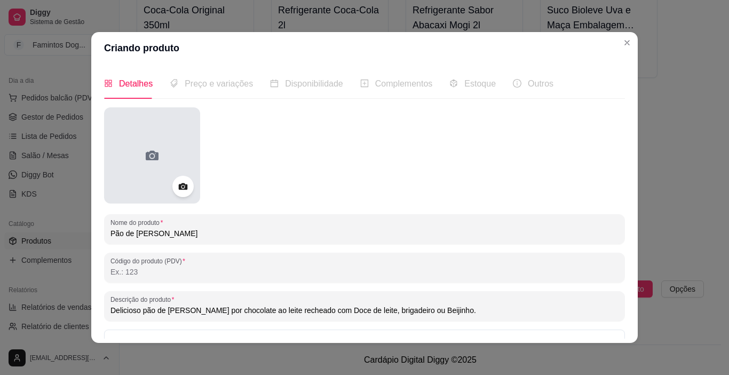
type input "Delicioso pão de [PERSON_NAME] por chocolate ao leite recheado com Doce de leit…"
click at [165, 160] on div at bounding box center [152, 155] width 96 height 96
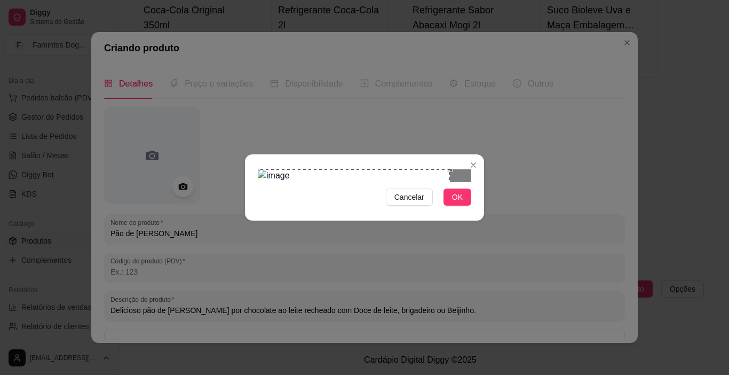
click at [331, 175] on div "Use the arrow keys to move the crop selection area" at bounding box center [354, 265] width 192 height 192
click at [491, 320] on div "Cancelar OK" at bounding box center [364, 187] width 729 height 375
click at [448, 205] on button "OK" at bounding box center [458, 196] width 28 height 17
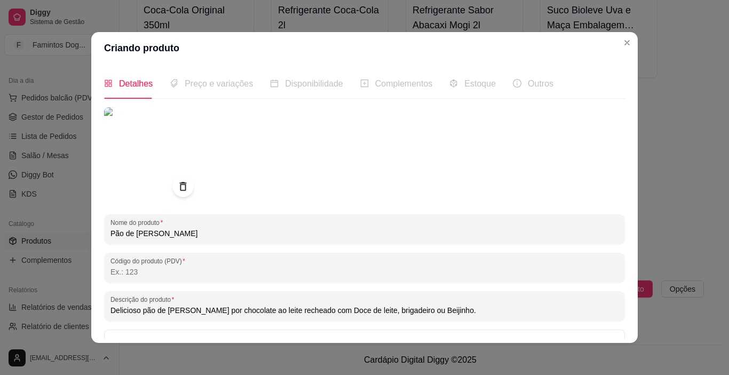
click at [215, 93] on div "Preço e variações" at bounding box center [211, 83] width 83 height 30
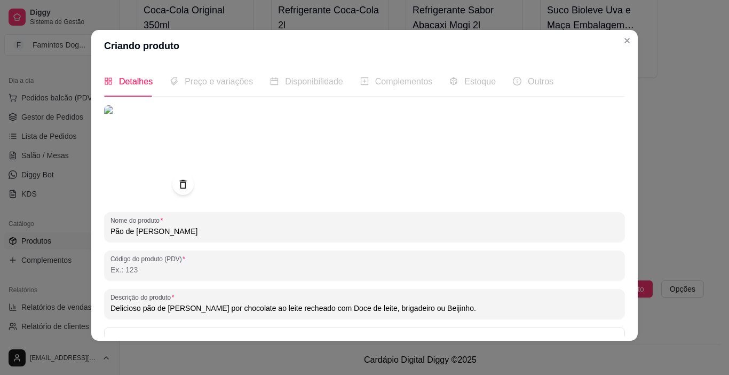
click at [207, 82] on span "Preço e variações" at bounding box center [219, 81] width 68 height 9
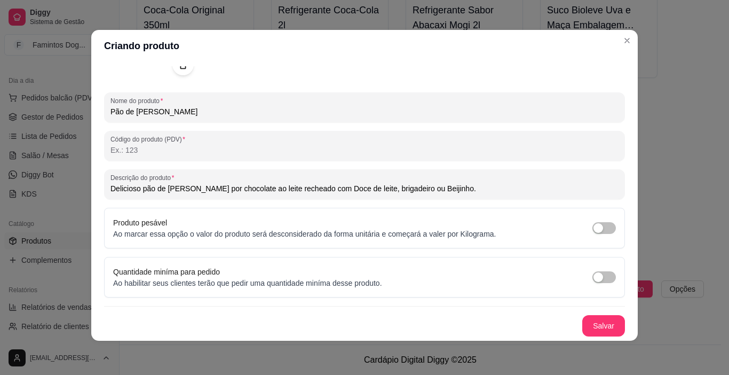
click at [591, 324] on button "Salvar" at bounding box center [603, 325] width 43 height 21
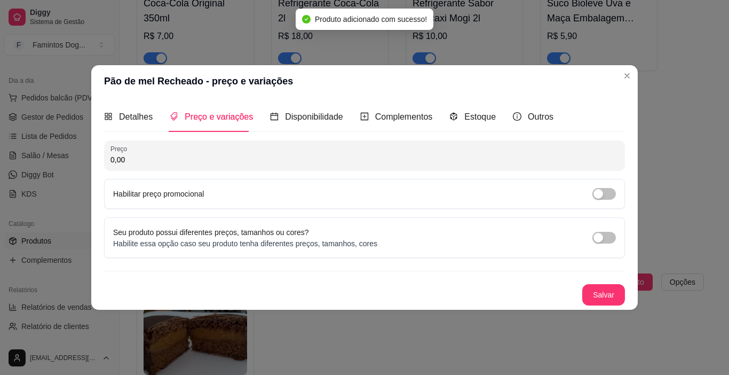
scroll to position [0, 0]
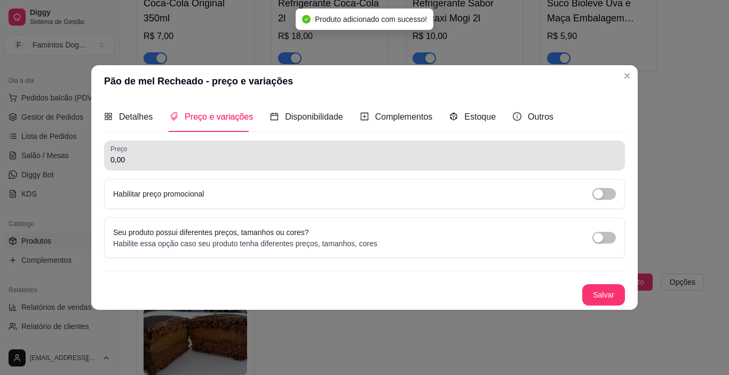
click at [223, 168] on div "Preço 0,00" at bounding box center [364, 155] width 521 height 30
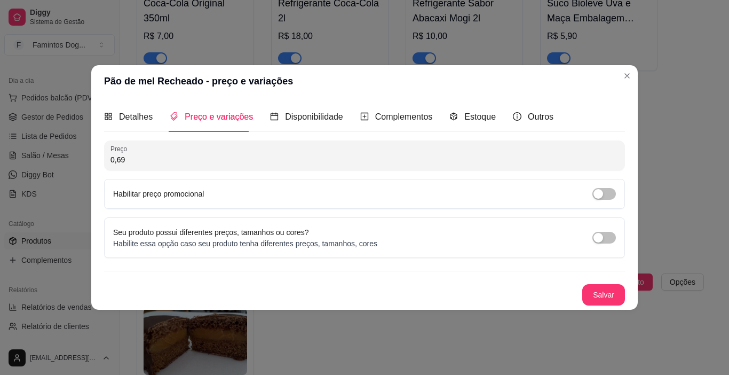
type input "6,90"
click at [596, 235] on div "button" at bounding box center [598, 238] width 10 height 10
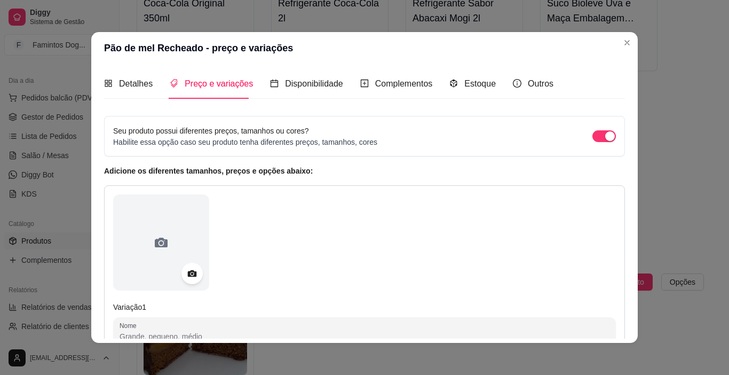
scroll to position [71, 0]
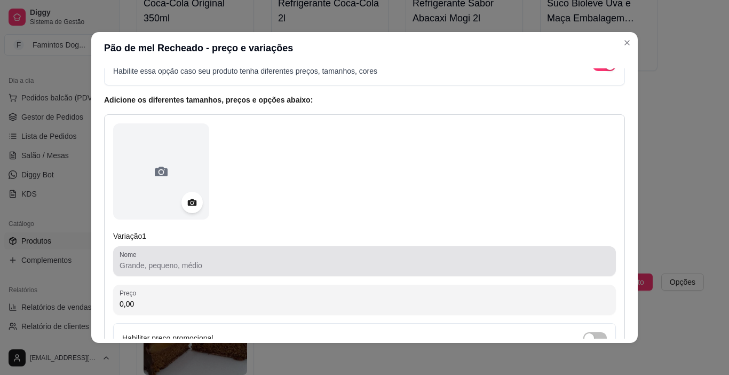
click at [177, 268] on input "Nome" at bounding box center [365, 265] width 490 height 11
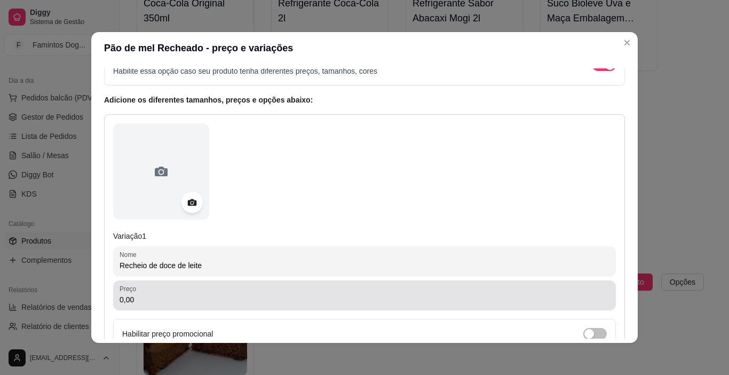
type input "Recheio de doce de leite"
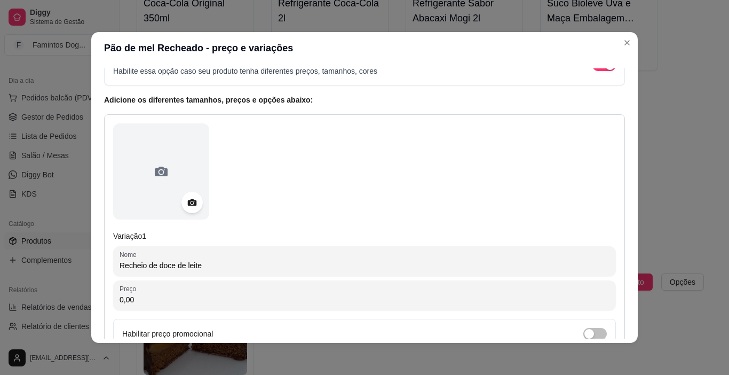
click at [183, 296] on input "0,00" at bounding box center [365, 299] width 490 height 11
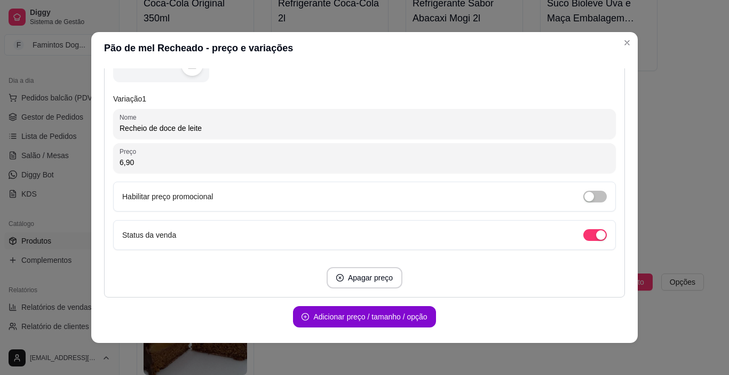
scroll to position [244, 0]
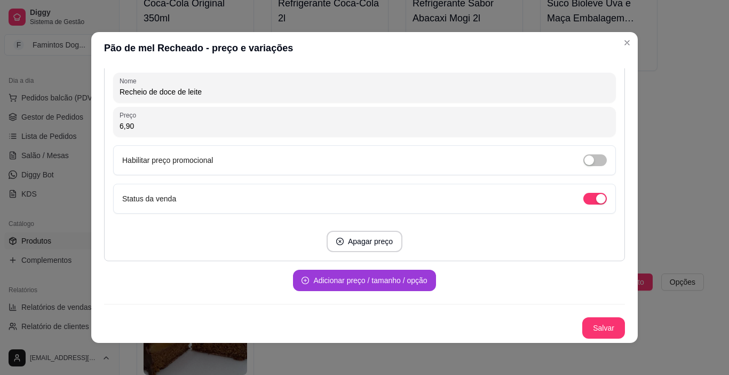
type input "6,90"
click at [377, 282] on button "Adicionar preço / tamanho / opção" at bounding box center [364, 280] width 143 height 21
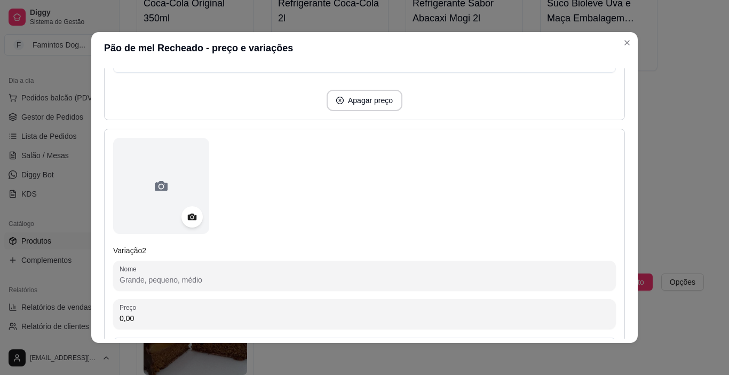
scroll to position [458, 0]
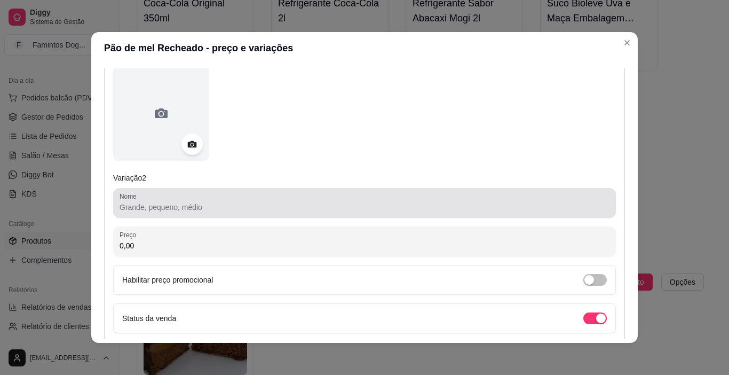
click at [206, 208] on input "Nome" at bounding box center [365, 207] width 490 height 11
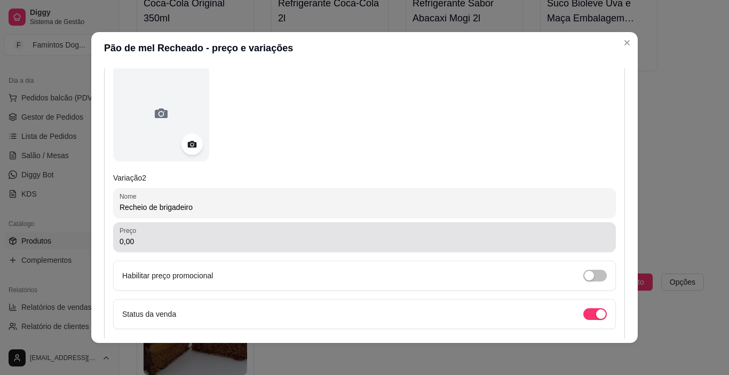
type input "Recheio de brigadeiro"
click at [182, 243] on input "0,00" at bounding box center [365, 241] width 490 height 11
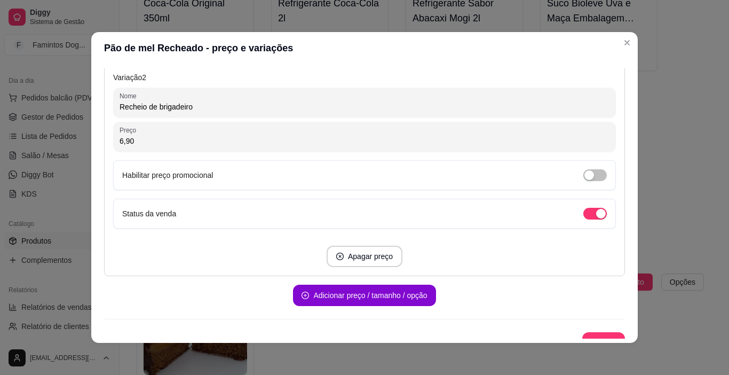
scroll to position [573, 0]
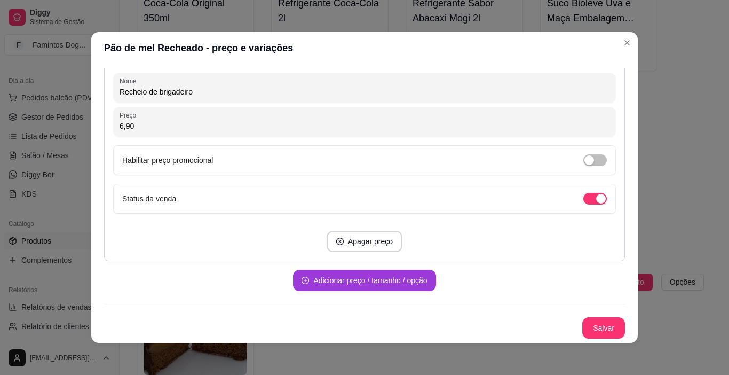
type input "6,90"
click at [349, 277] on button "Adicionar preço / tamanho / opção" at bounding box center [364, 280] width 143 height 21
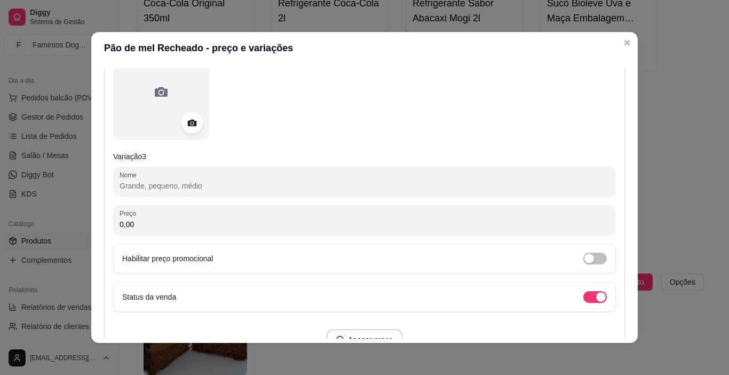
scroll to position [858, 0]
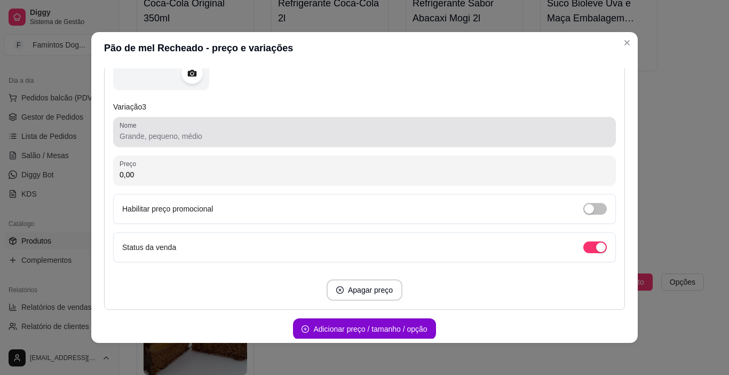
click at [185, 124] on div at bounding box center [365, 131] width 490 height 21
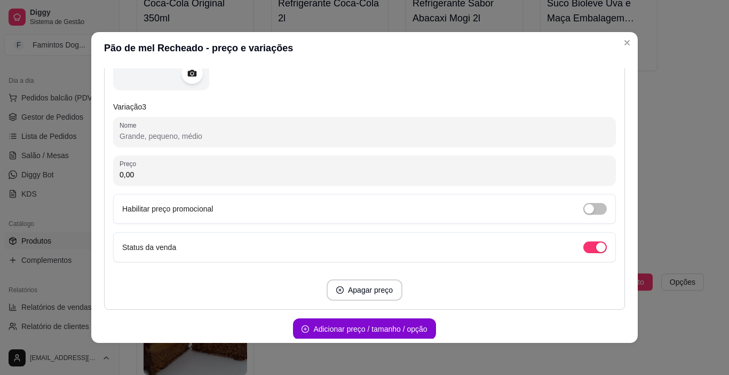
type input "C"
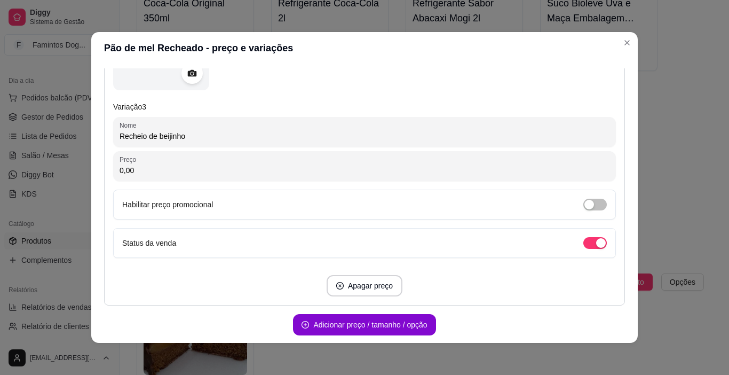
type input "Recheio de beijinho"
click at [188, 174] on input "0,00" at bounding box center [365, 170] width 490 height 11
type input "6,90"
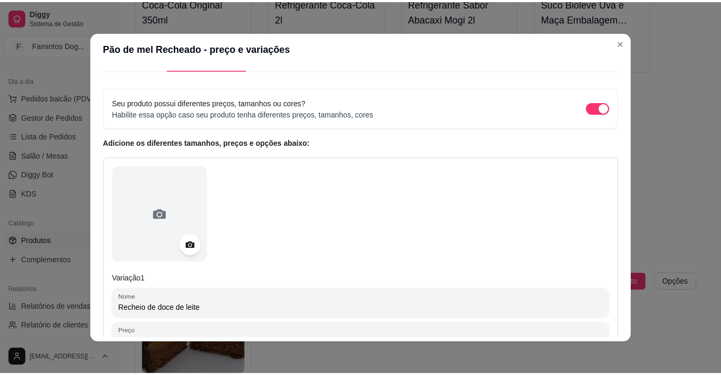
scroll to position [0, 0]
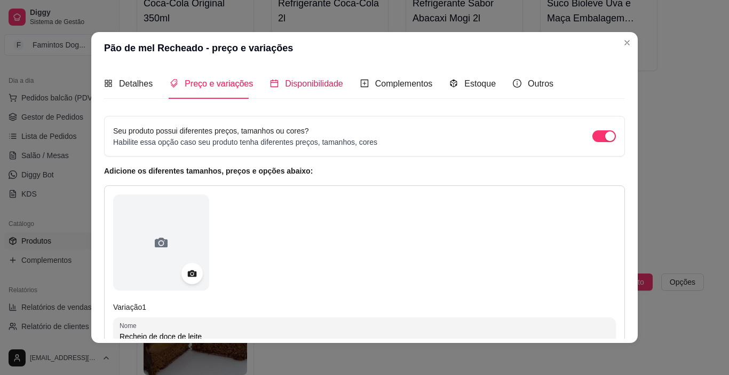
click at [292, 86] on span "Disponibilidade" at bounding box center [314, 83] width 58 height 9
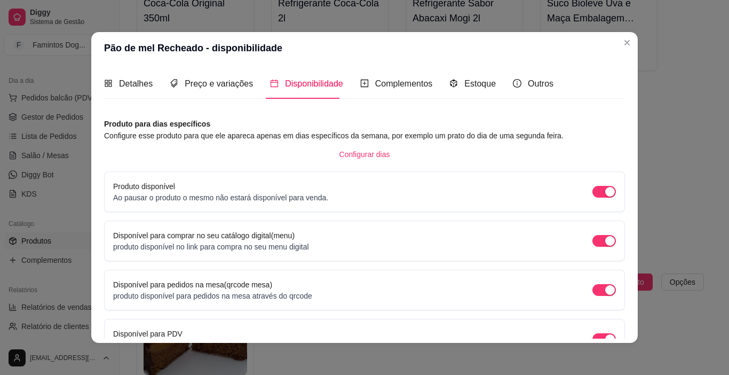
click at [487, 86] on div "Detalhes Preço e variações Disponibilidade Complementos Estoque Outros" at bounding box center [328, 83] width 449 height 30
click at [477, 84] on span "Estoque" at bounding box center [479, 83] width 31 height 9
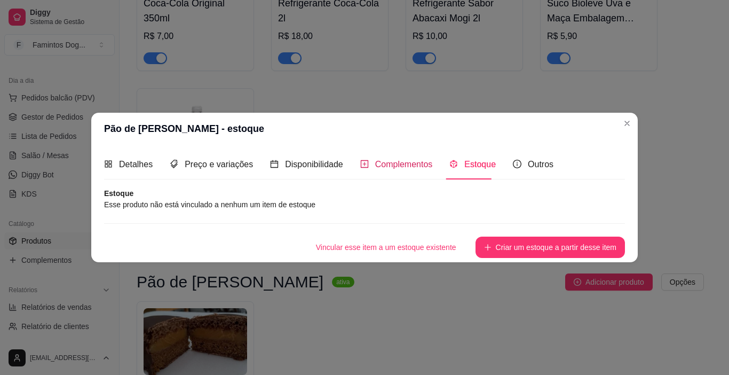
click at [362, 160] on icon "plus-square" at bounding box center [364, 164] width 9 height 9
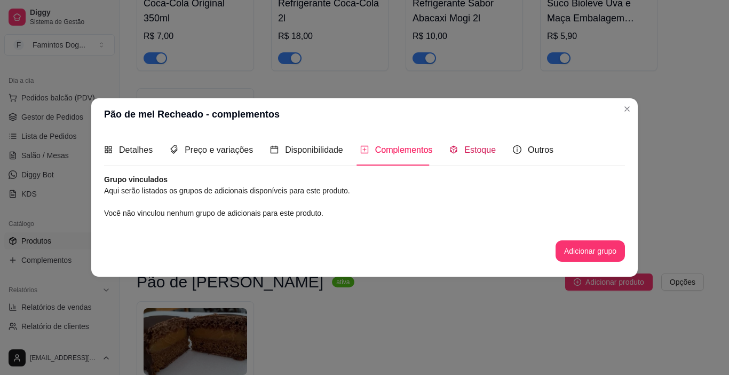
click at [479, 149] on span "Estoque" at bounding box center [479, 149] width 31 height 9
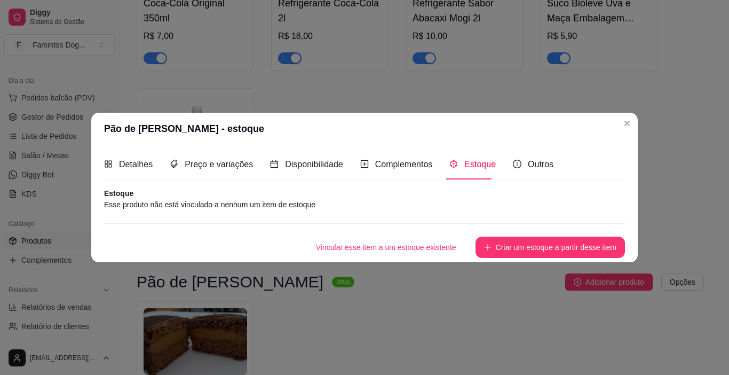
click at [501, 243] on button "Criar um estoque a partir desse item" at bounding box center [550, 246] width 149 height 21
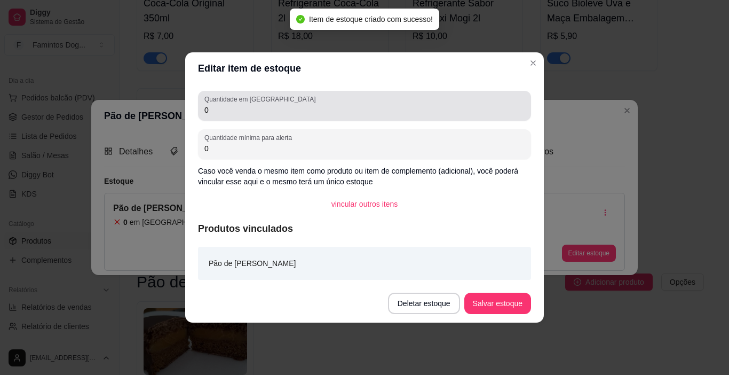
click at [270, 112] on input "0" at bounding box center [364, 110] width 320 height 11
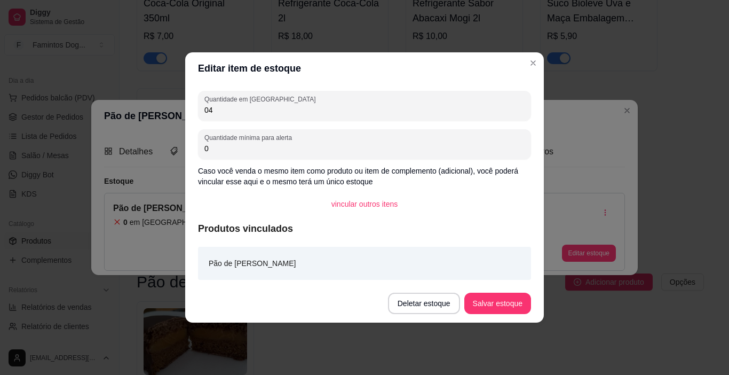
type input "0"
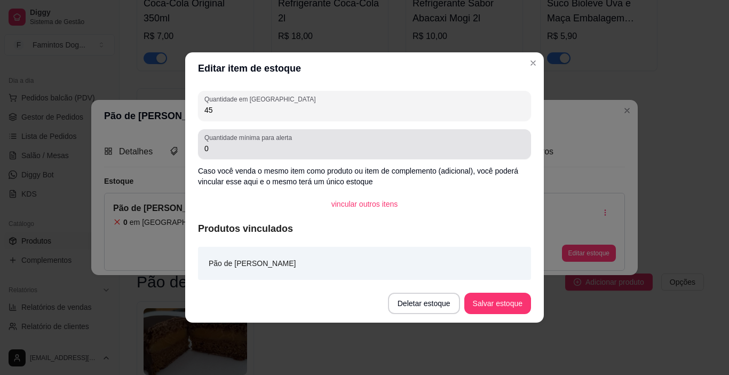
type input "45"
click at [279, 150] on input "0" at bounding box center [364, 148] width 320 height 11
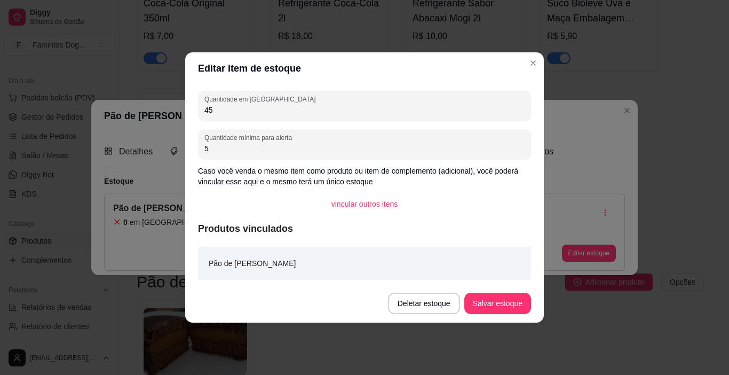
type input "5"
click at [496, 298] on button "Salvar estoque" at bounding box center [497, 303] width 65 height 21
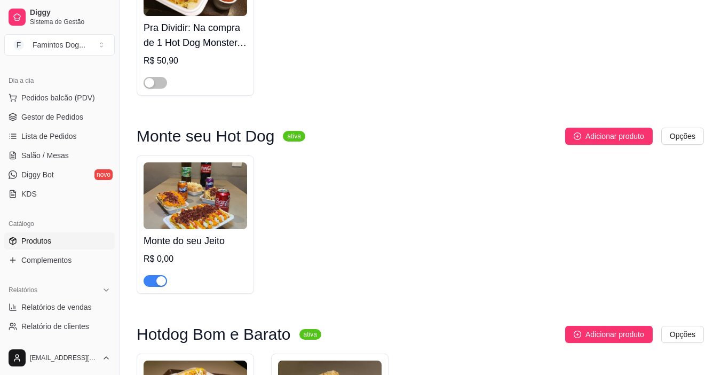
scroll to position [161, 0]
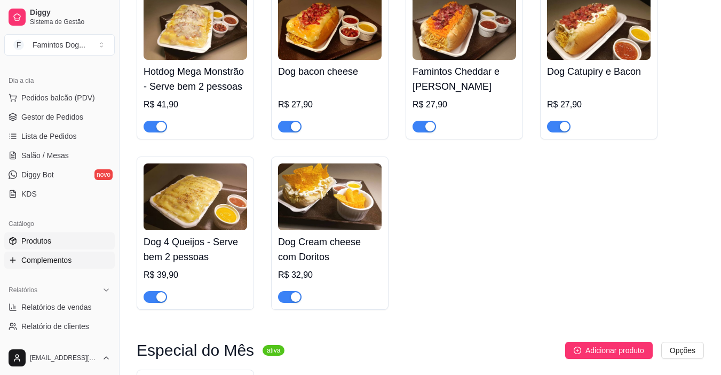
click at [59, 257] on span "Complementos" at bounding box center [46, 260] width 50 height 11
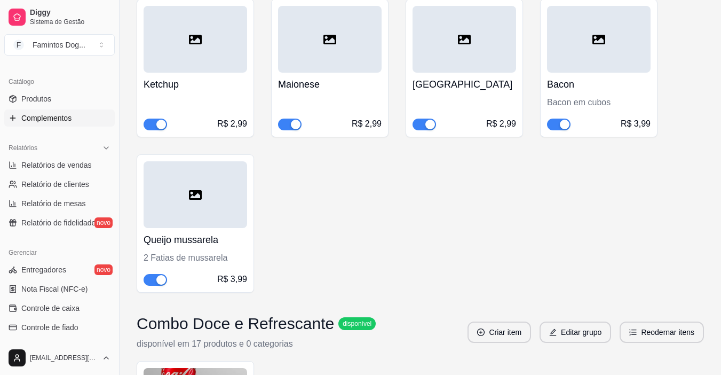
scroll to position [2021, 0]
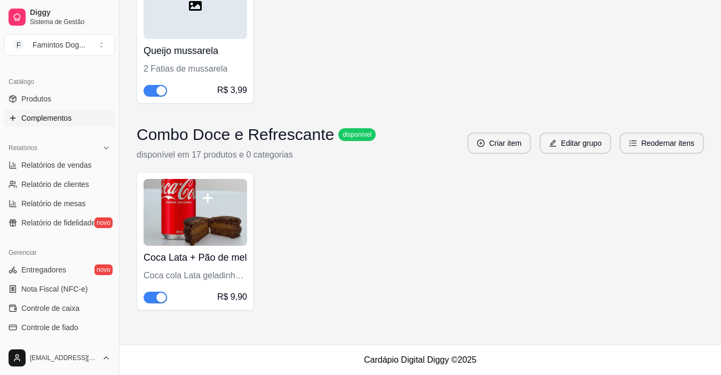
click at [211, 221] on img at bounding box center [196, 212] width 104 height 67
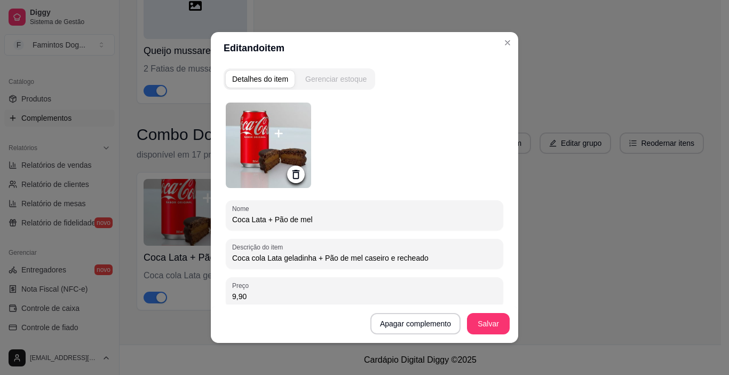
click at [333, 83] on div "Gerenciar estoque" at bounding box center [335, 79] width 61 height 11
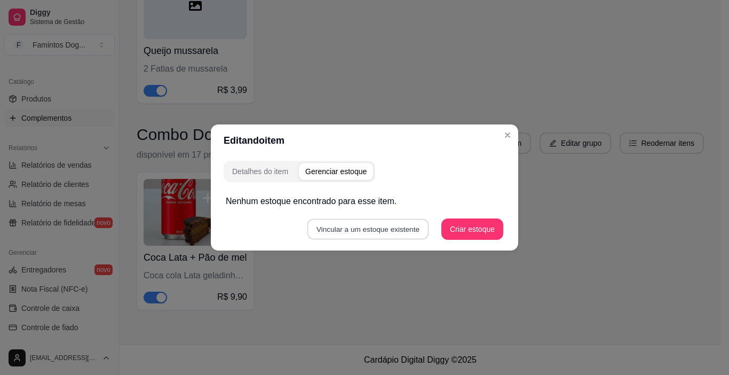
click at [378, 231] on button "Vincular a um estoque existente" at bounding box center [368, 229] width 122 height 21
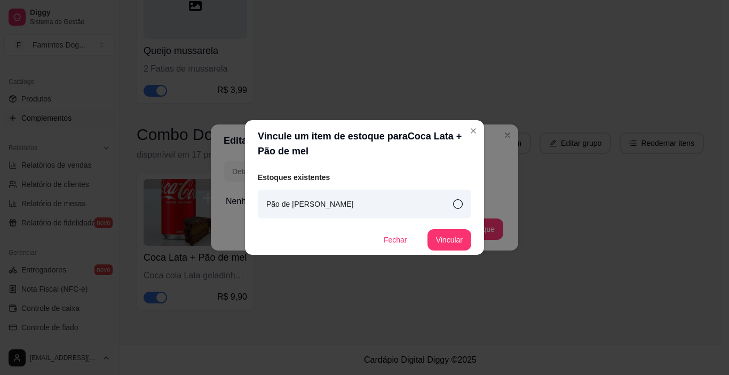
click at [304, 204] on article "Pão de [PERSON_NAME]" at bounding box center [309, 204] width 87 height 12
click at [454, 238] on button "Vincular" at bounding box center [450, 239] width 44 height 21
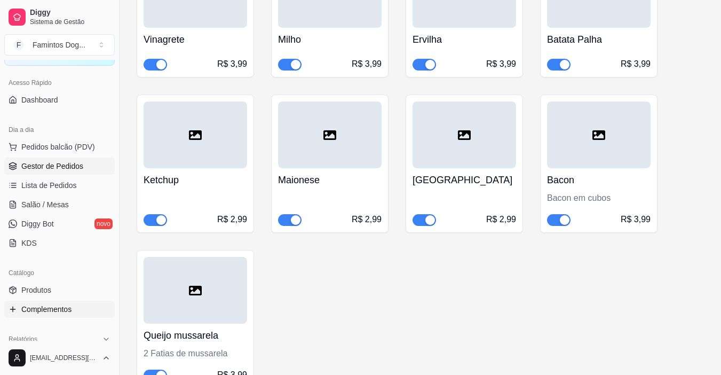
scroll to position [0, 0]
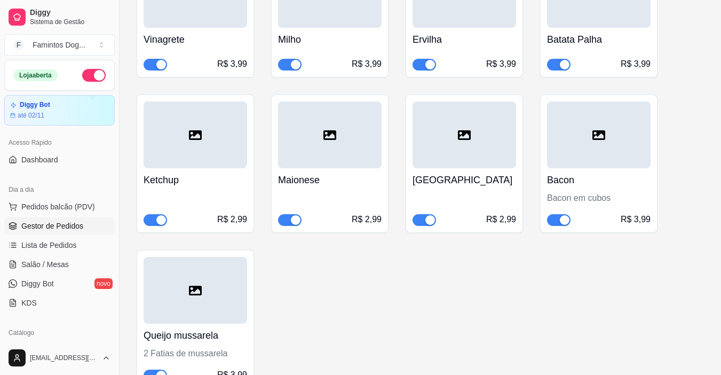
drag, startPoint x: 54, startPoint y: 229, endPoint x: 61, endPoint y: 229, distance: 6.9
click at [55, 229] on span "Gestor de Pedidos" at bounding box center [52, 225] width 62 height 11
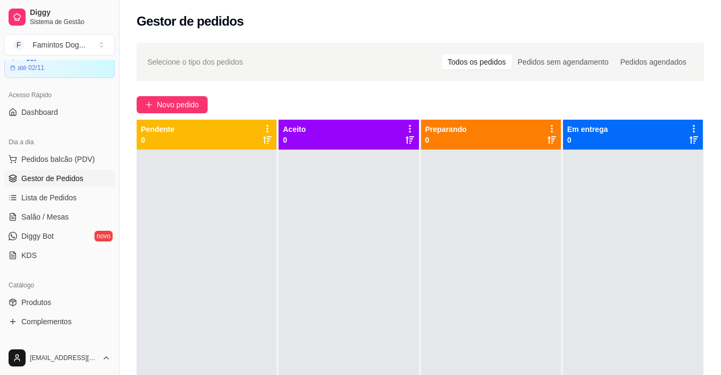
scroll to position [71, 0]
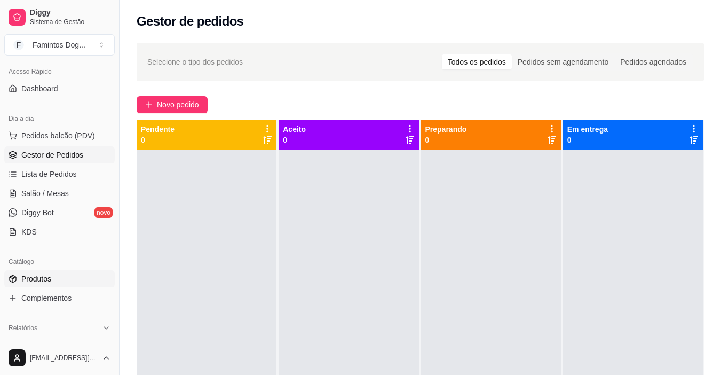
click at [39, 273] on span "Produtos" at bounding box center [36, 278] width 30 height 11
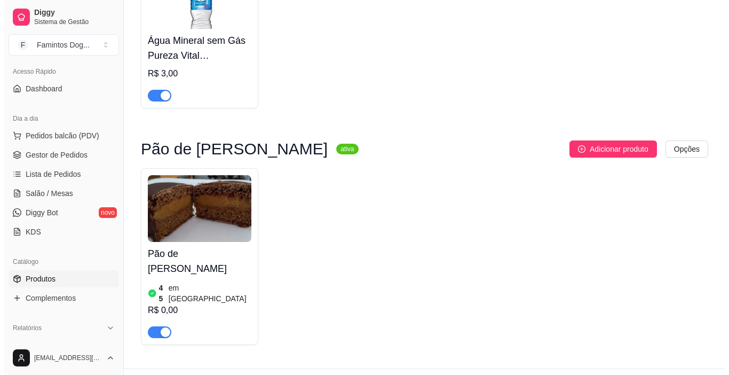
scroll to position [2581, 0]
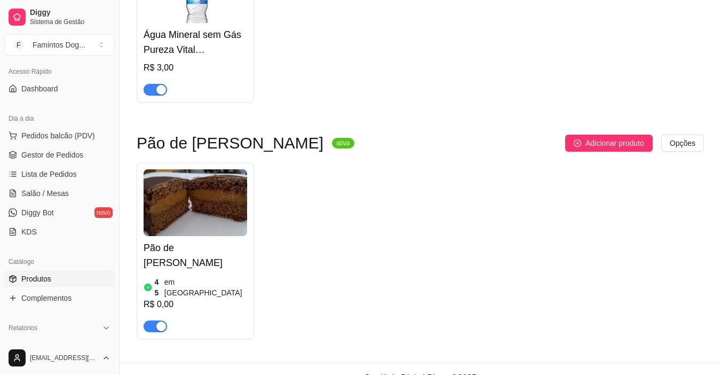
click at [208, 236] on img at bounding box center [196, 202] width 104 height 67
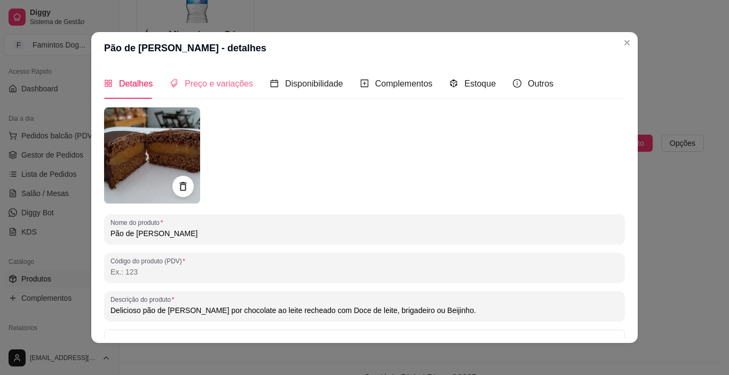
click at [213, 92] on div "Preço e variações" at bounding box center [211, 83] width 83 height 30
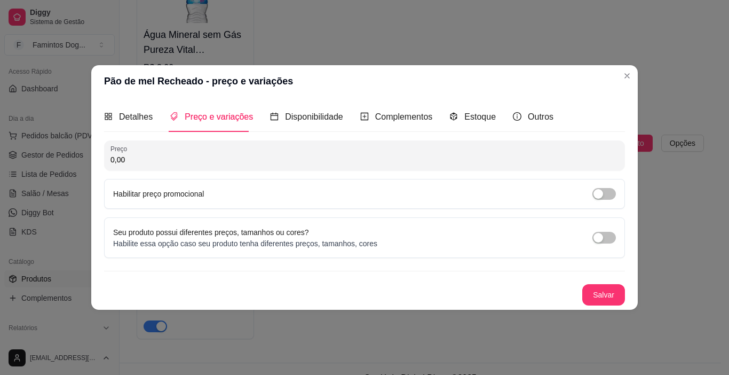
click at [193, 162] on input "0,00" at bounding box center [364, 159] width 508 height 11
type input "6,90"
click at [610, 295] on button "Salvar" at bounding box center [603, 294] width 43 height 21
click at [275, 108] on div "Disponibilidade" at bounding box center [306, 116] width 73 height 30
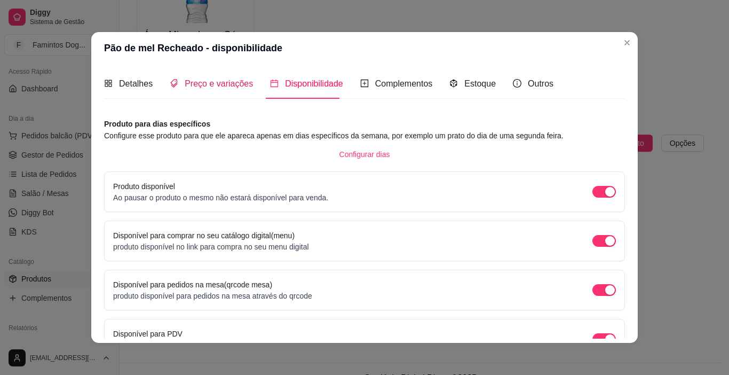
click at [234, 85] on span "Preço e variações" at bounding box center [219, 83] width 68 height 9
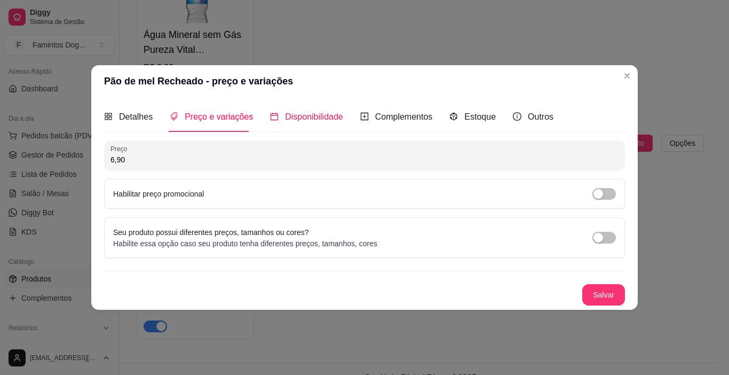
click at [289, 115] on span "Disponibilidade" at bounding box center [314, 116] width 58 height 9
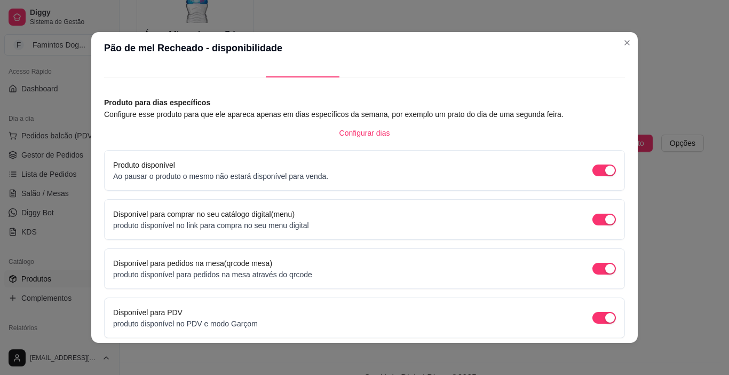
scroll to position [0, 0]
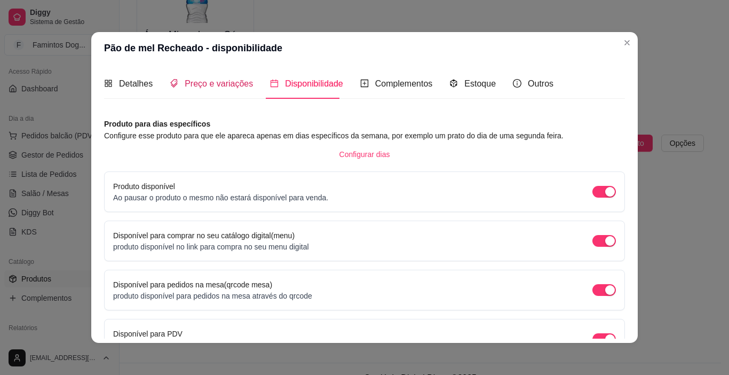
click at [203, 88] on span "Preço e variações" at bounding box center [219, 83] width 68 height 9
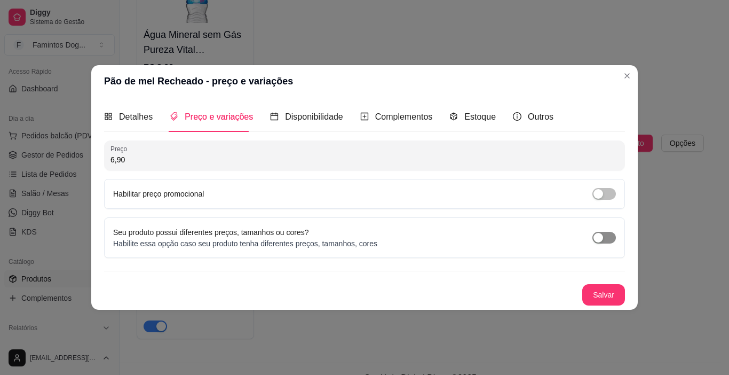
click at [599, 239] on div "button" at bounding box center [598, 238] width 10 height 10
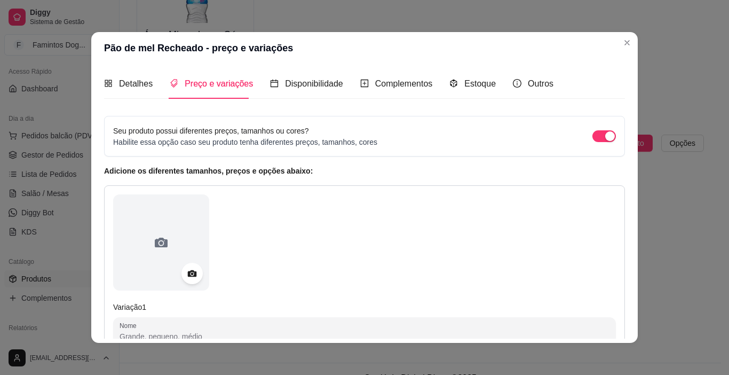
scroll to position [249, 0]
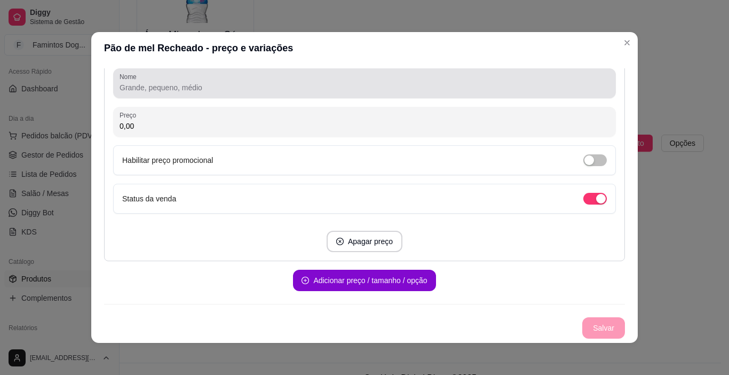
click at [196, 91] on input "Nome" at bounding box center [365, 87] width 490 height 11
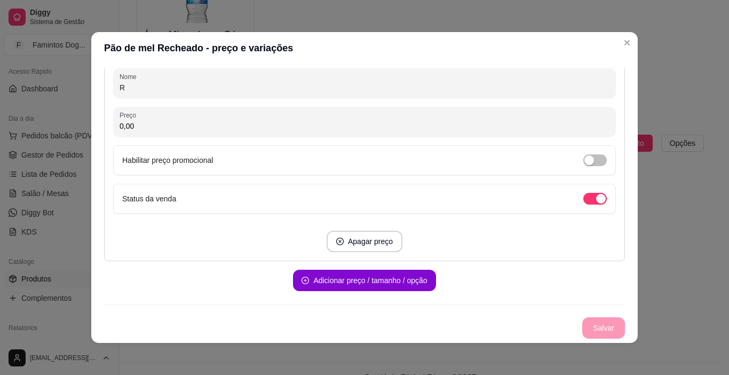
scroll to position [244, 0]
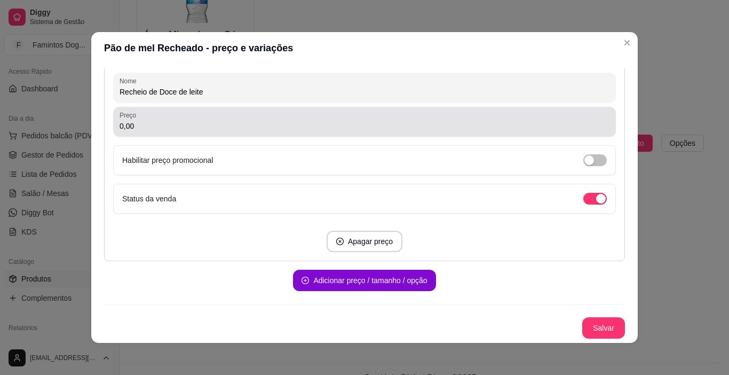
type input "Recheio de Doce de leite"
click at [268, 114] on div "0,00" at bounding box center [365, 121] width 490 height 21
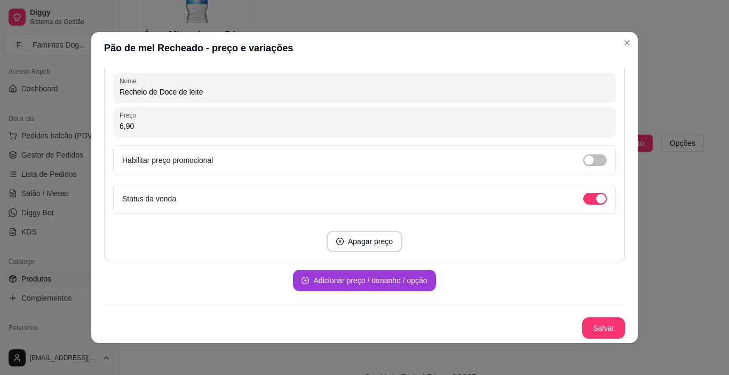
type input "6,90"
click at [386, 278] on button "Adicionar preço / tamanho / opção" at bounding box center [364, 280] width 143 height 21
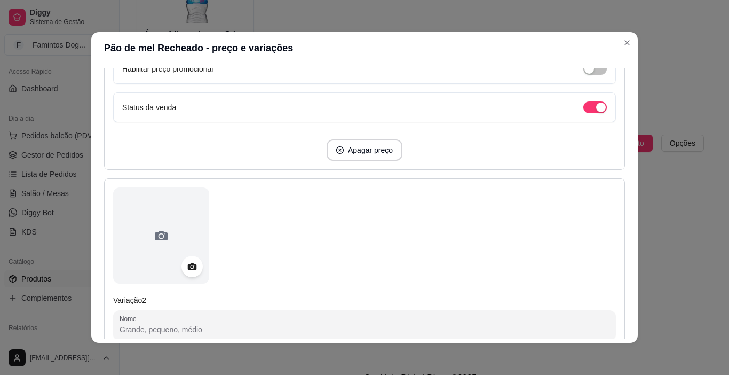
scroll to position [458, 0]
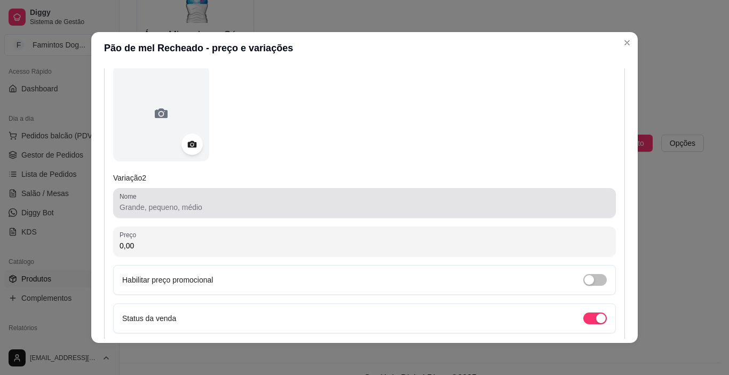
click at [160, 204] on input "Nome" at bounding box center [365, 207] width 490 height 11
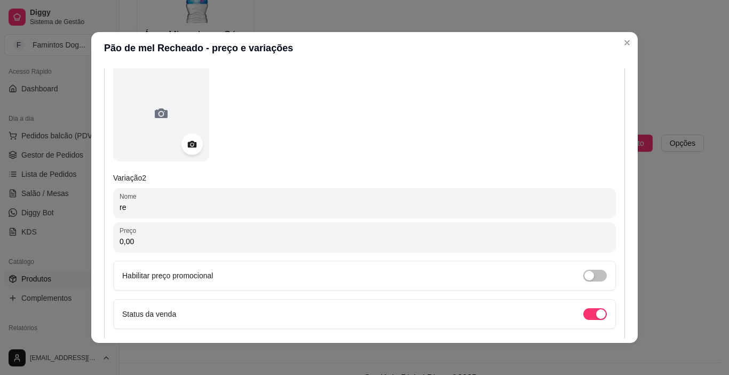
type input "r"
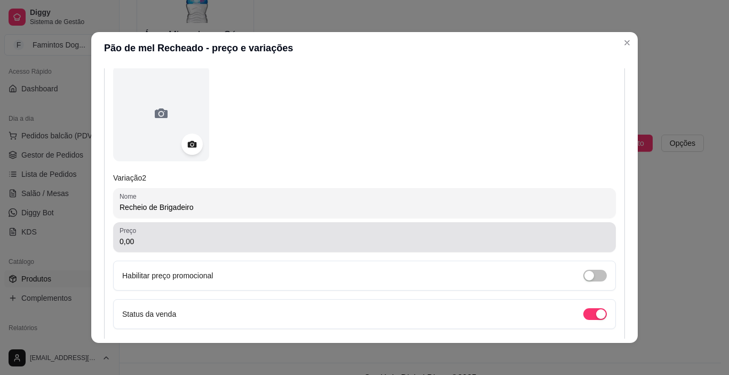
type input "Recheio de Brigadeiro"
click at [275, 238] on input "0,00" at bounding box center [365, 241] width 490 height 11
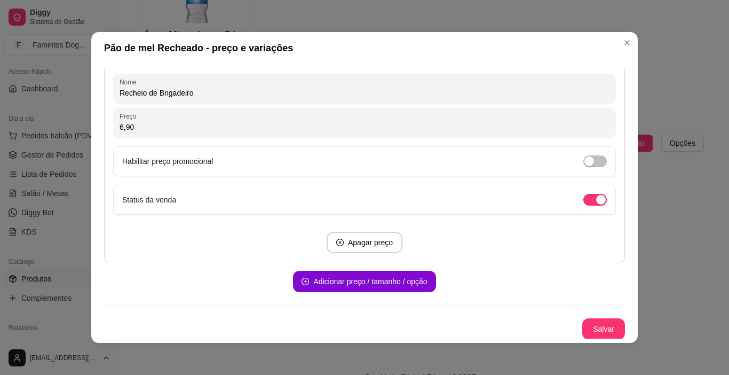
scroll to position [573, 0]
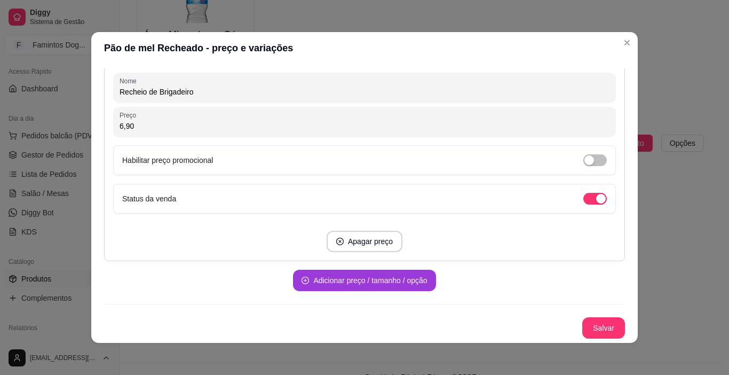
type input "6,90"
click at [319, 276] on button "Adicionar preço / tamanho / opção" at bounding box center [364, 280] width 143 height 21
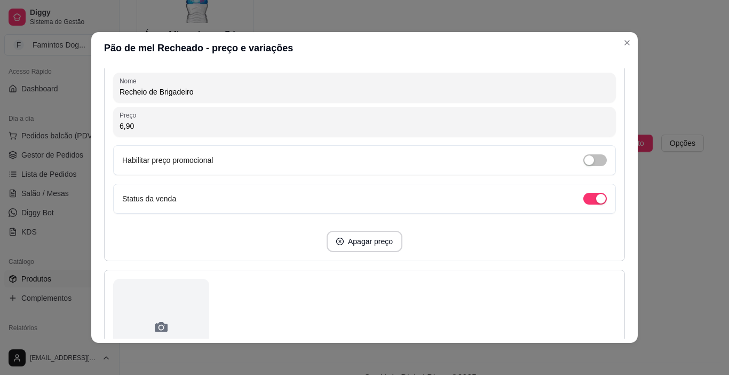
scroll to position [716, 0]
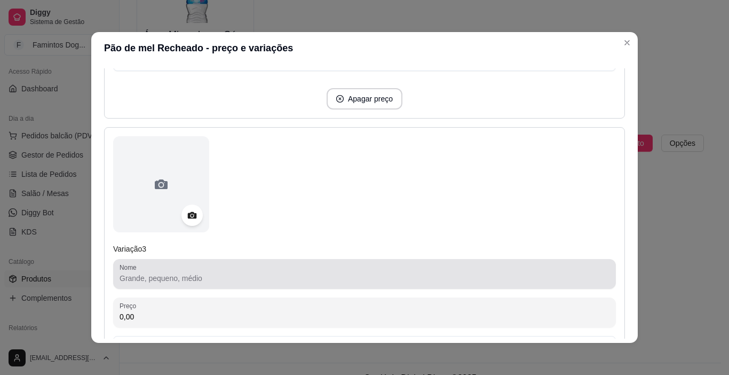
click at [186, 276] on input "Nome" at bounding box center [365, 278] width 490 height 11
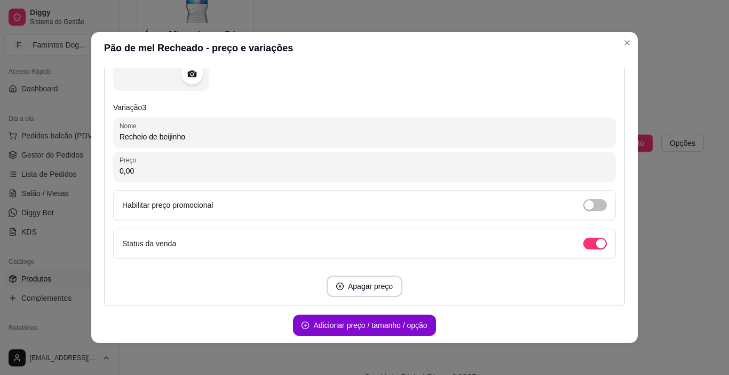
scroll to position [858, 0]
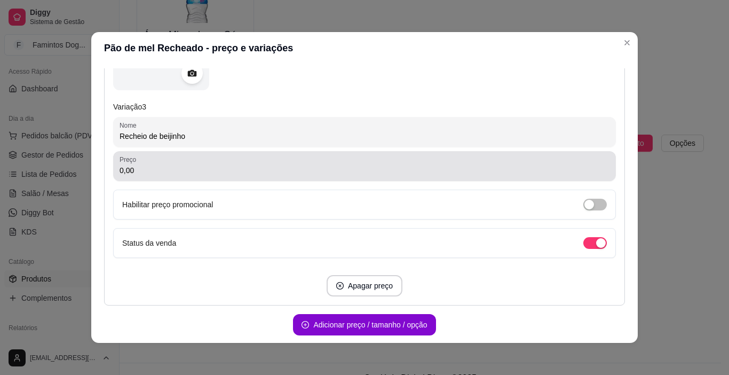
type input "Recheio de beijinho"
click at [152, 170] on input "0,00" at bounding box center [365, 170] width 490 height 11
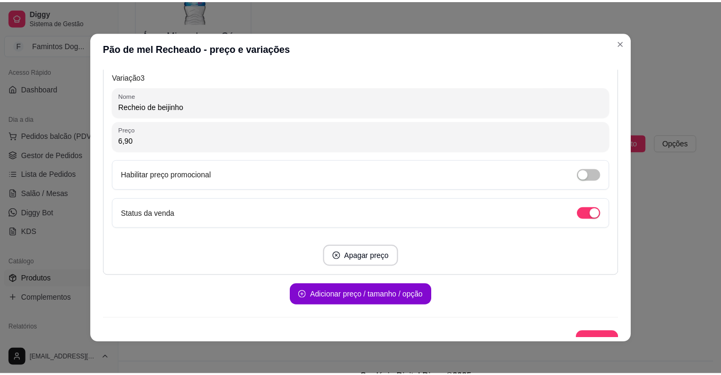
scroll to position [902, 0]
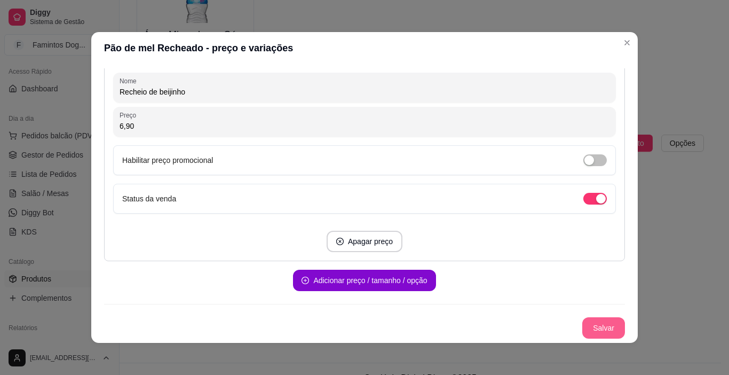
type input "6,90"
click at [593, 327] on button "Salvar" at bounding box center [603, 327] width 43 height 21
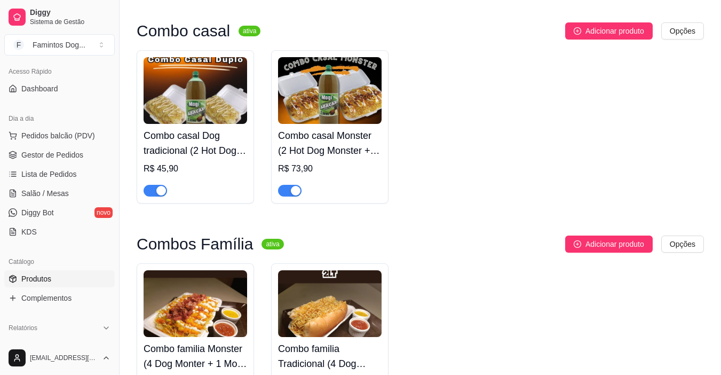
scroll to position [1798, 0]
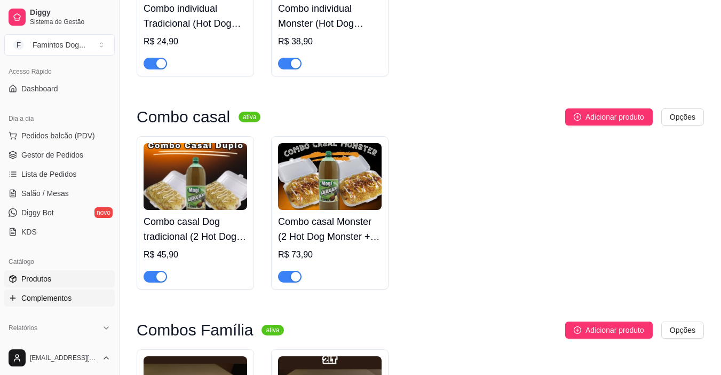
click at [49, 296] on span "Complementos" at bounding box center [46, 297] width 50 height 11
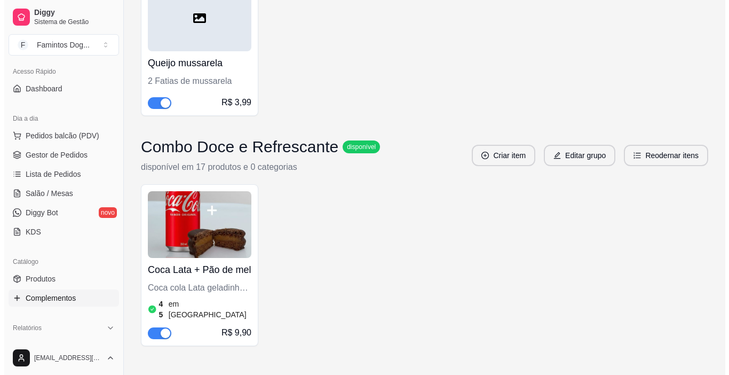
scroll to position [2034, 0]
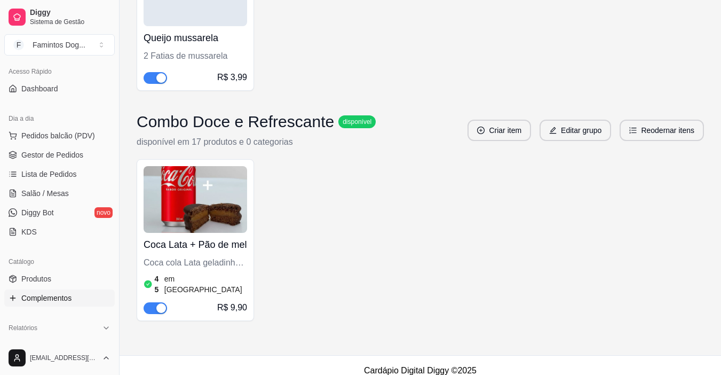
click at [211, 216] on img at bounding box center [196, 199] width 104 height 67
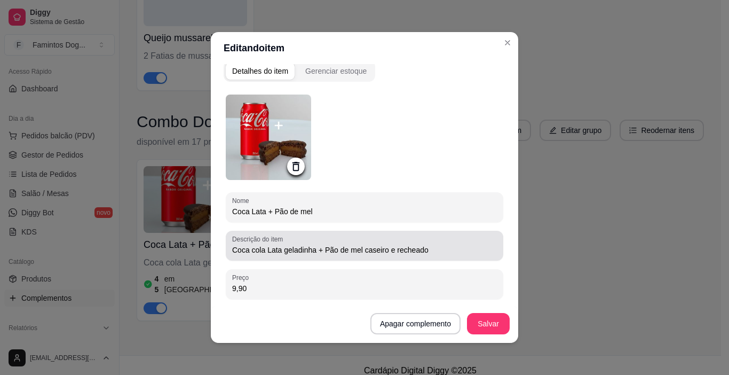
scroll to position [0, 0]
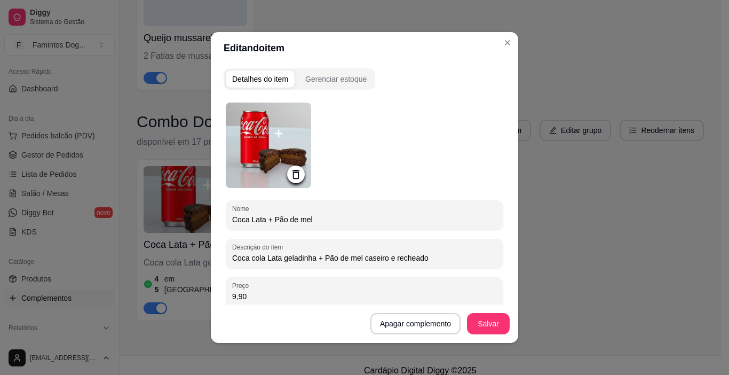
click at [349, 216] on input "Coca Lata + Pão de mel" at bounding box center [364, 219] width 265 height 11
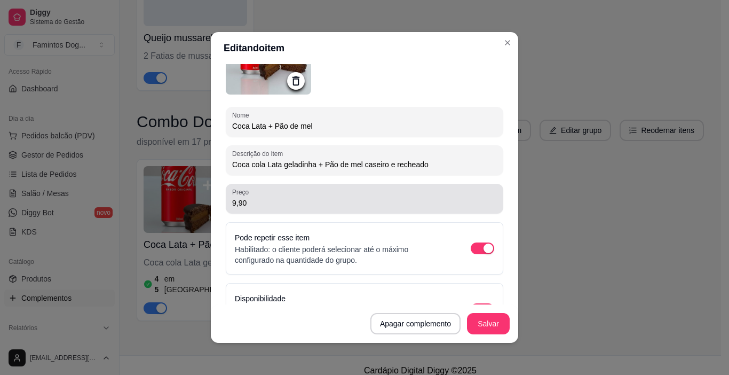
scroll to position [130, 0]
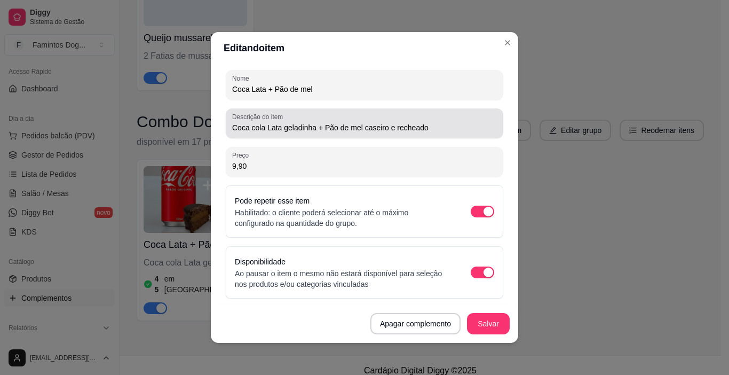
click at [431, 132] on div "Coca cola Lata geladinha + Pão de mel caseiro e recheado" at bounding box center [364, 123] width 265 height 21
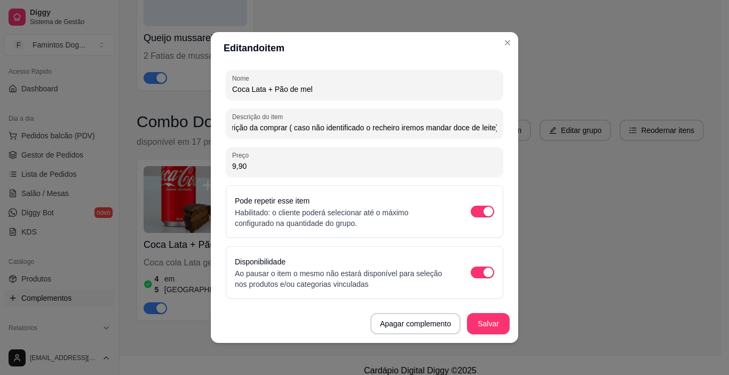
scroll to position [0, 466]
click at [491, 327] on button "Salvar" at bounding box center [488, 323] width 43 height 21
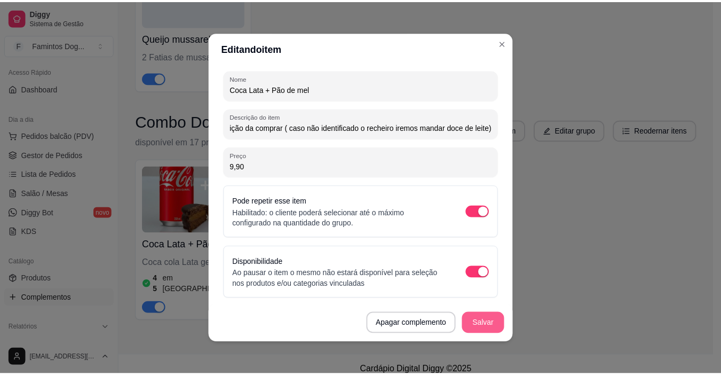
scroll to position [0, 0]
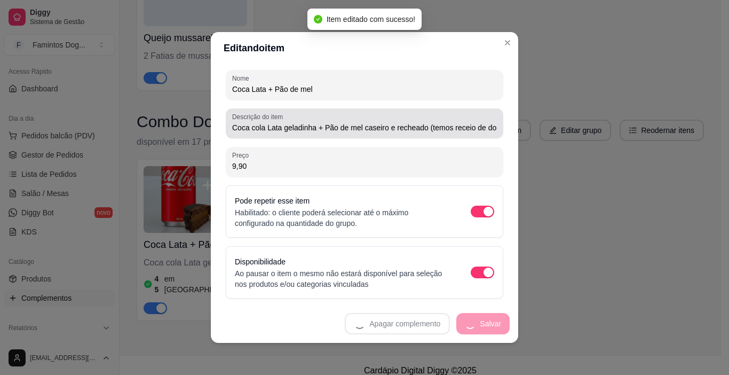
click at [458, 129] on input "Coca cola Lata geladinha + Pão de mel caseiro e recheado (temos receio de doce …" at bounding box center [364, 127] width 265 height 11
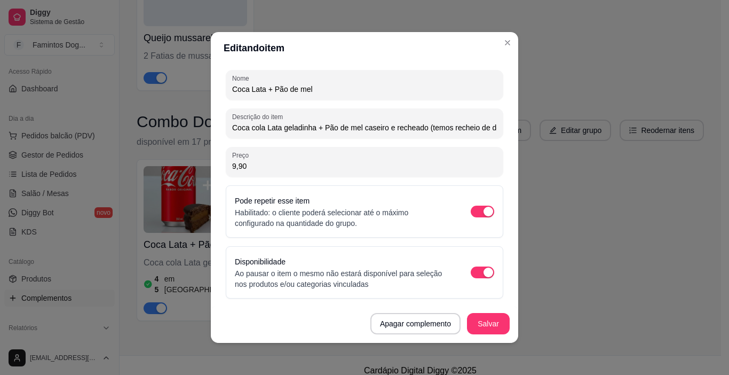
type input "Coca cola Lata geladinha + Pão de mel caseiro e recheado (temos recheio de doce…"
click at [486, 328] on button "Salvar" at bounding box center [488, 323] width 43 height 21
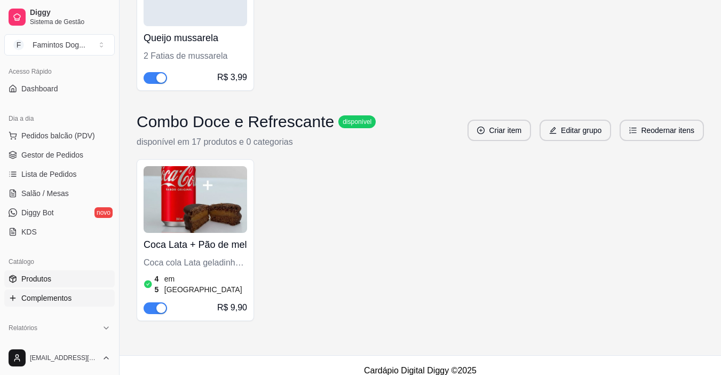
click at [36, 271] on link "Produtos" at bounding box center [59, 278] width 110 height 17
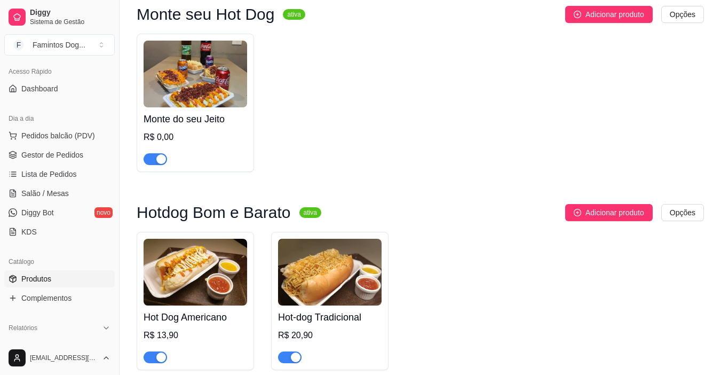
scroll to position [783, 0]
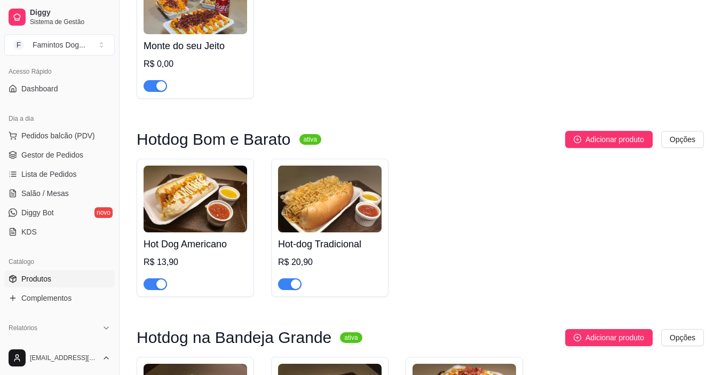
click at [336, 220] on img at bounding box center [330, 198] width 104 height 67
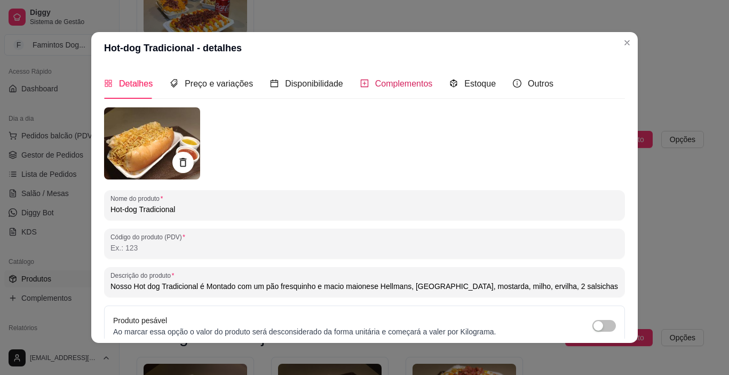
click at [397, 86] on span "Complementos" at bounding box center [404, 83] width 58 height 9
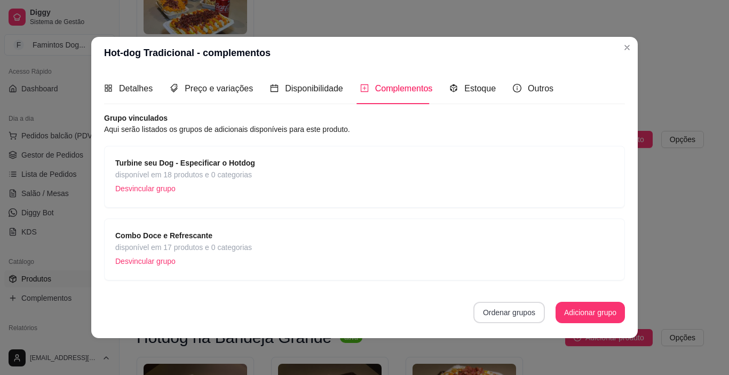
click at [508, 310] on button "Ordenar grupos" at bounding box center [509, 312] width 72 height 21
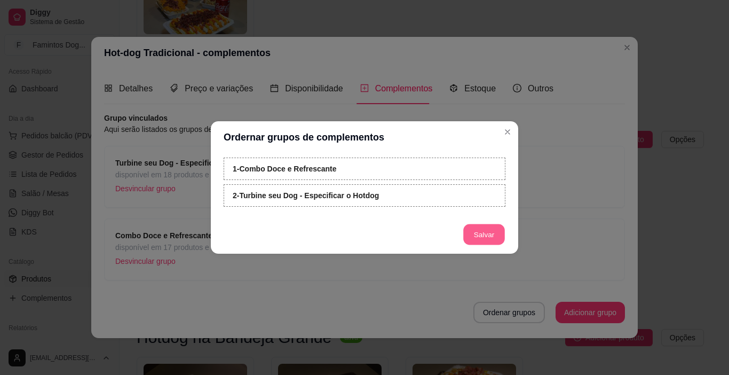
click at [482, 231] on button "Salvar" at bounding box center [484, 234] width 42 height 21
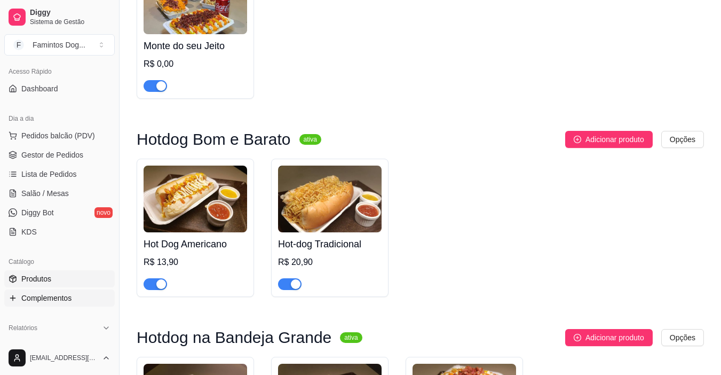
click at [37, 295] on span "Complementos" at bounding box center [46, 297] width 50 height 11
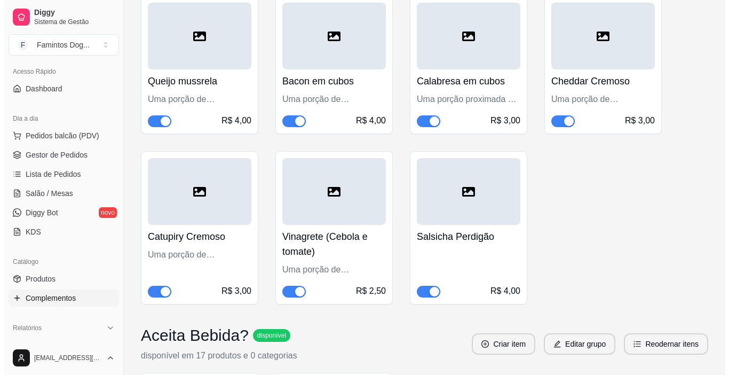
scroll to position [356, 0]
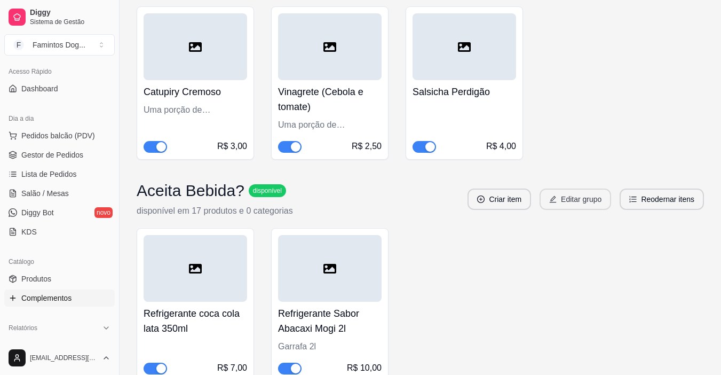
click at [592, 197] on button "Editar grupo" at bounding box center [576, 198] width 72 height 21
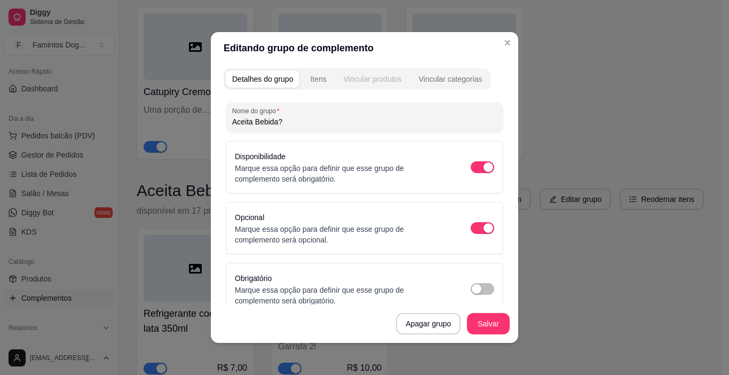
click at [375, 80] on div "Vincular produtos" at bounding box center [373, 79] width 58 height 11
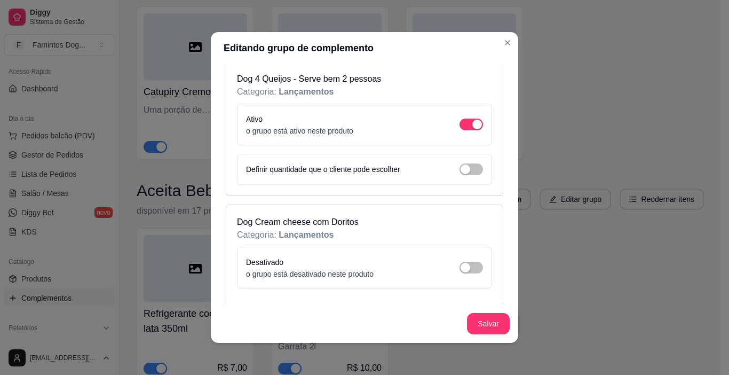
scroll to position [783, 0]
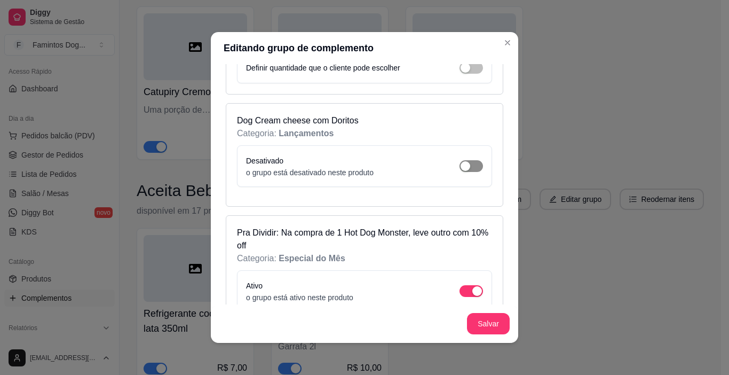
click at [460, 169] on span "button" at bounding box center [471, 166] width 23 height 12
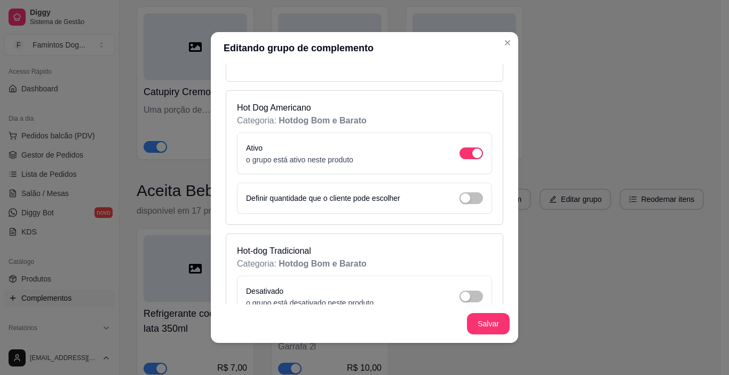
scroll to position [1281, 0]
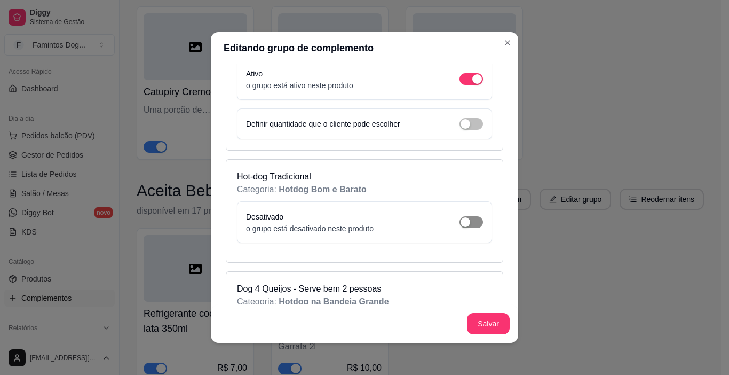
click at [464, 218] on span "button" at bounding box center [471, 222] width 23 height 12
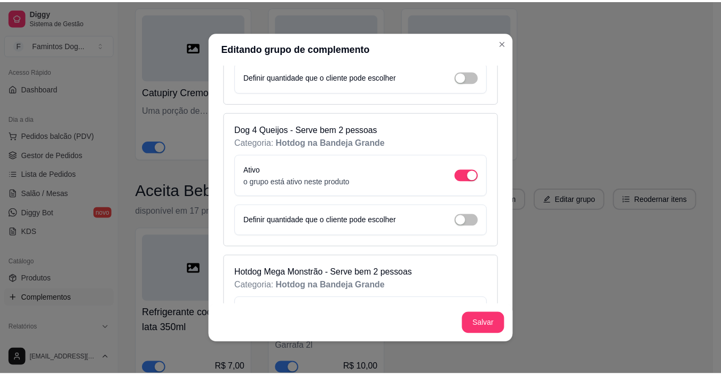
scroll to position [1494, 0]
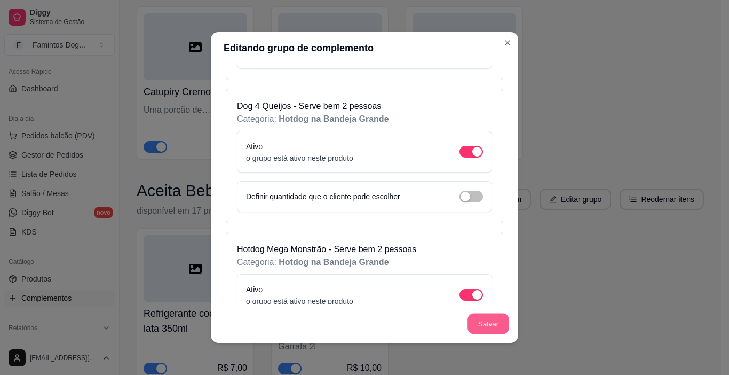
click at [480, 321] on button "Salvar" at bounding box center [489, 323] width 42 height 21
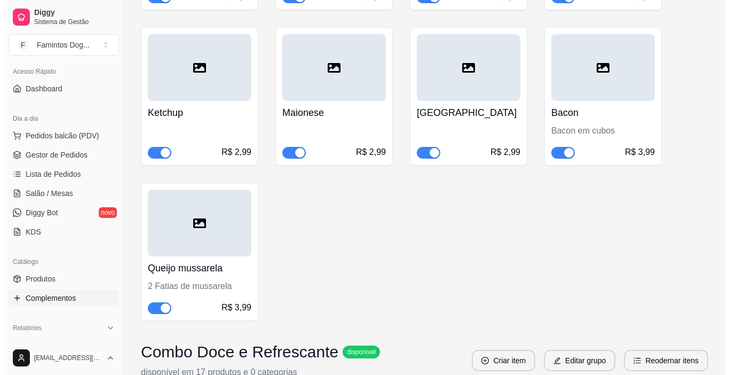
scroll to position [2034, 0]
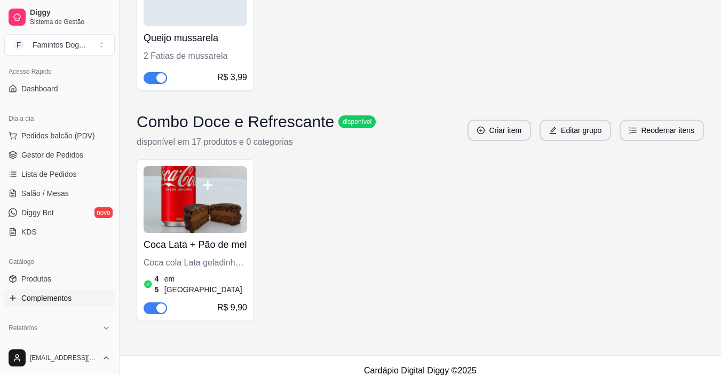
click at [186, 178] on img at bounding box center [196, 199] width 104 height 67
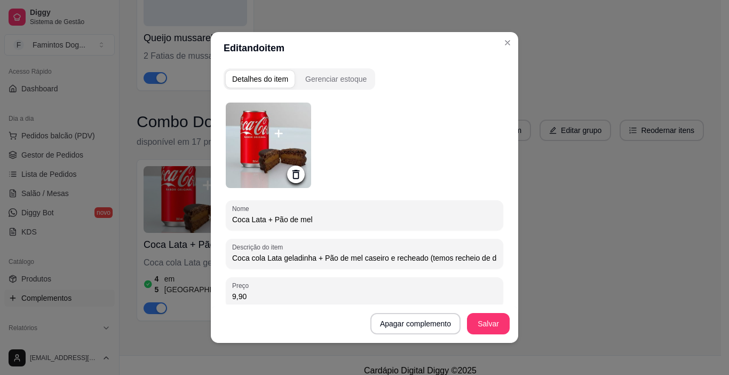
click at [385, 258] on input "Coca cola Lata geladinha + Pão de mel caseiro e recheado (temos recheio de doce…" at bounding box center [364, 257] width 265 height 11
click at [479, 323] on button "Salvar" at bounding box center [488, 323] width 43 height 21
click at [479, 323] on button "Salvar" at bounding box center [489, 323] width 42 height 21
click at [461, 250] on div "Coca cola Lata geladinha + Pão de mel recheado (temos recheio de doce de leite,…" at bounding box center [364, 253] width 265 height 21
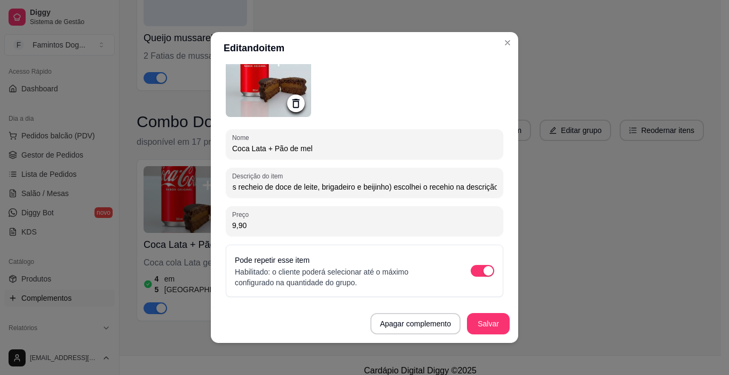
scroll to position [0, 439]
drag, startPoint x: 473, startPoint y: 191, endPoint x: 517, endPoint y: 189, distance: 43.3
click at [517, 189] on div "Editando item Detalhes do item Gerenciar estoque Nome Coca Lata + Pão de mel De…" at bounding box center [364, 187] width 729 height 375
click at [272, 189] on input "Coca cola Lata geladinha + Pão de mel recheado (temos recheio de doce de leite,…" at bounding box center [364, 186] width 265 height 11
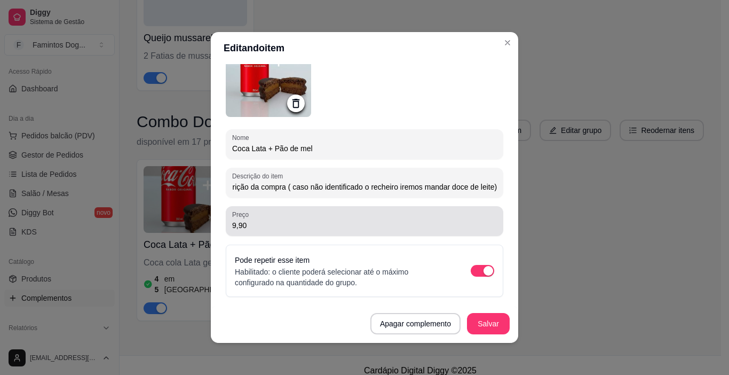
scroll to position [0, 437]
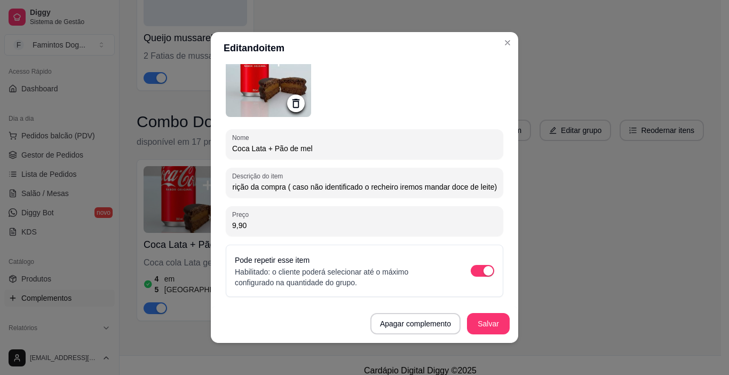
click at [234, 188] on input "Coca cola Lata geladinha + Pão de mel recheado (temos recheio de doce de leite,…" at bounding box center [364, 186] width 265 height 11
click at [298, 188] on input "Coca cola Lata geladinha + Pão de mel recheado (temos recheio de doce de leite,…" at bounding box center [364, 186] width 265 height 11
type input "Coca cola Lata geladinha + Pão de mel recheado (temos recheio de doce de leite,…"
click at [467, 320] on button "Salvar" at bounding box center [488, 323] width 43 height 21
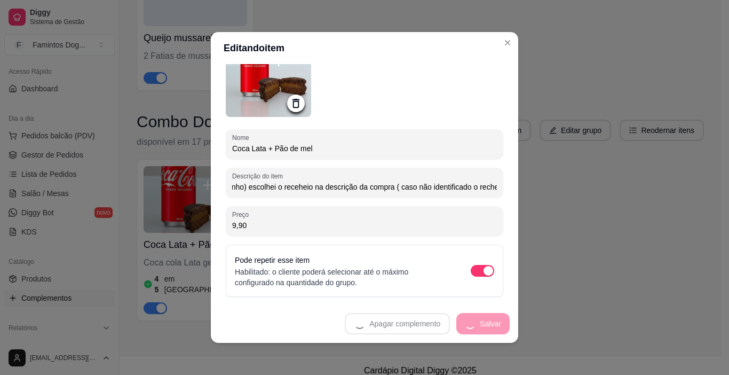
scroll to position [0, 0]
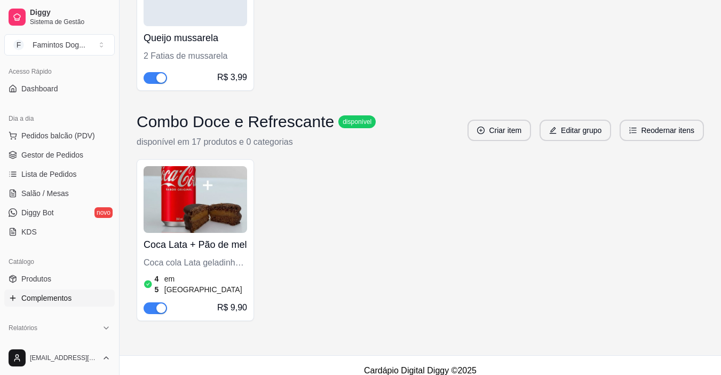
click at [201, 241] on h4 "Coca Lata + Pão de mel" at bounding box center [196, 244] width 104 height 15
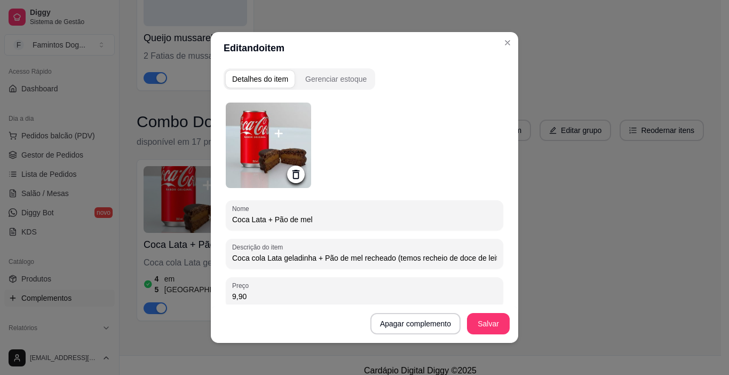
click at [437, 257] on input "Coca cola Lata geladinha + Pão de mel recheado (temos recheio de doce de leite,…" at bounding box center [364, 257] width 265 height 11
drag, startPoint x: 460, startPoint y: 261, endPoint x: 526, endPoint y: 261, distance: 66.7
click at [526, 261] on div "Editando item Detalhes do item Gerenciar estoque Nome Coca Lata + Pão de mel De…" at bounding box center [364, 187] width 729 height 375
click at [454, 258] on input "Coca cola Lata geladinha + Pão de mel recheado (temos recheio de doce de leite,…" at bounding box center [364, 257] width 265 height 11
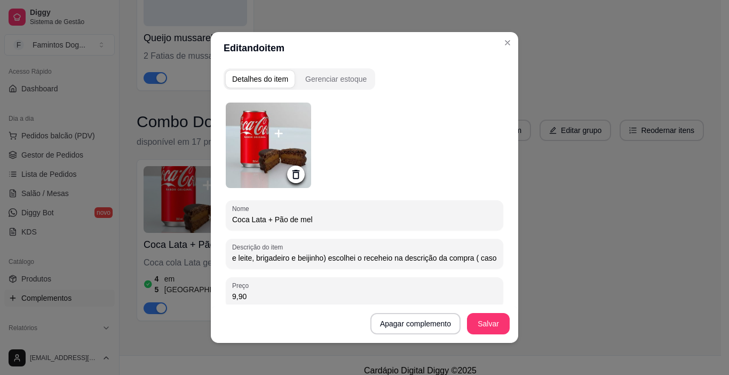
drag, startPoint x: 228, startPoint y: 262, endPoint x: 210, endPoint y: 262, distance: 18.1
click at [211, 262] on div "Detalhes do item Gerenciar estoque Nome Coca Lata + Pão de mel Descrição do ite…" at bounding box center [364, 203] width 307 height 279
drag, startPoint x: 435, startPoint y: 257, endPoint x: 437, endPoint y: 264, distance: 6.6
click at [434, 257] on input "Coca cola Lata geladinha + Pão de mel recheado (temos recheio de doce de leite,…" at bounding box center [364, 257] width 265 height 11
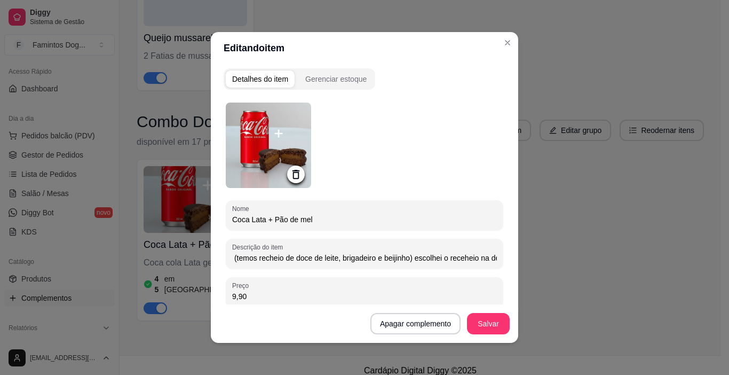
scroll to position [0, 0]
click at [436, 263] on div "Coca cola Lata geladinha + Pão de mel recheado (temos recheio de doce de leite,…" at bounding box center [364, 253] width 265 height 21
click at [437, 260] on input "Coca cola Lata geladinha + Pão de mel recheado (temos recheio de doce de leite,…" at bounding box center [364, 257] width 265 height 11
drag, startPoint x: 453, startPoint y: 259, endPoint x: 517, endPoint y: 258, distance: 64.6
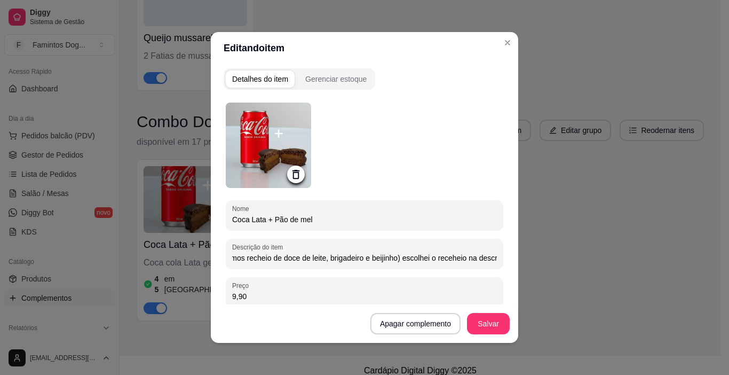
click at [517, 258] on div "Editando item Detalhes do item Gerenciar estoque Nome Coca Lata + Pão de mel De…" at bounding box center [364, 187] width 729 height 375
click at [334, 257] on input "Coca cola Lata geladinha + Pão de mel recheado (temos recheio de doce de leite,…" at bounding box center [364, 257] width 265 height 11
type input "Coca cola Lata geladinha + Pão de mel recheado (temos recheio de doce de leite,…"
click at [474, 322] on button "Salvar" at bounding box center [489, 323] width 42 height 21
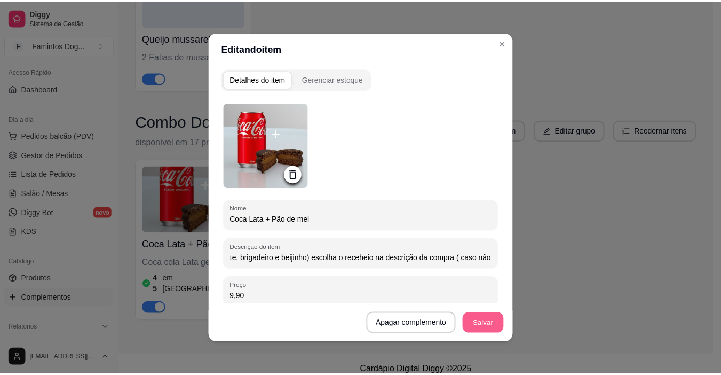
scroll to position [0, 0]
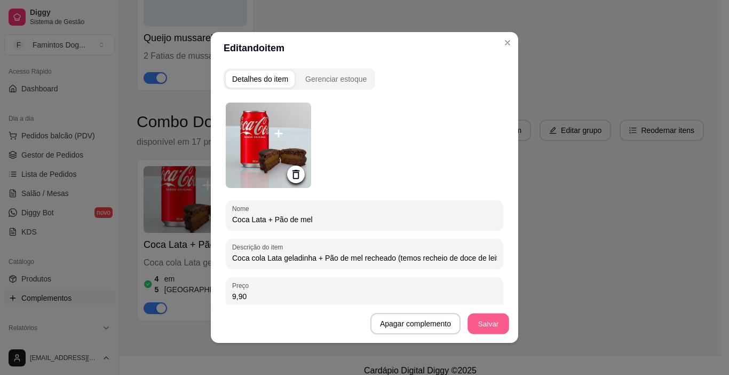
click at [492, 332] on button "Salvar" at bounding box center [489, 323] width 42 height 21
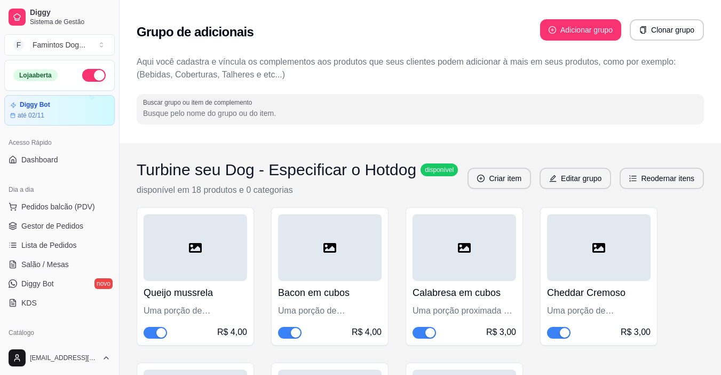
click at [563, 37] on button "Adicionar grupo" at bounding box center [580, 29] width 81 height 21
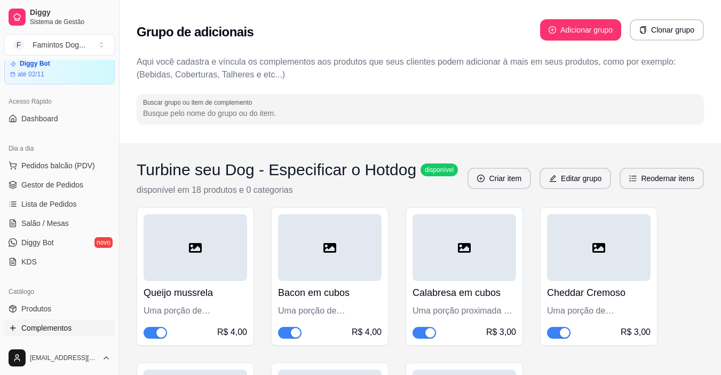
scroll to position [71, 0]
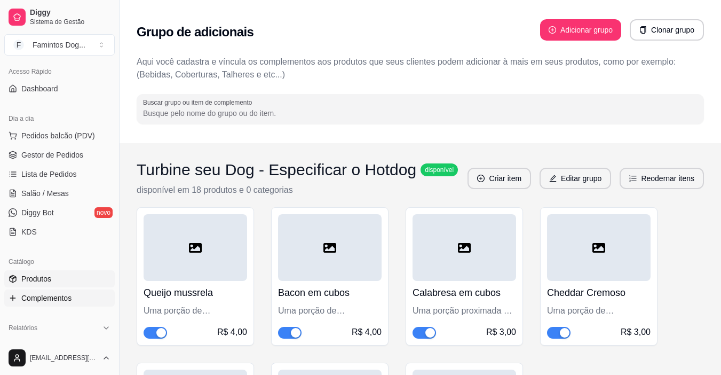
click at [47, 276] on span "Produtos" at bounding box center [36, 278] width 30 height 11
